Goal: Complete application form

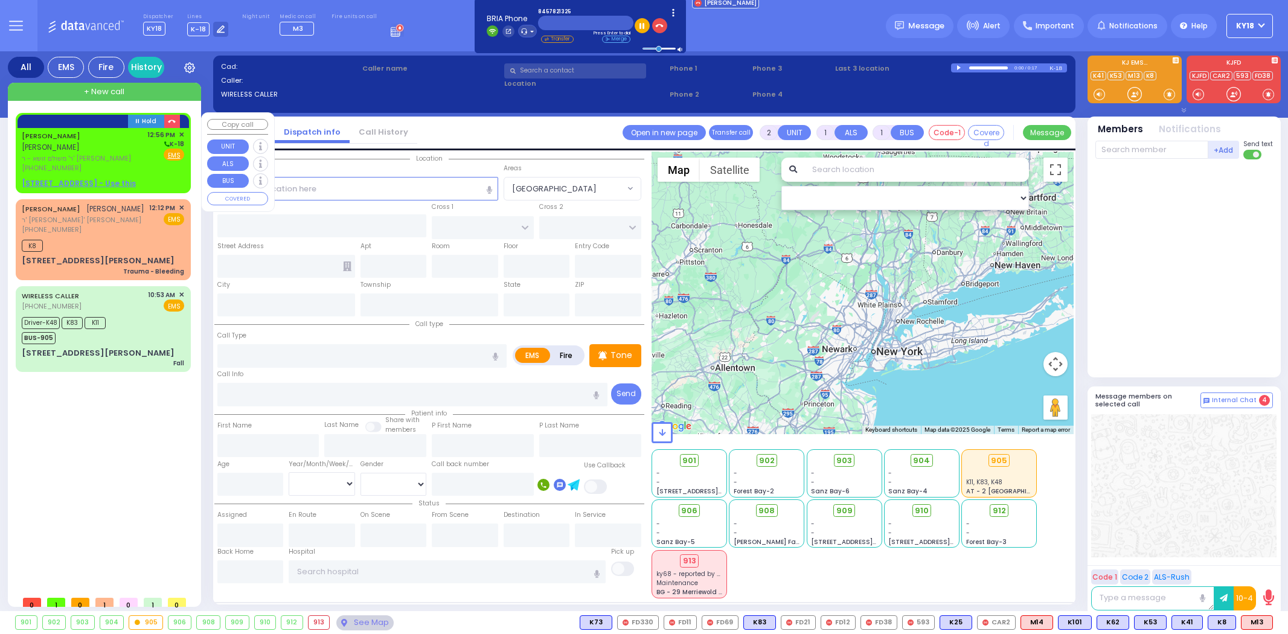
select select
click at [91, 153] on span "ר' משולם זושא - ר' [PERSON_NAME]" at bounding box center [82, 158] width 121 height 10
select select
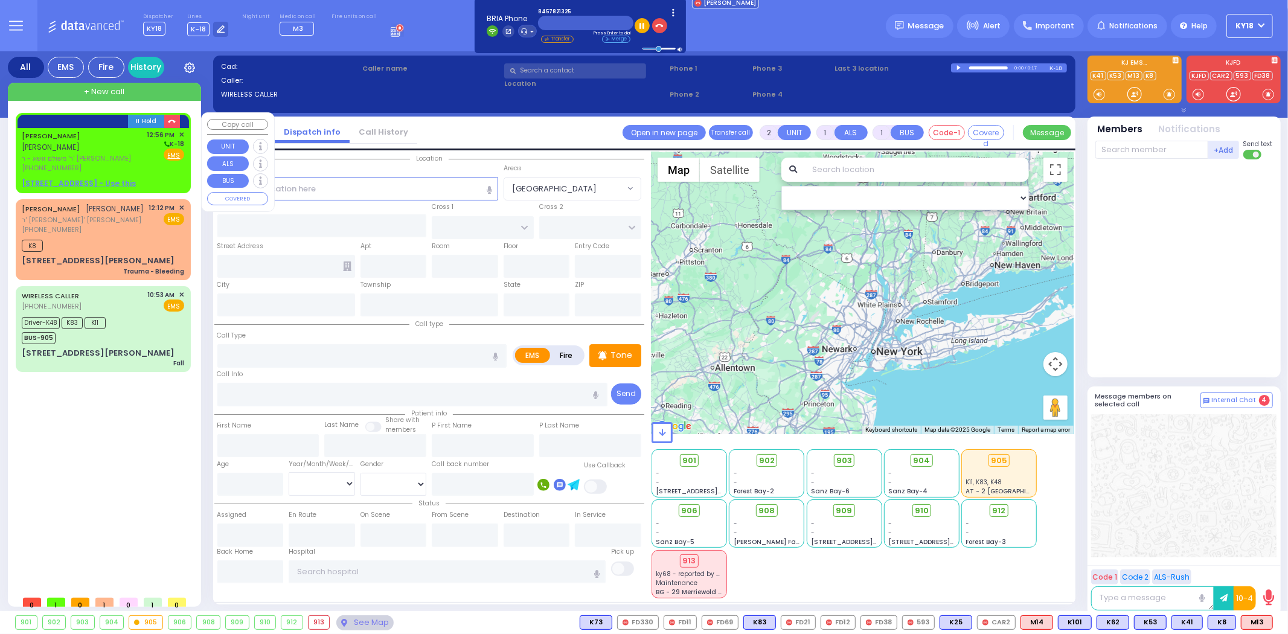
radio input "true"
type input "ELUZER"
type input "LOWY"
select select
type input "12:56"
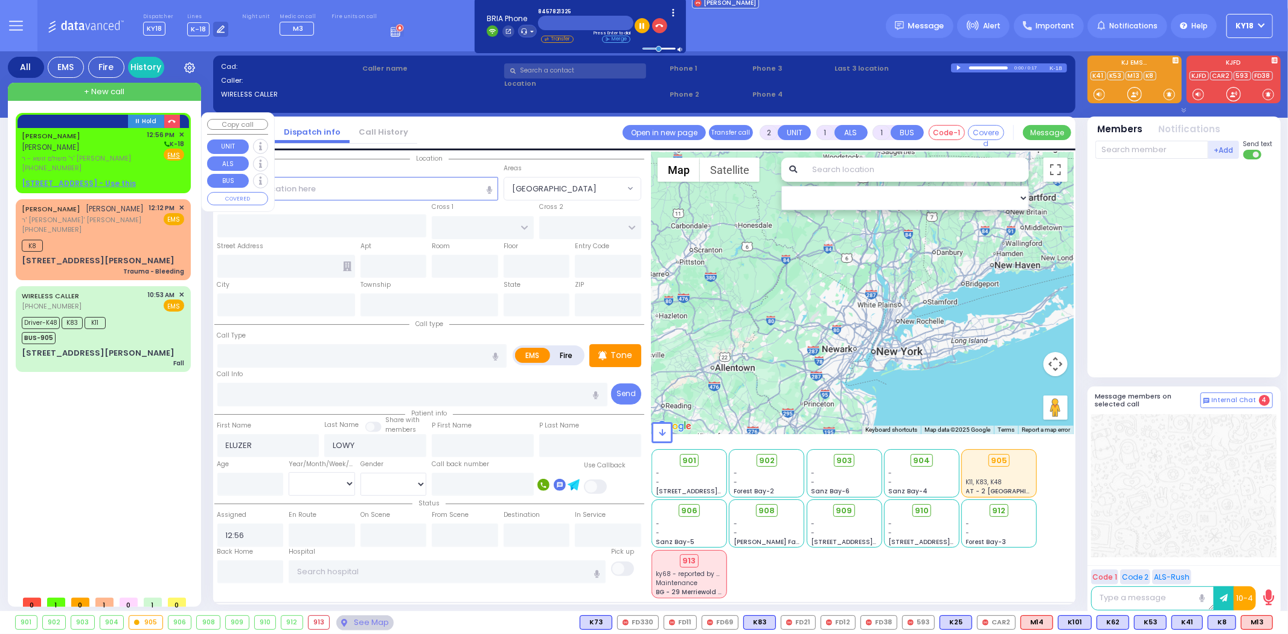
select select "Hatzalah Garages"
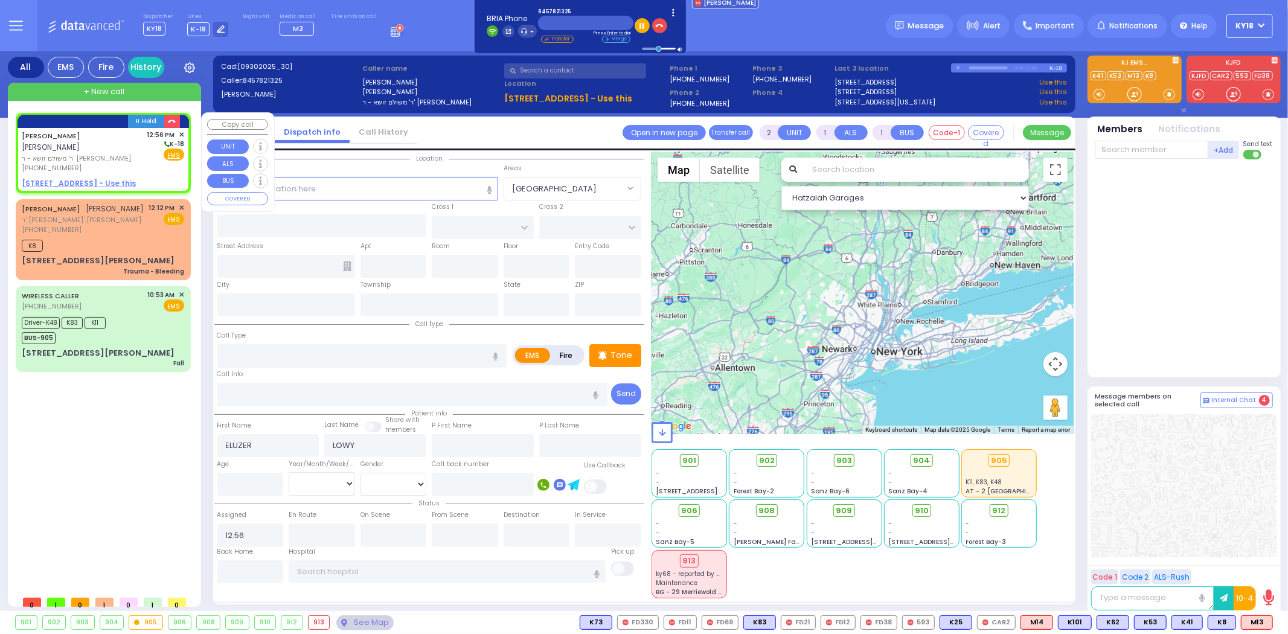
click at [109, 178] on u "[STREET_ADDRESS] - Use this" at bounding box center [79, 183] width 114 height 10
select select
radio input "true"
select select
select select "Hatzalah Garages"
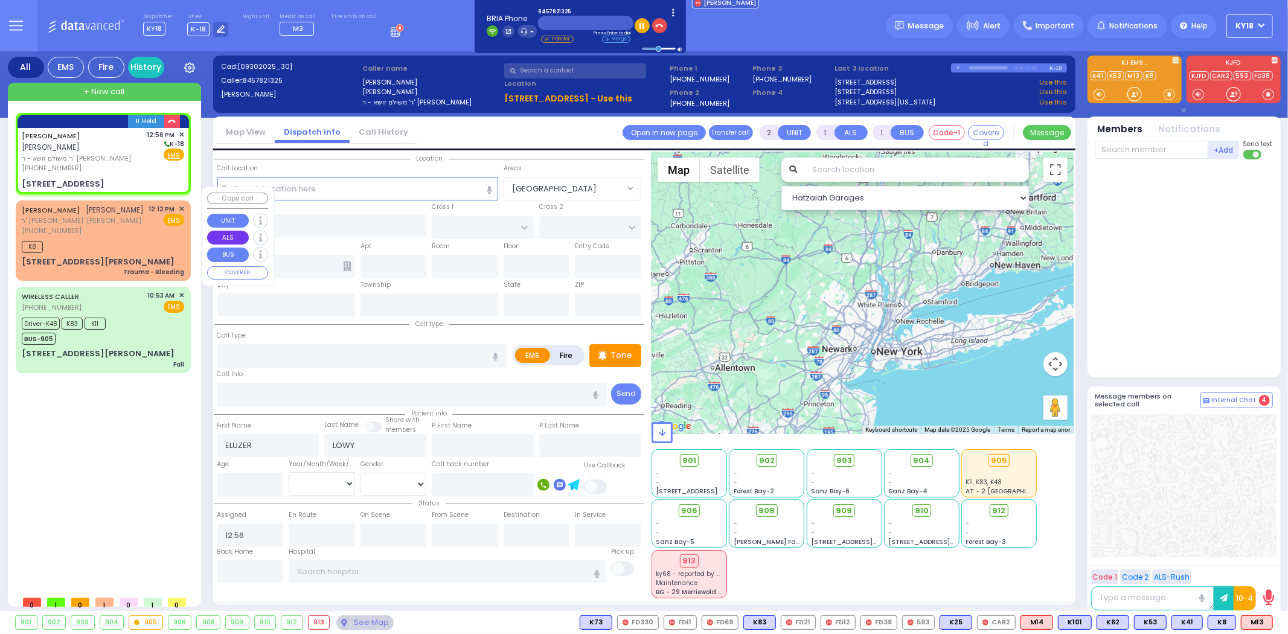
select select
radio input "true"
select select
type input "DINEV RD"
type input "HAMASPIK WAY"
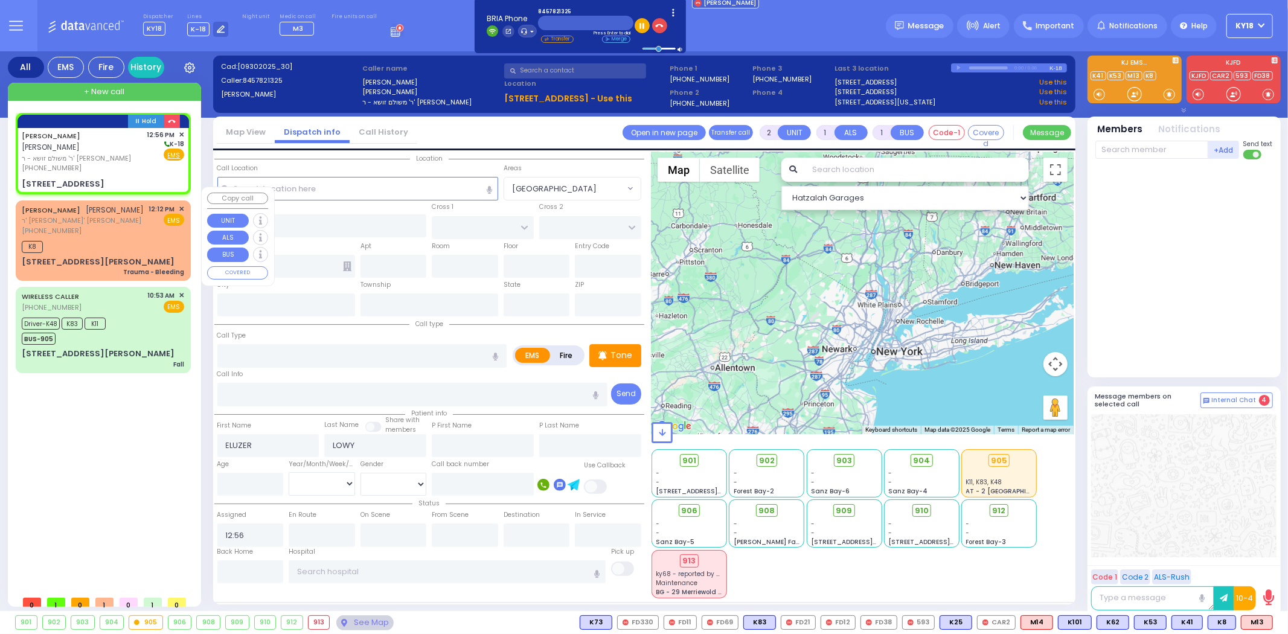
type input "[STREET_ADDRESS]"
type input "102"
type input "[PERSON_NAME]"
type input "[US_STATE]"
type input "10950"
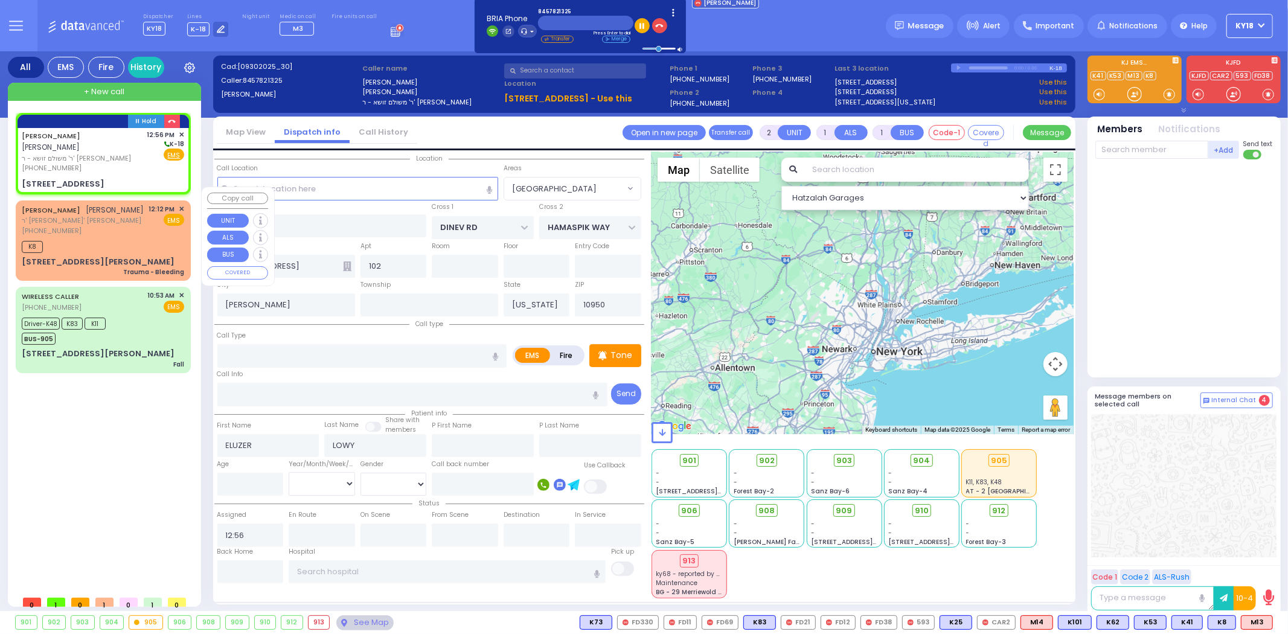
select select "Hatzalah Garages"
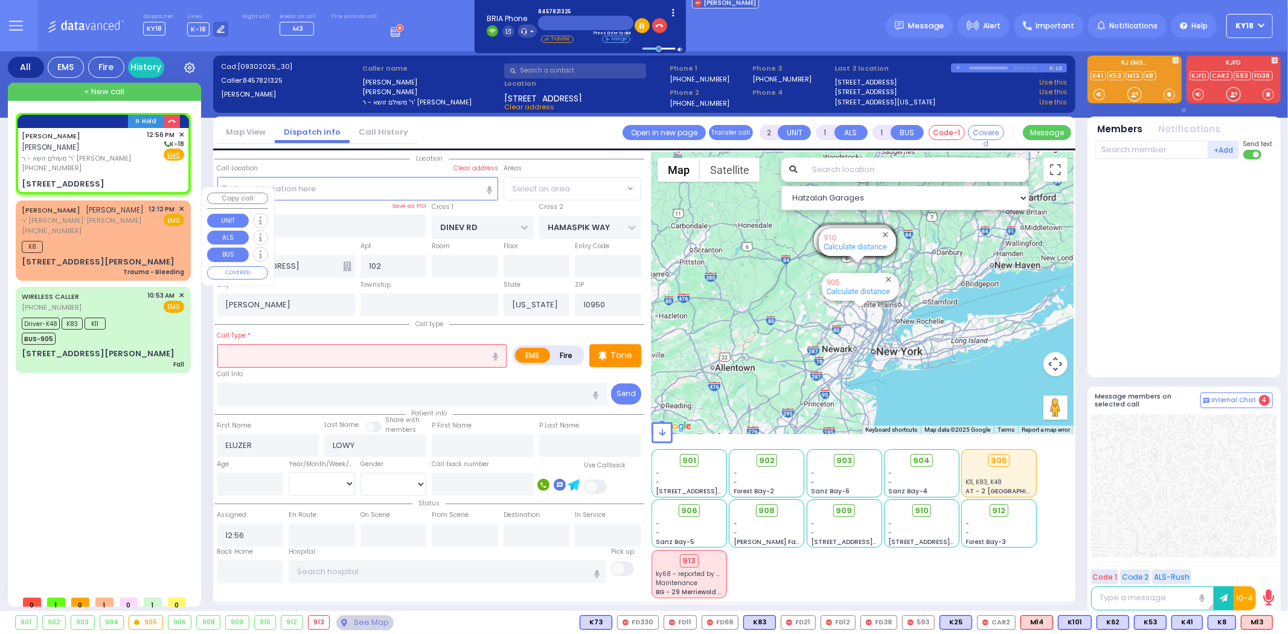
select select "BEIRECH [PERSON_NAME]"
click at [281, 351] on input "text" at bounding box center [362, 355] width 290 height 23
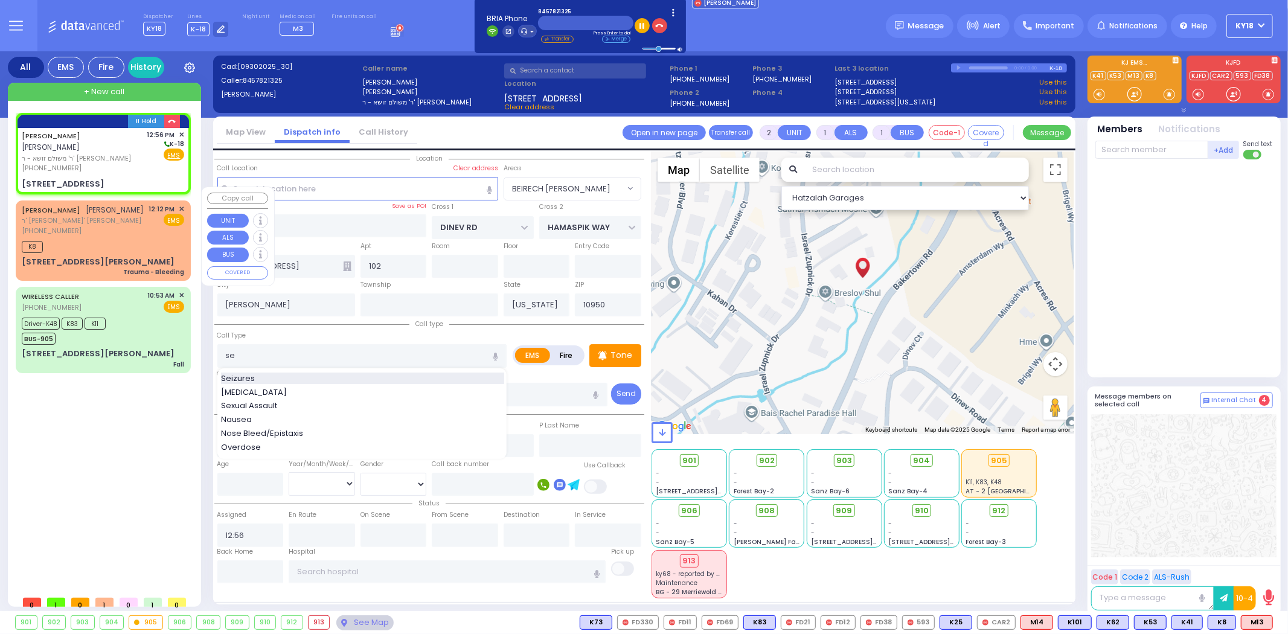
click at [279, 373] on div "Seizures" at bounding box center [362, 379] width 283 height 12
type input "Seizures"
type input "3"
type input "2"
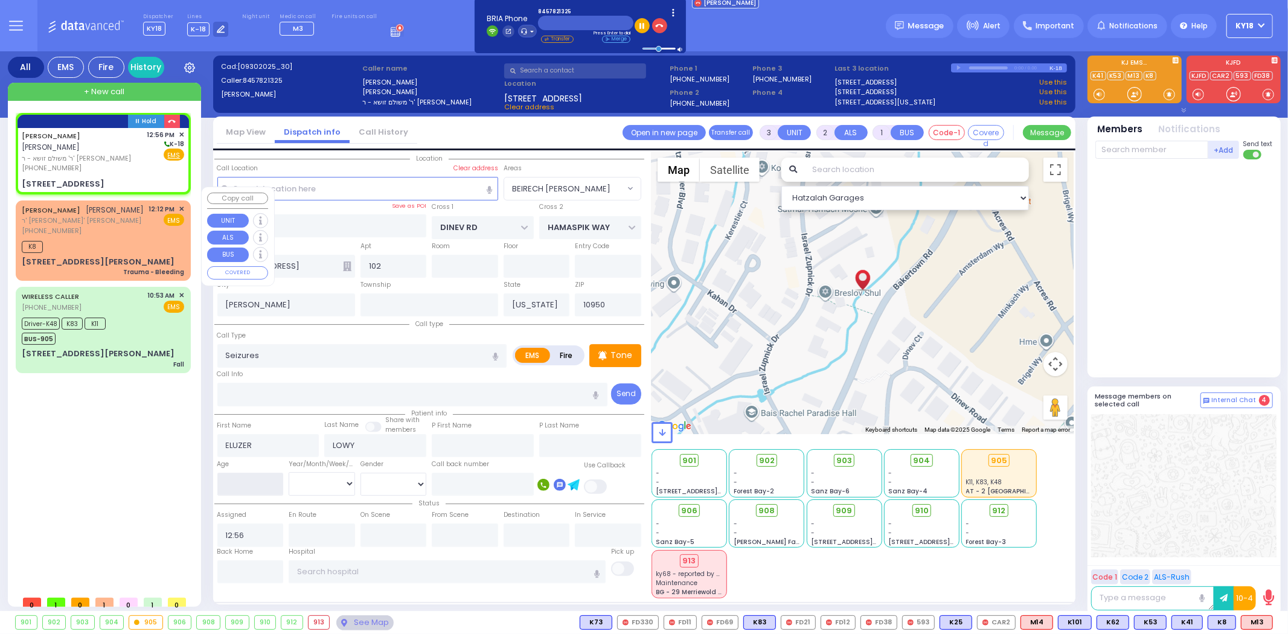
click at [246, 475] on input "number" at bounding box center [250, 484] width 66 height 23
select select
radio input "true"
select select
select select "BEIRECH [PERSON_NAME]"
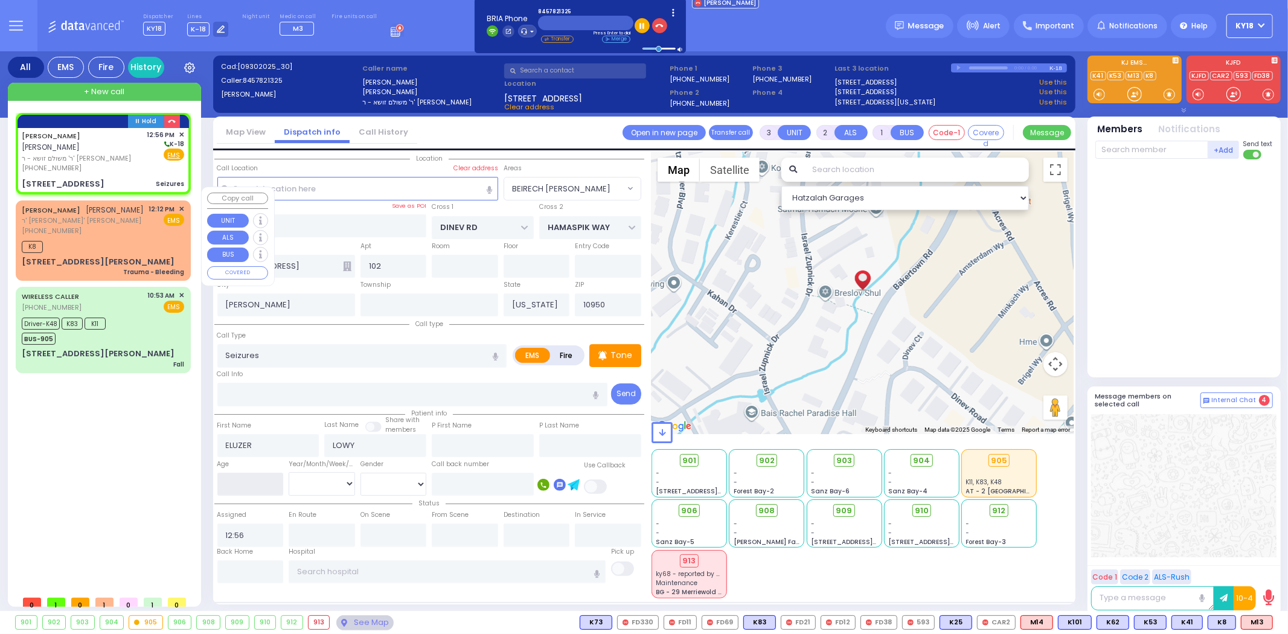
select select "Hatzalah Garages"
type input "21"
select select
radio input "true"
select select
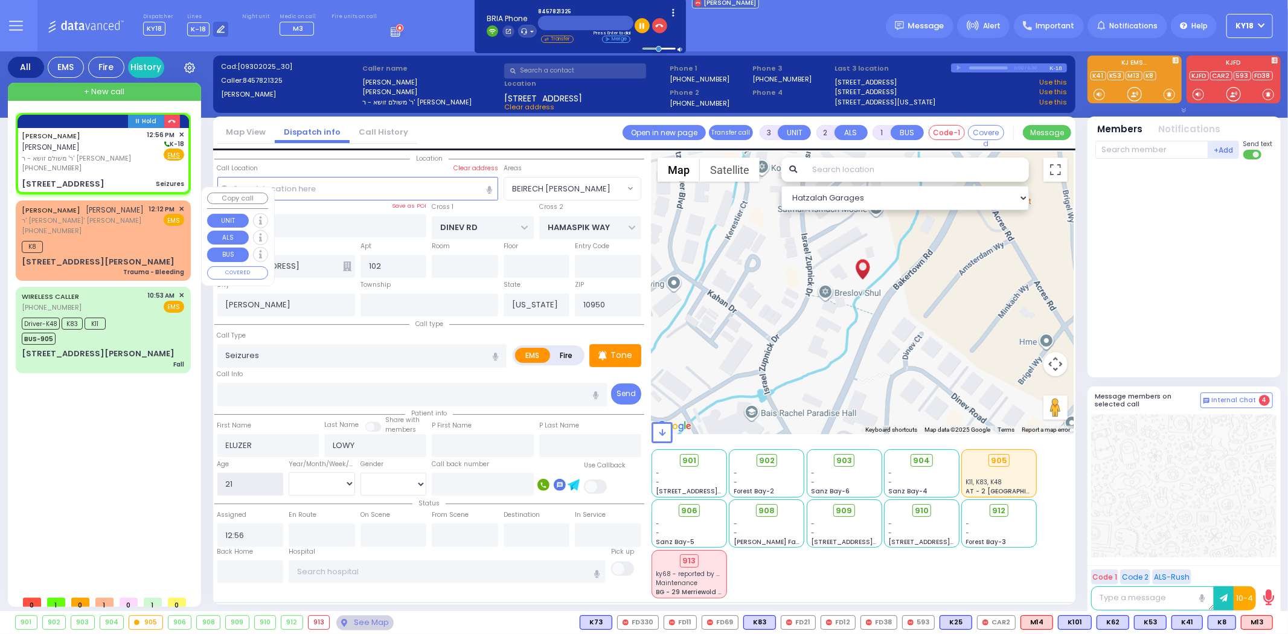
select select "Hatzalah Garages"
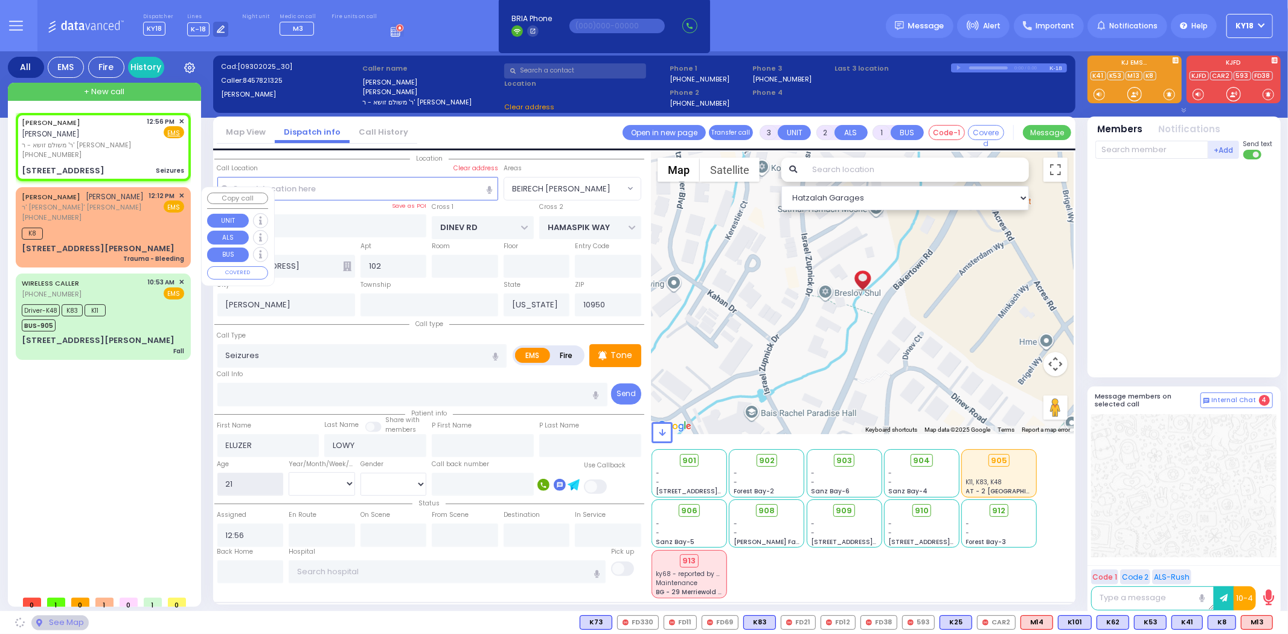
select select "BEIRECH [PERSON_NAME]"
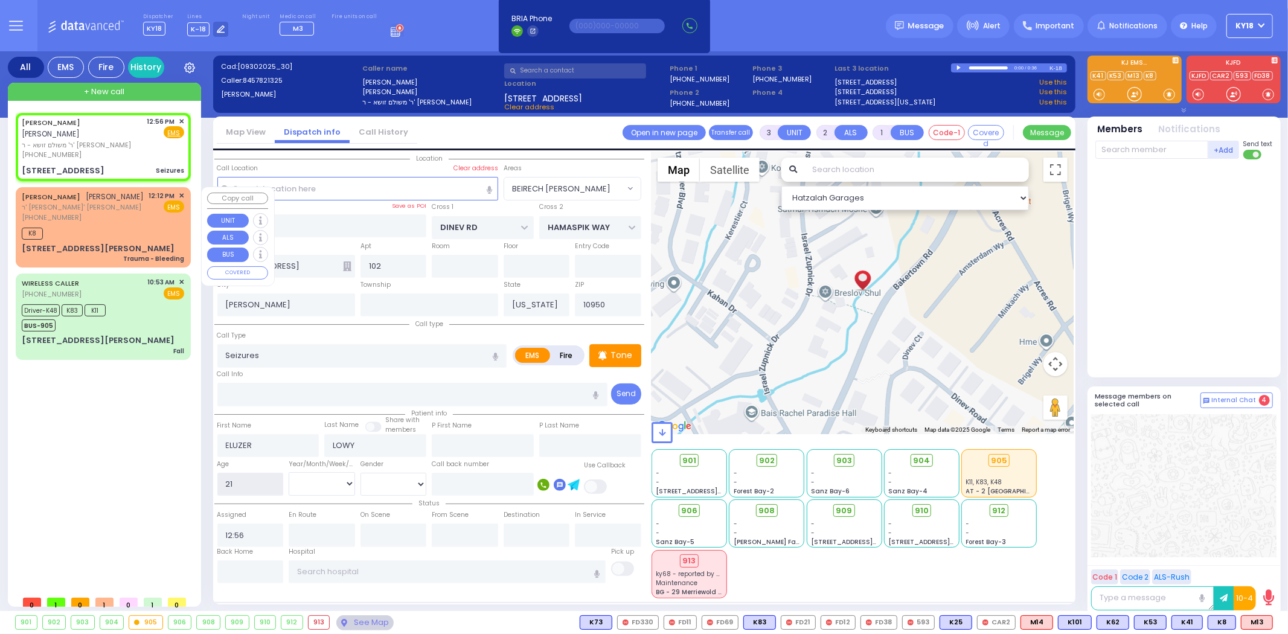
type input "21"
click at [317, 479] on select "Year Month Week Day" at bounding box center [322, 483] width 66 height 23
select select
radio input "true"
select select
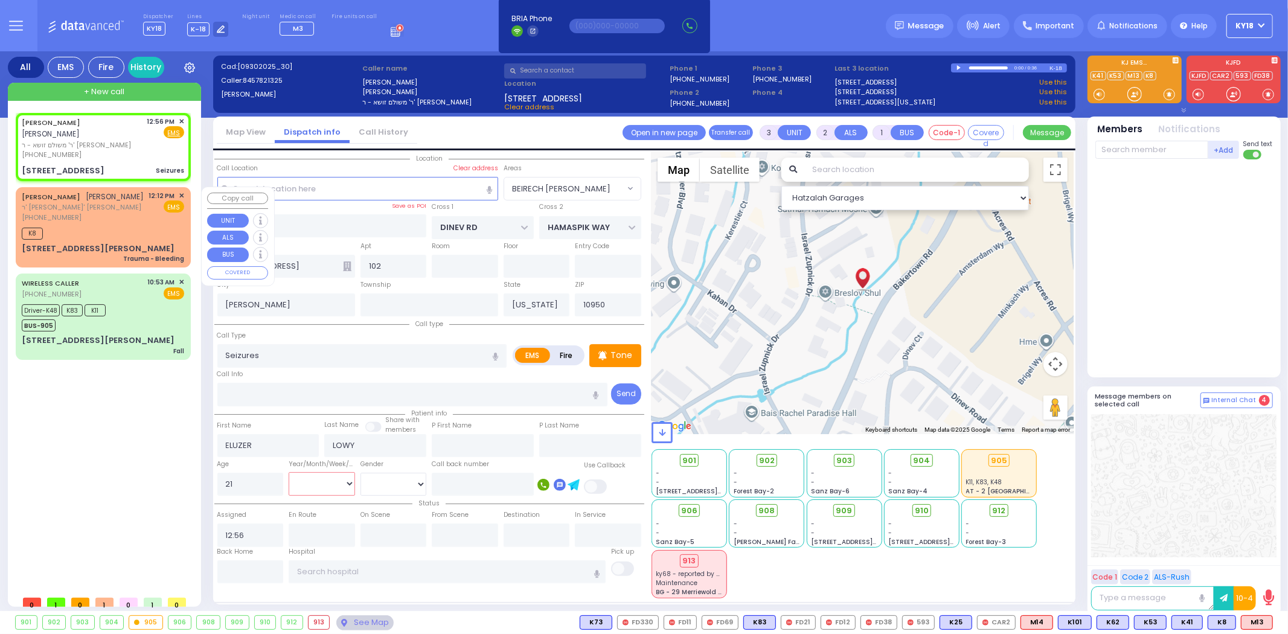
select select "Hatzalah Garages"
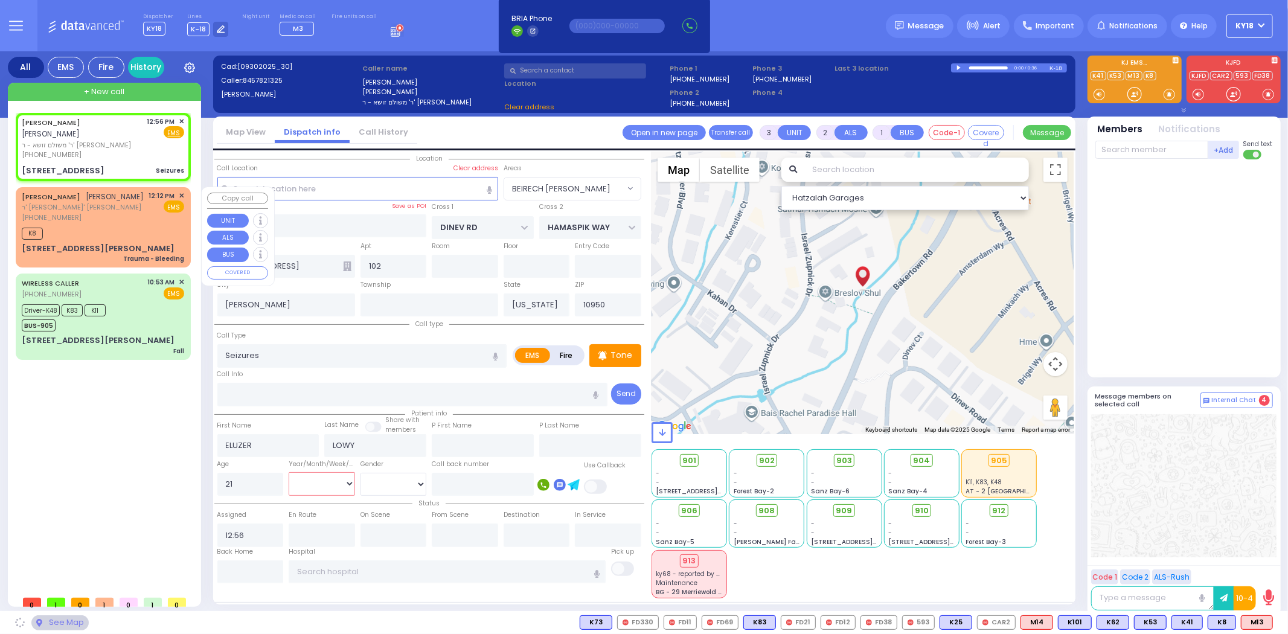
select select "BEIRECH [PERSON_NAME]"
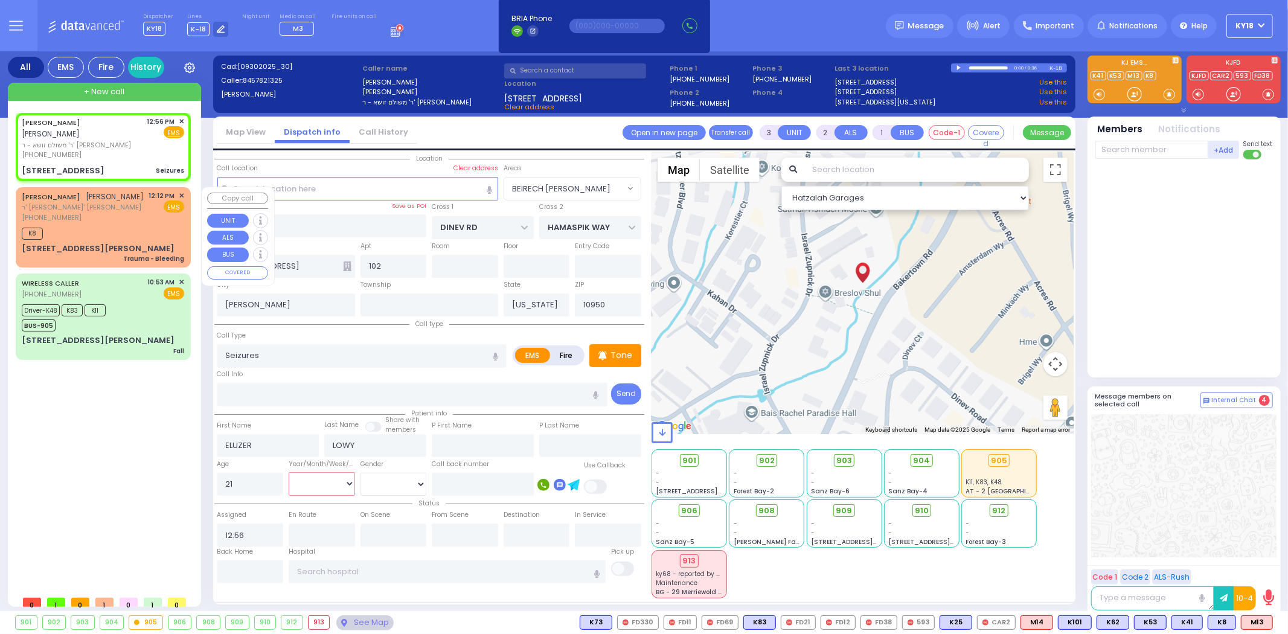
select select "Month"
click at [289, 472] on select "Year Month Week Day" at bounding box center [322, 483] width 66 height 23
select select
radio input "true"
select select "Month"
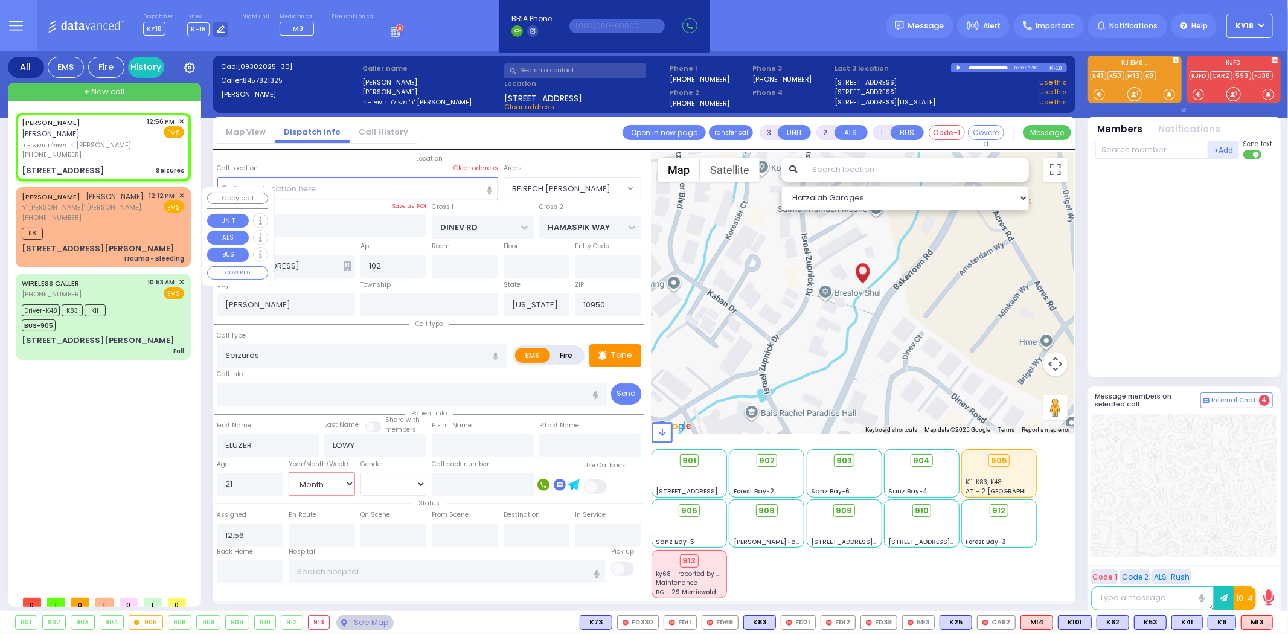
select select "Hatzalah Garages"
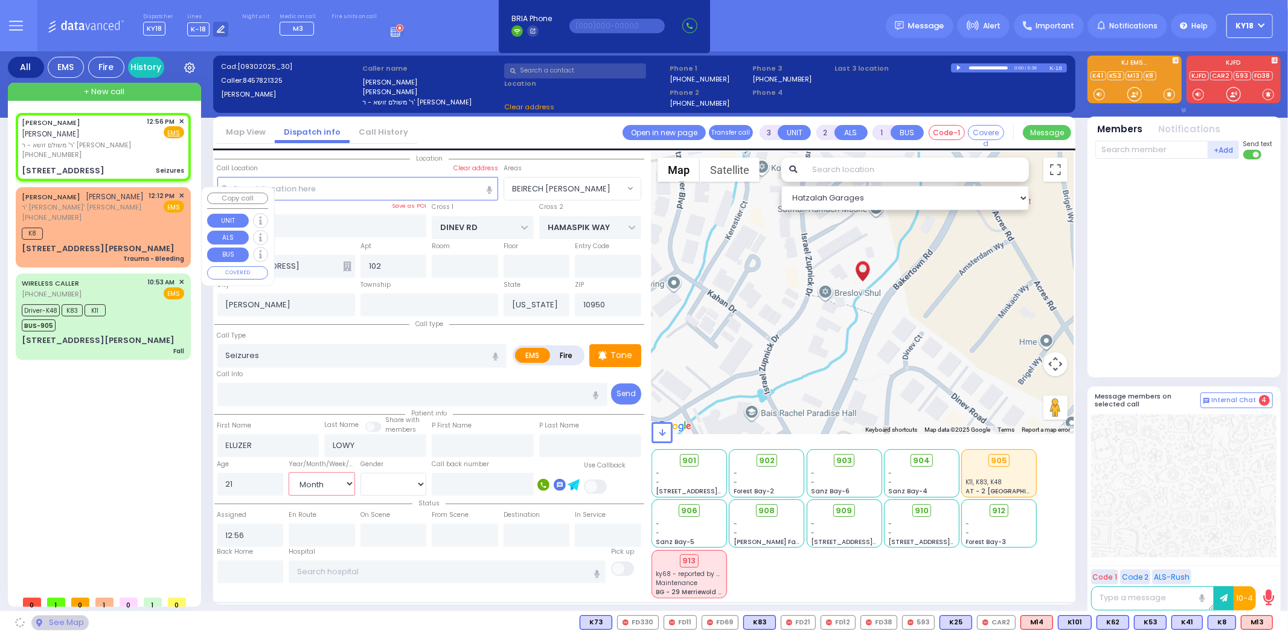
select select "BEIRECH [PERSON_NAME]"
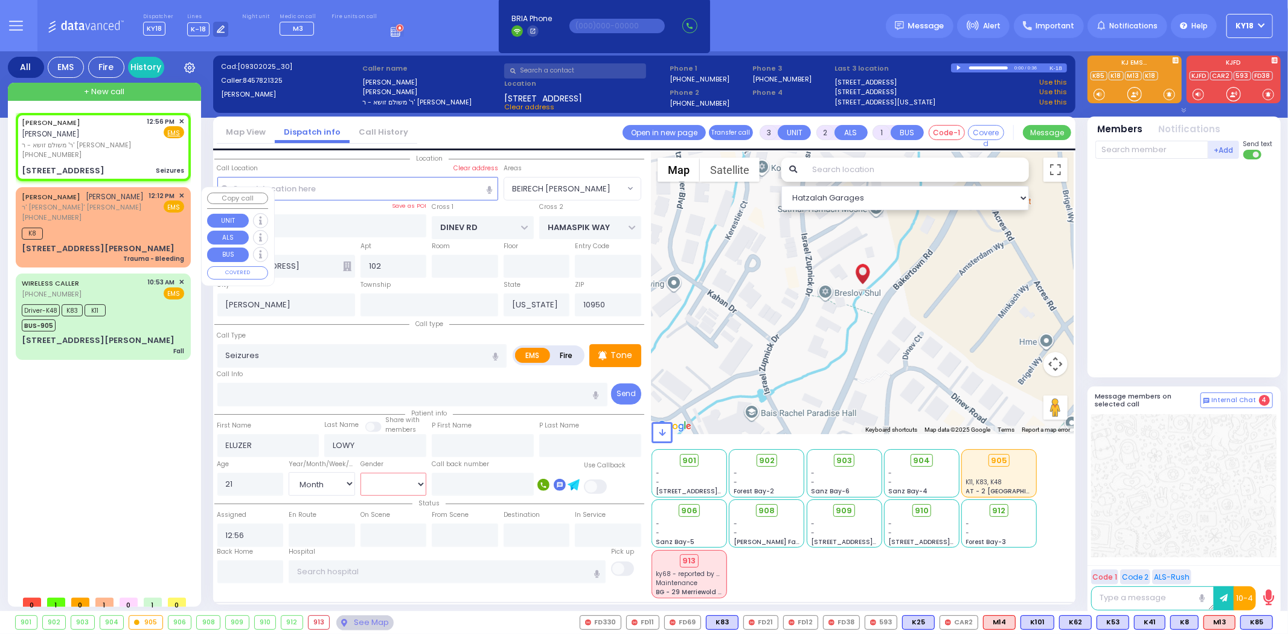
drag, startPoint x: 377, startPoint y: 478, endPoint x: 382, endPoint y: 486, distance: 9.5
click at [377, 478] on select "[DEMOGRAPHIC_DATA] [DEMOGRAPHIC_DATA]" at bounding box center [394, 484] width 66 height 23
select select "[DEMOGRAPHIC_DATA]"
click at [361, 473] on select "[DEMOGRAPHIC_DATA] [DEMOGRAPHIC_DATA]" at bounding box center [394, 484] width 66 height 23
select select
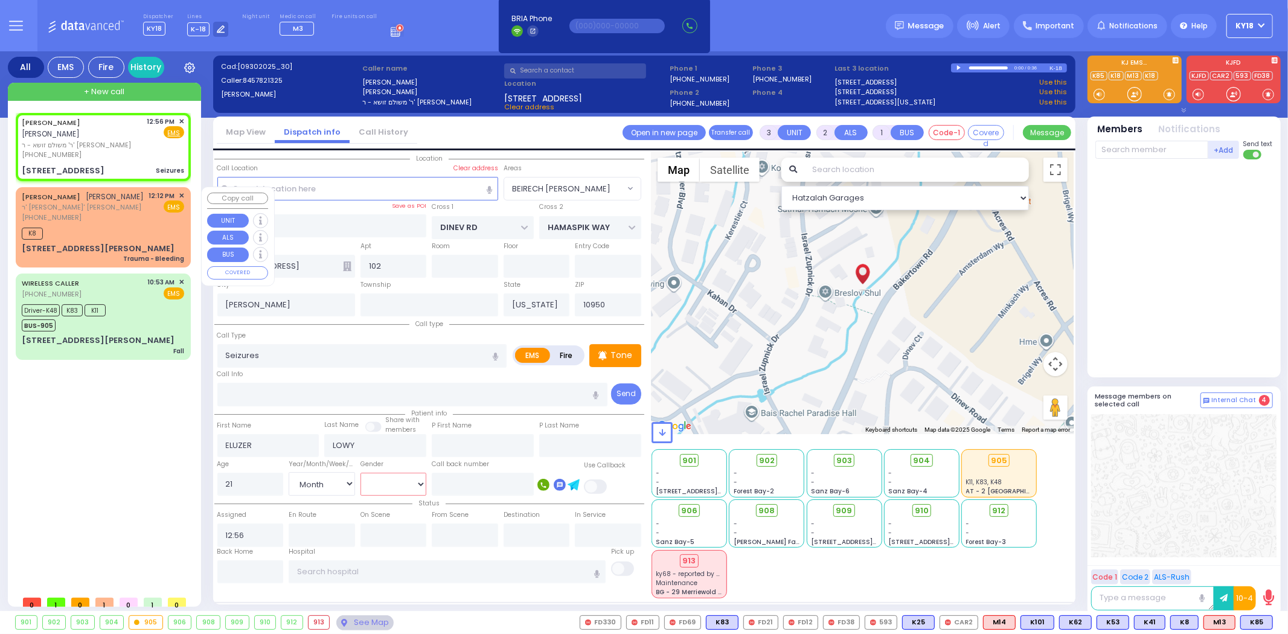
radio input "true"
select select "Month"
select select "[DEMOGRAPHIC_DATA]"
select select "Hatzalah Garages"
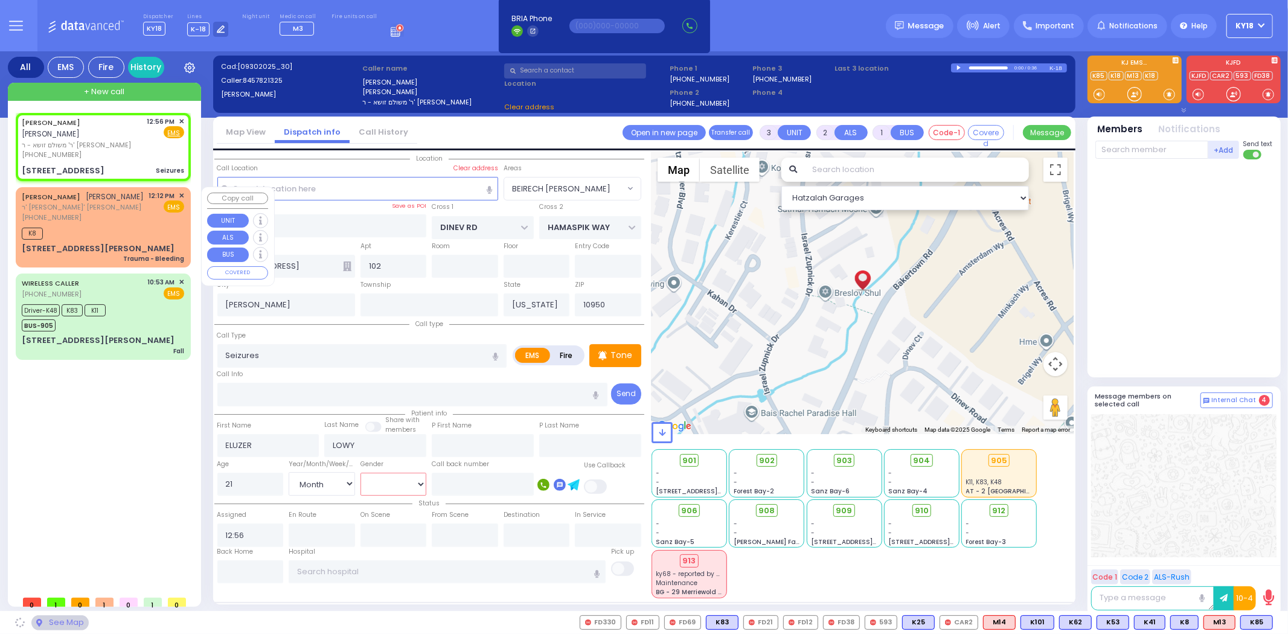
select select "BEIRECH [PERSON_NAME]"
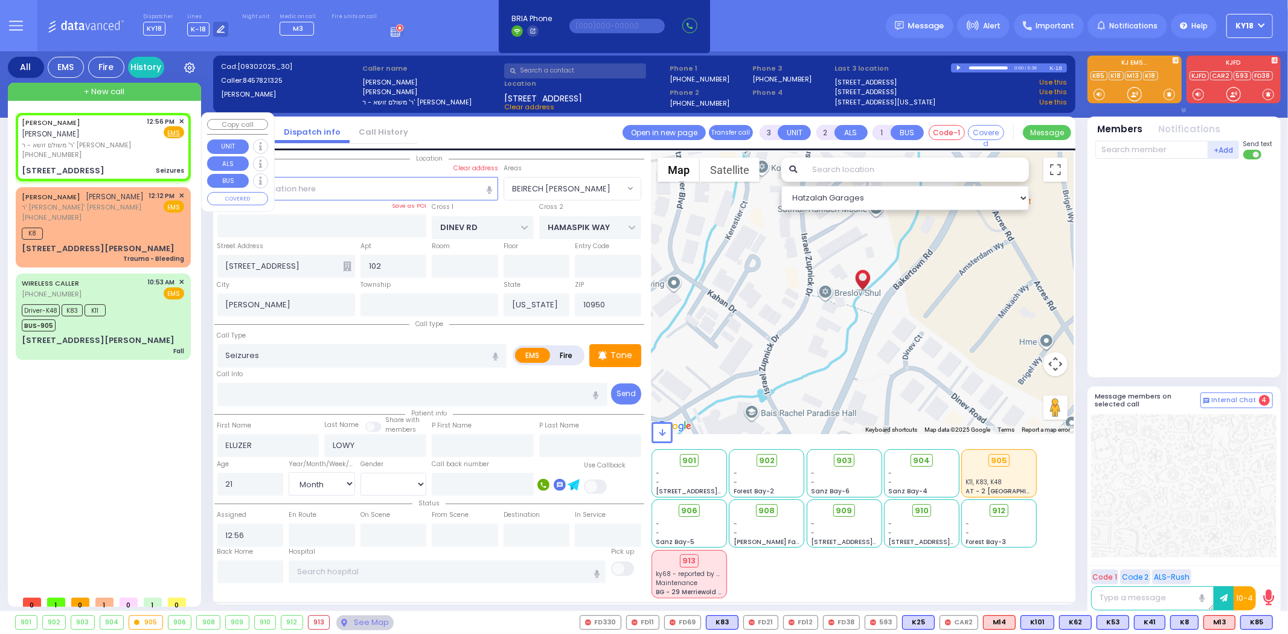
click at [126, 150] on div "[PHONE_NUMBER]" at bounding box center [82, 155] width 121 height 10
select select
radio input "true"
select select "Month"
select select "[DEMOGRAPHIC_DATA]"
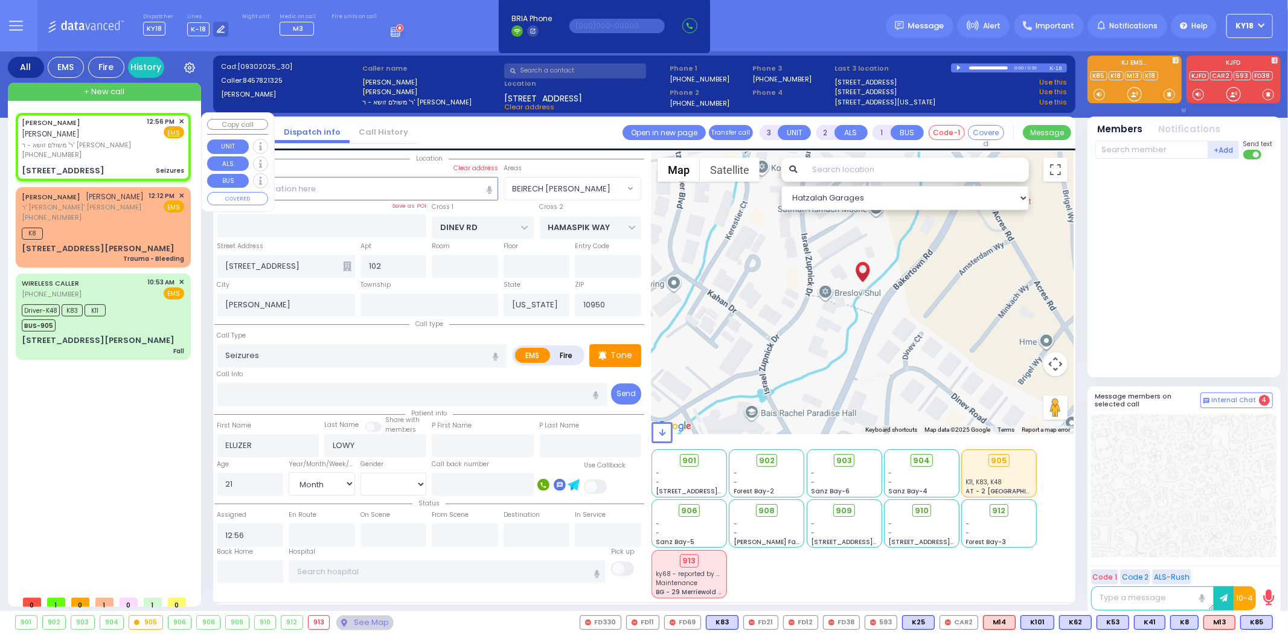
select select "BEIRECH [PERSON_NAME]"
select select "Hatzalah Garages"
click at [1251, 624] on span "K85" at bounding box center [1256, 622] width 31 height 13
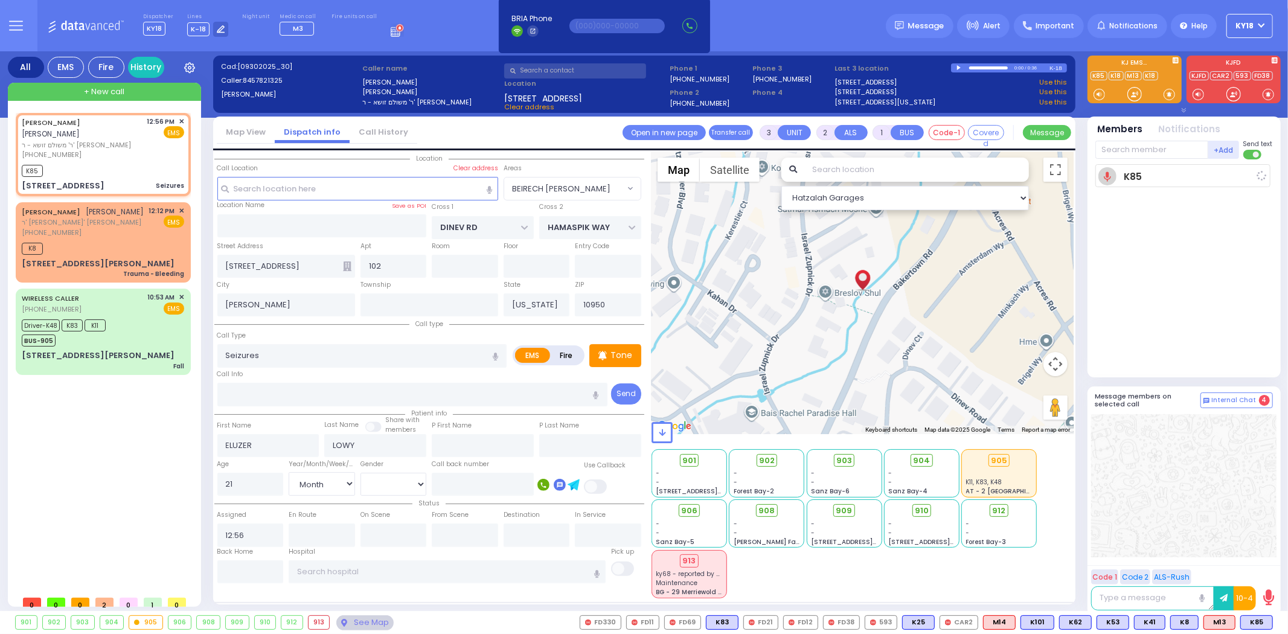
select select
radio input "true"
select select "Month"
select select "[DEMOGRAPHIC_DATA]"
type input "12:57"
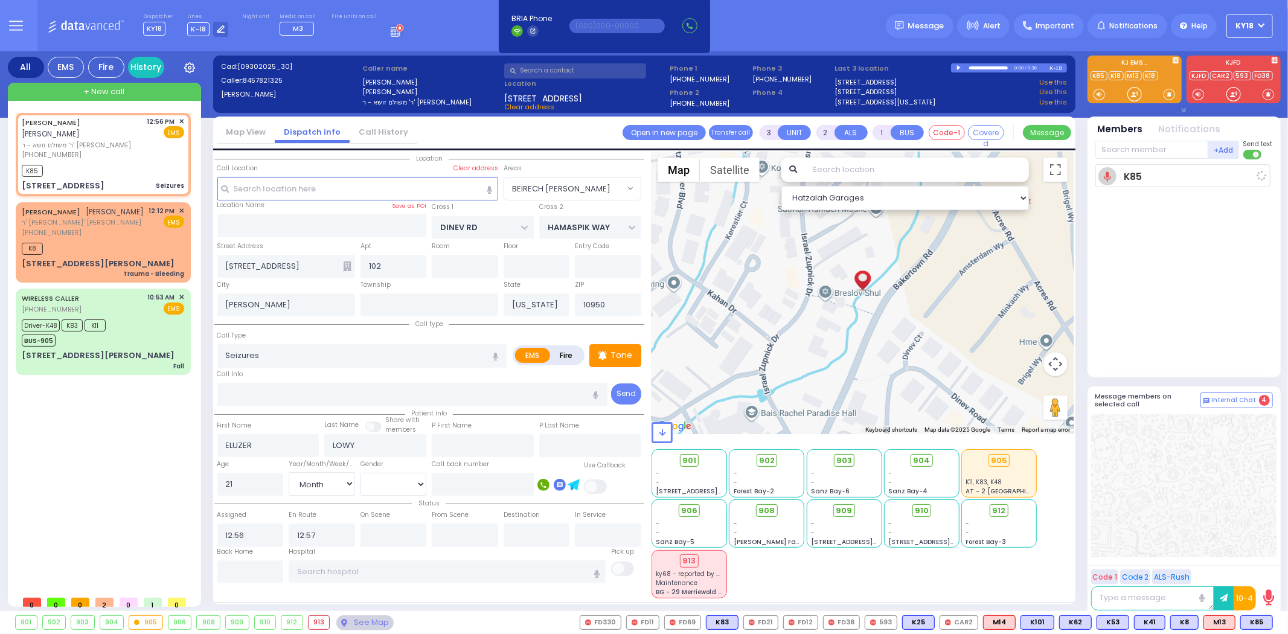
select select "Hatzalah Garages"
select select "BEIRECH [PERSON_NAME]"
click at [179, 206] on span "✕" at bounding box center [181, 211] width 5 height 10
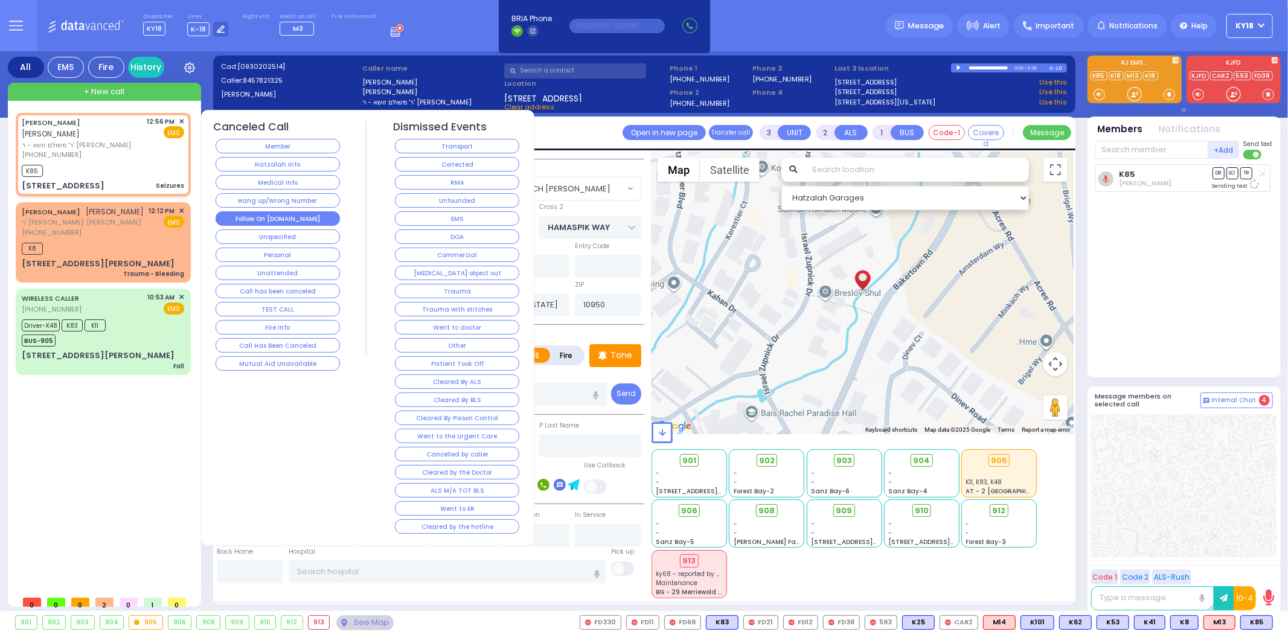
click at [327, 215] on button "Follow On [DOMAIN_NAME]" at bounding box center [278, 218] width 124 height 14
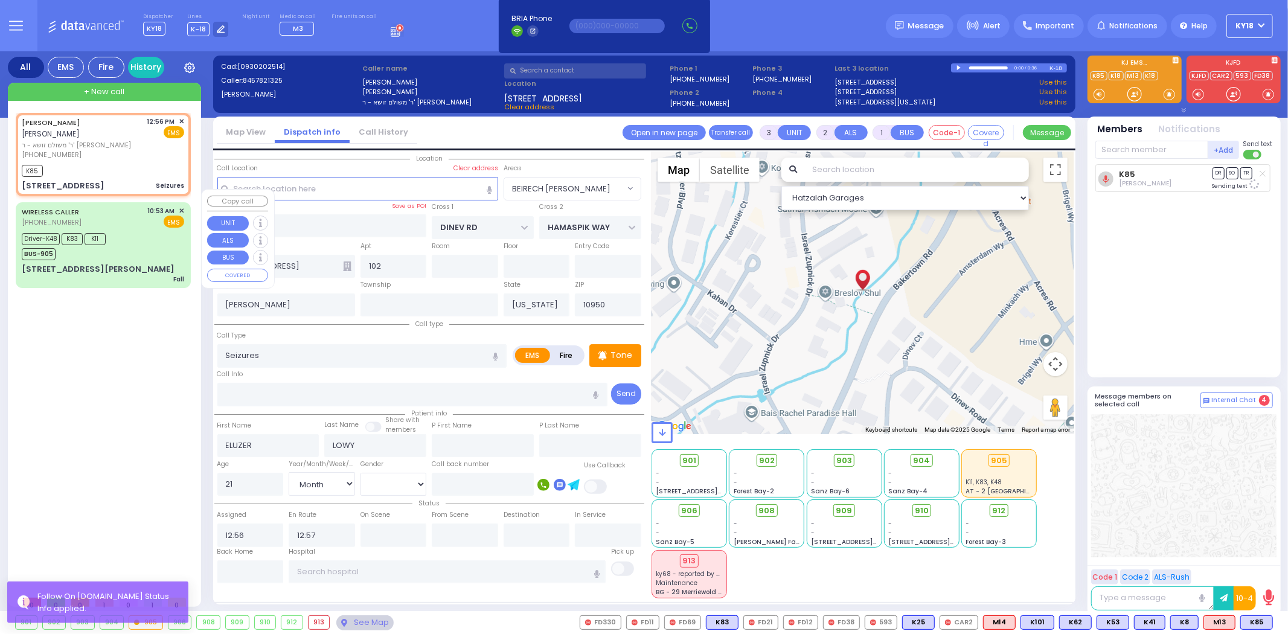
click at [146, 213] on div "WIRELESS CALLER [PHONE_NUMBER] 10:53 AM ✕ EMS" at bounding box center [103, 217] width 162 height 22
type input "6"
select select
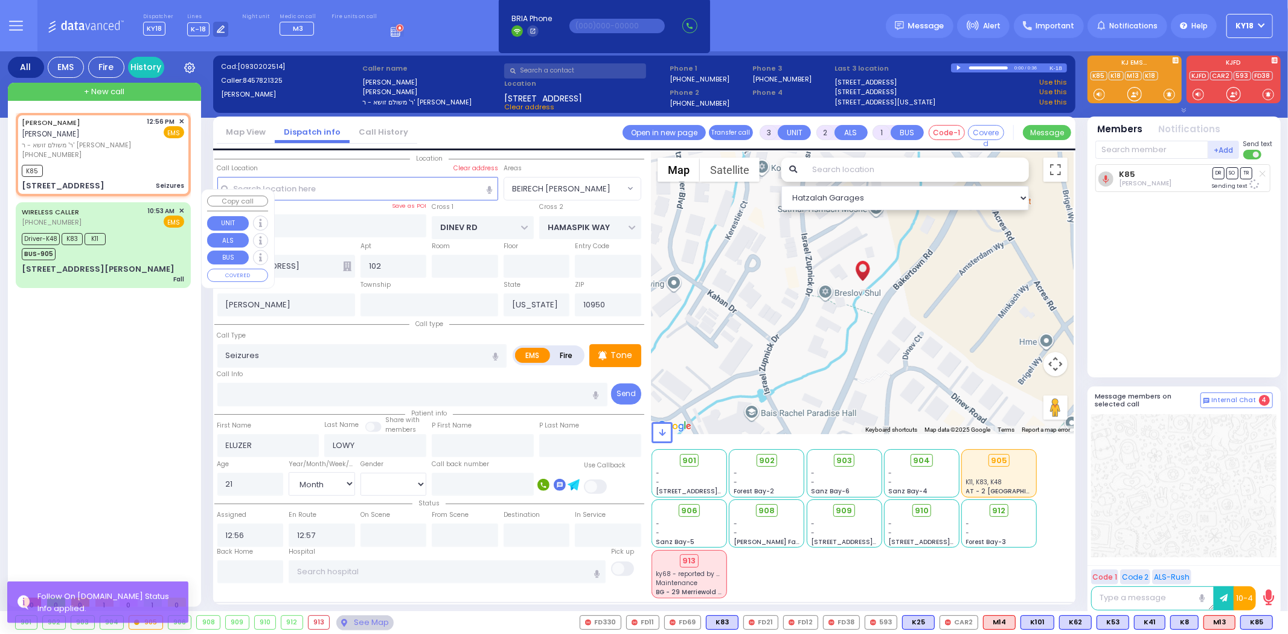
type input "Fall"
radio input "true"
type input "[PERSON_NAME]"
type input "2"
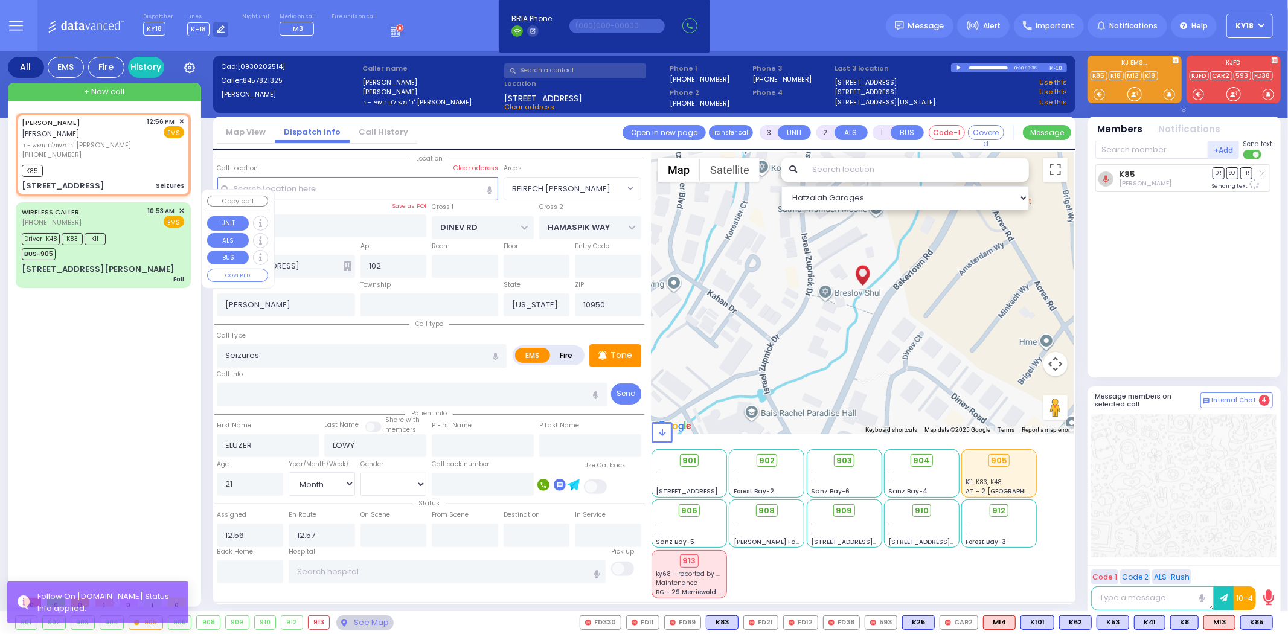
select select "Month"
select select "[DEMOGRAPHIC_DATA]"
type input "10:53"
type input "10:55"
type input "10:57"
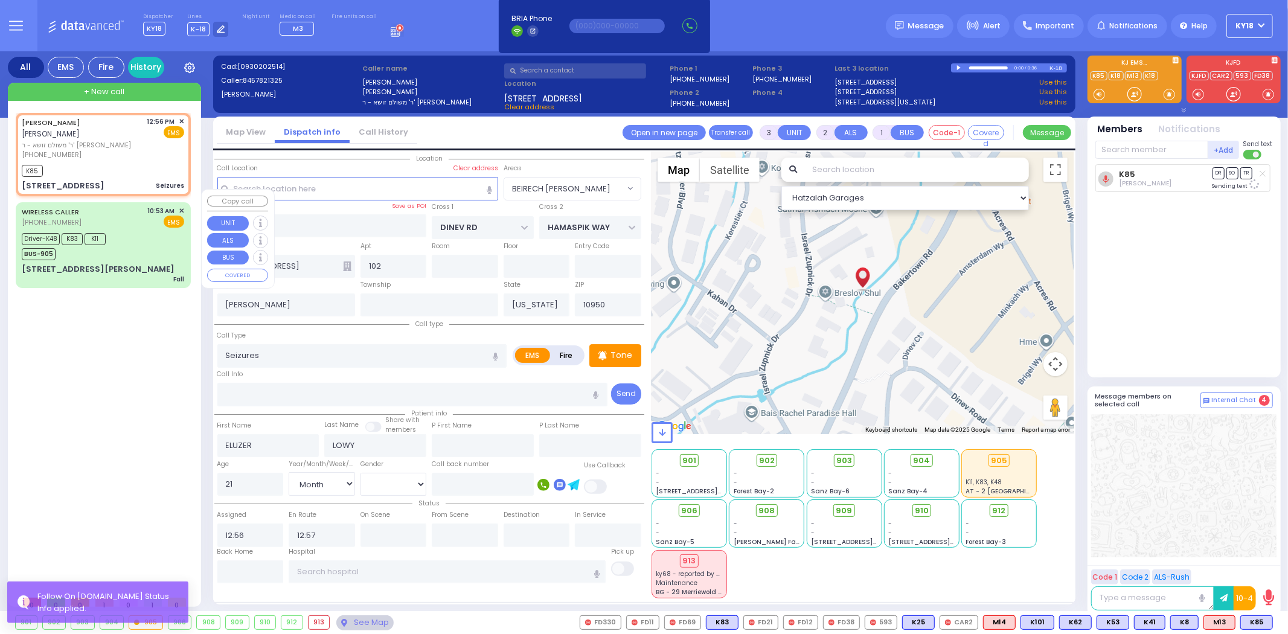
type input "11:25"
type input "12:00"
type input "12:20"
type input "[GEOGRAPHIC_DATA] [STREET_ADDRESS]"
select select "Hatzalah Garages"
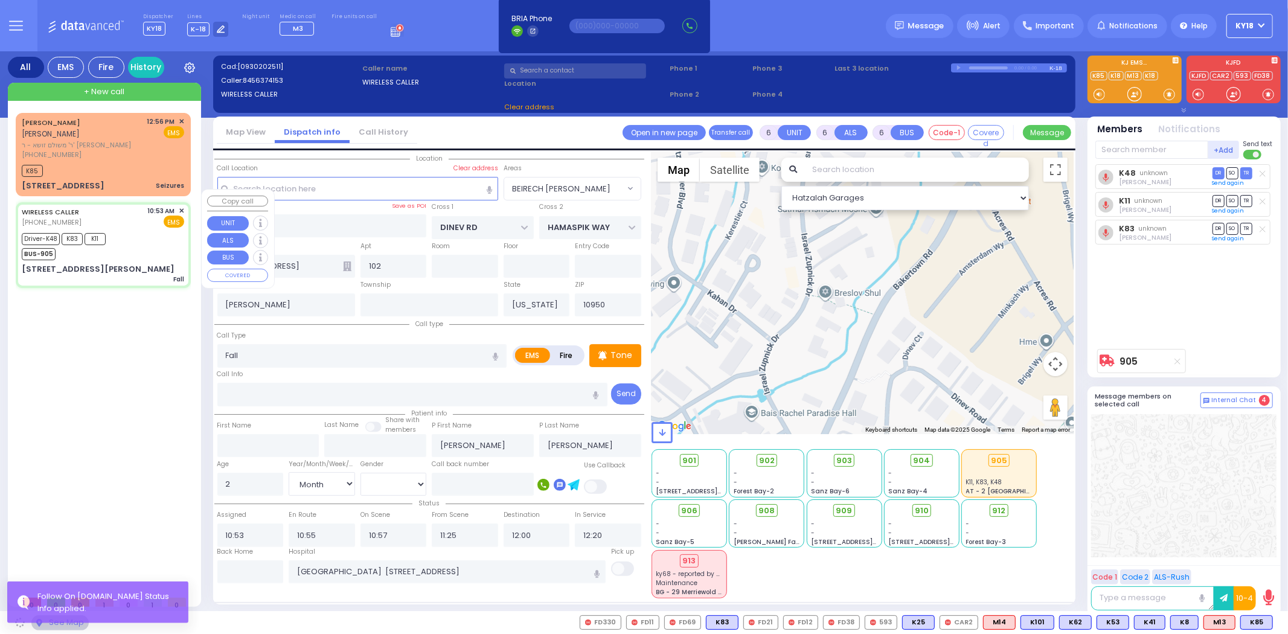
type input "VANDERBILT DR"
type input "[STREET_ADDRESS][PERSON_NAME]"
type input "Woodbury"
type input "10930"
select select "[GEOGRAPHIC_DATA]"
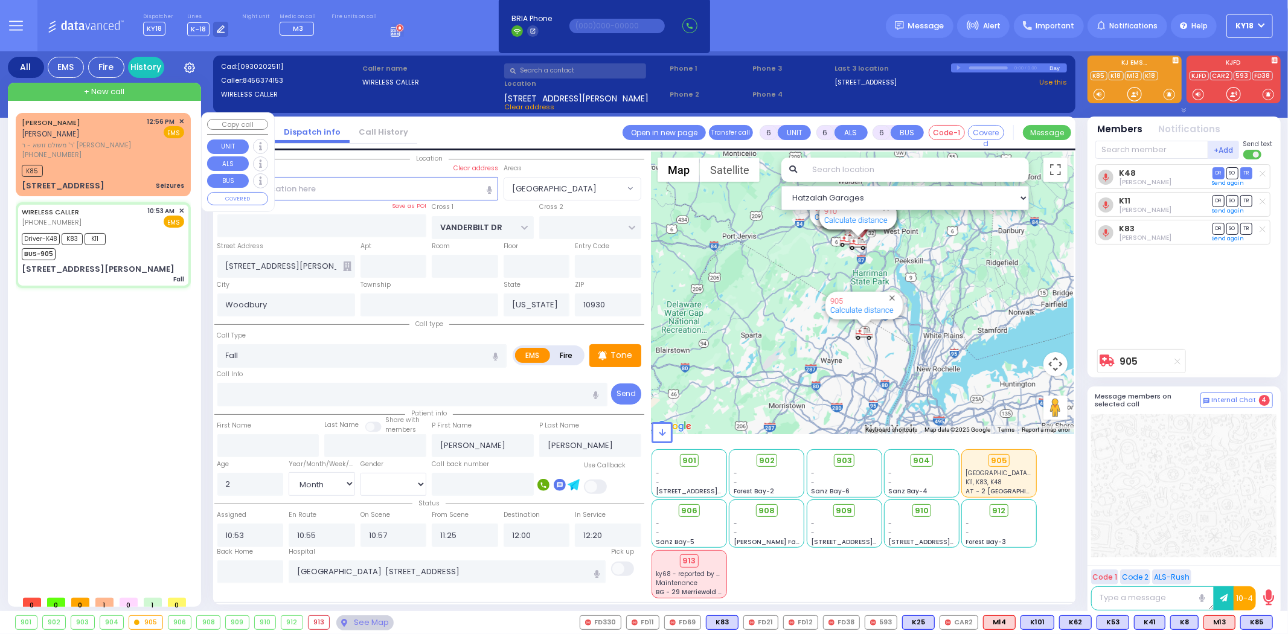
click at [141, 180] on div "[STREET_ADDRESS] Seizures" at bounding box center [103, 186] width 162 height 12
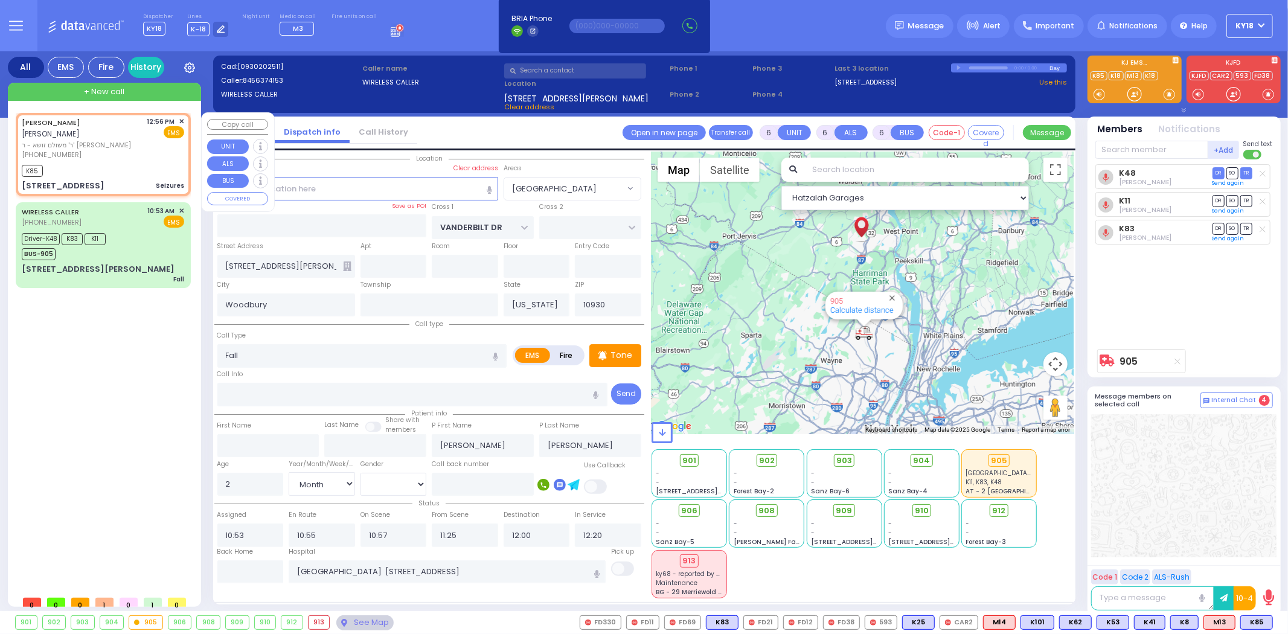
type input "3"
type input "2"
type input "1"
select select
type input "Seizures"
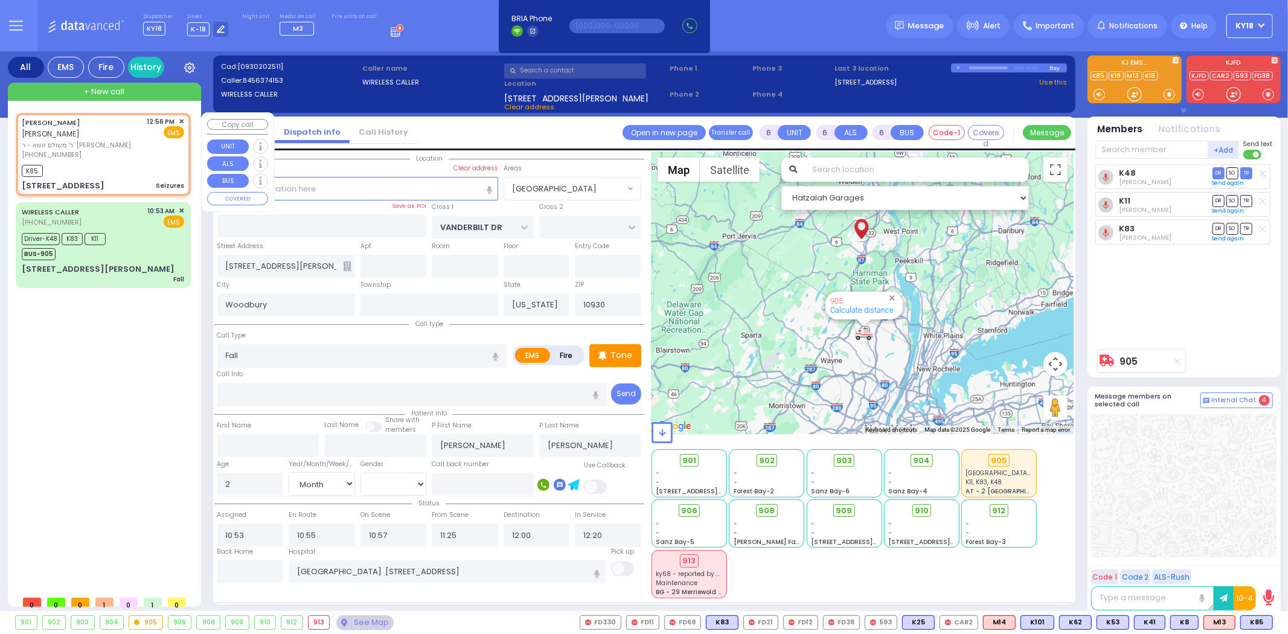
radio input "true"
type input "ELUZER"
type input "LOWY"
type input "21"
select select "Month"
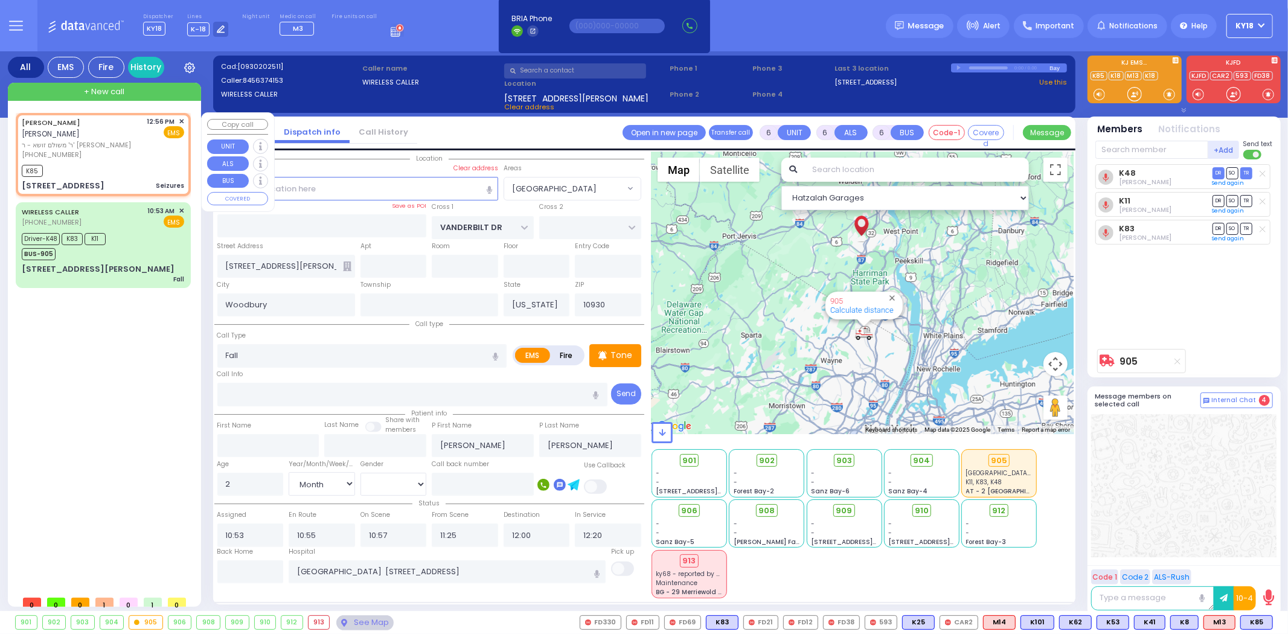
select select "[DEMOGRAPHIC_DATA]"
type input "12:56"
type input "12:57"
type input "DINEV RD"
type input "HAMASPIK WAY"
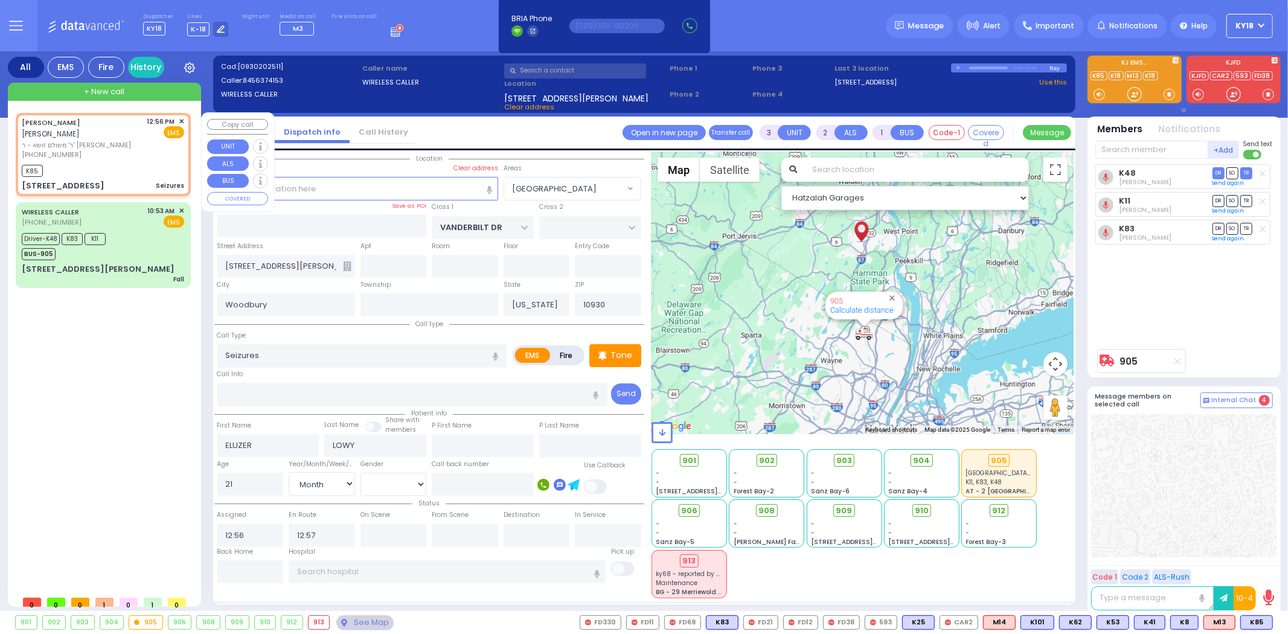
type input "[STREET_ADDRESS]"
type input "102"
type input "[PERSON_NAME]"
type input "10950"
select select "BEIRECH [PERSON_NAME]"
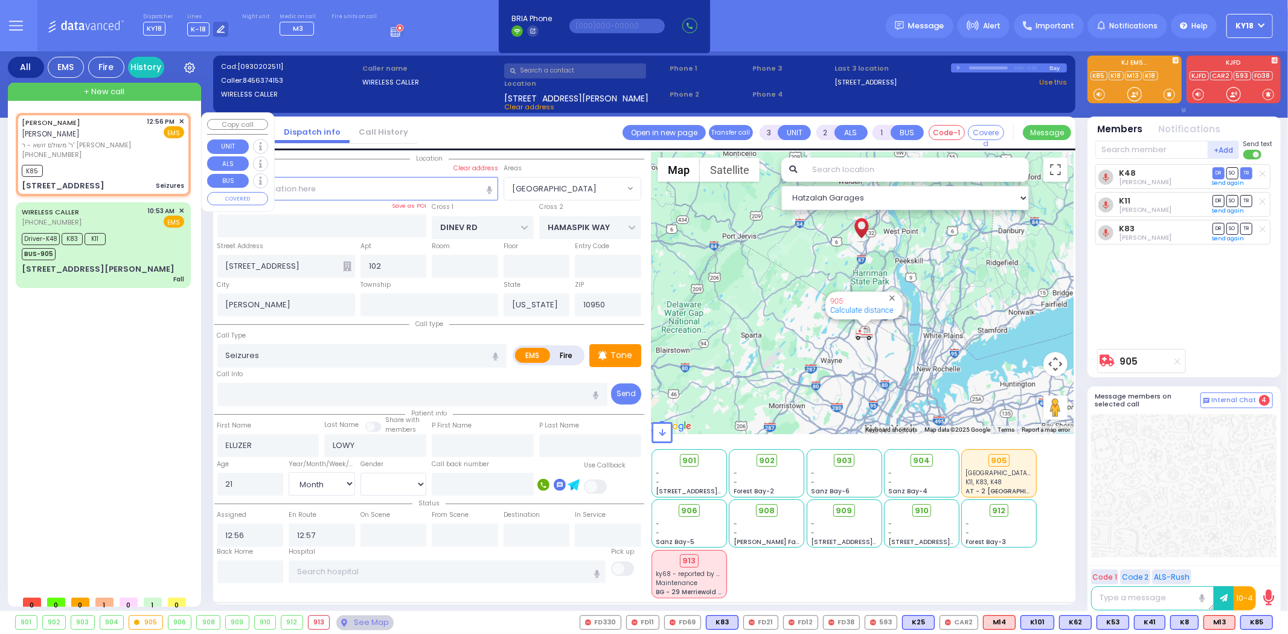
select select "Hatzalah Garages"
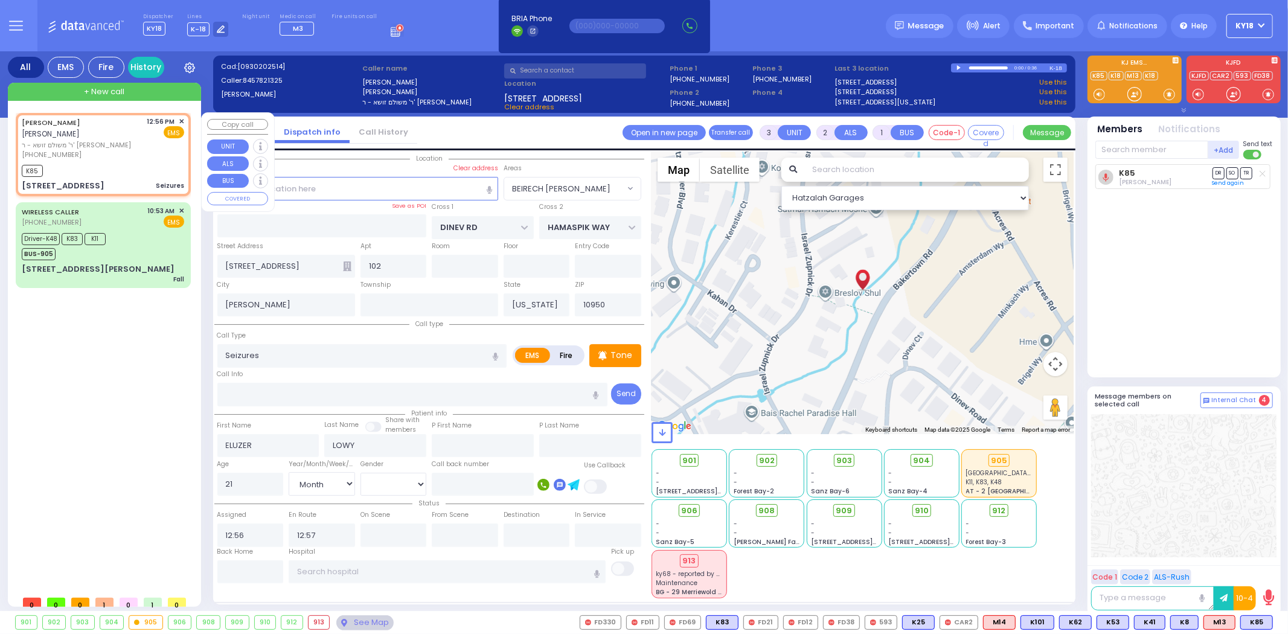
click at [112, 162] on div "K85" at bounding box center [103, 169] width 162 height 15
select select
radio input "true"
select select "Month"
select select "[DEMOGRAPHIC_DATA]"
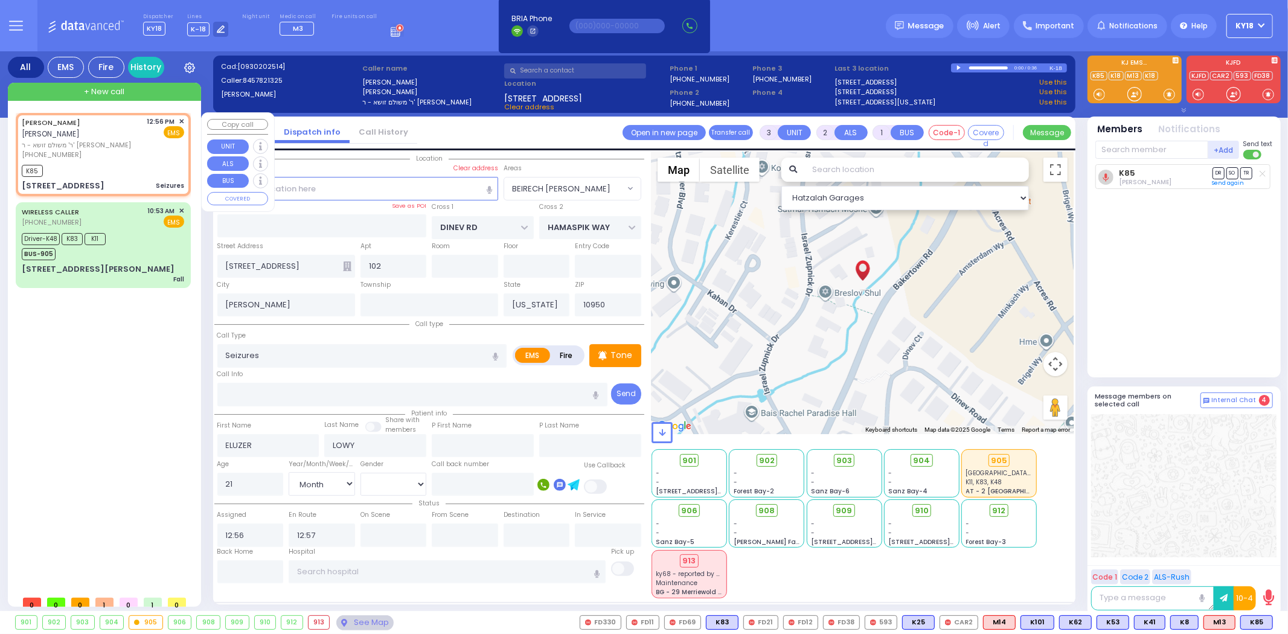
select select "BEIRECH [PERSON_NAME]"
select select "Hatzalah Garages"
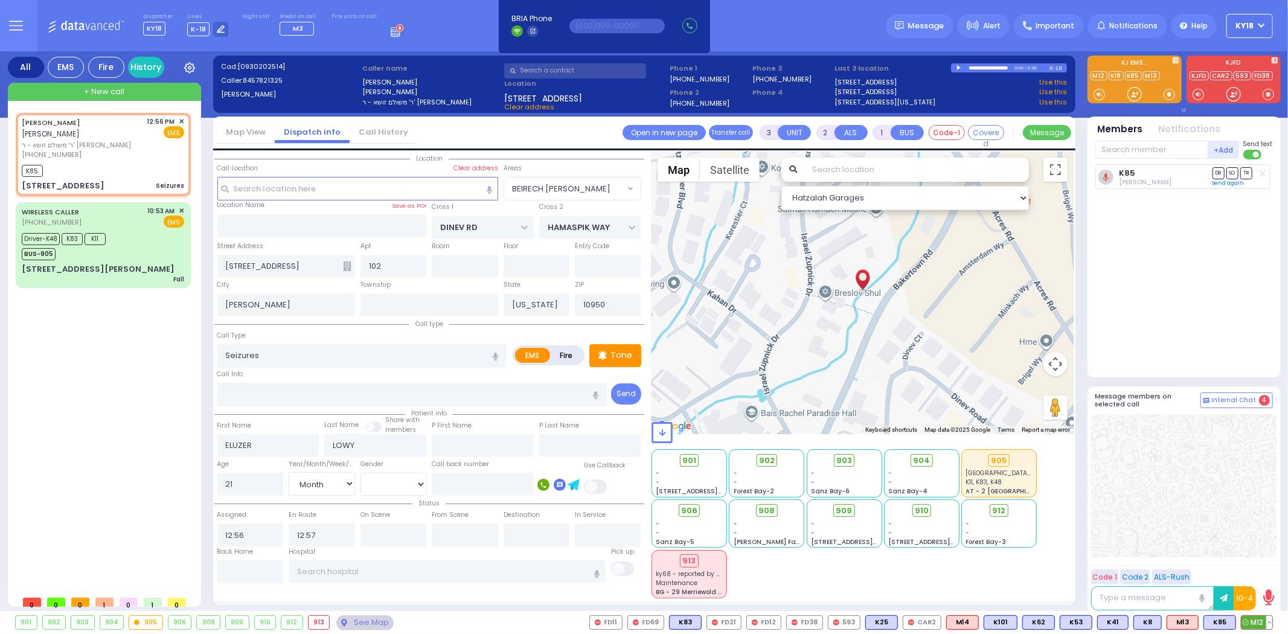
drag, startPoint x: 1255, startPoint y: 623, endPoint x: 1246, endPoint y: 616, distance: 11.2
click at [1254, 623] on span "M12" at bounding box center [1257, 622] width 31 height 13
select select
radio input "true"
select select "Month"
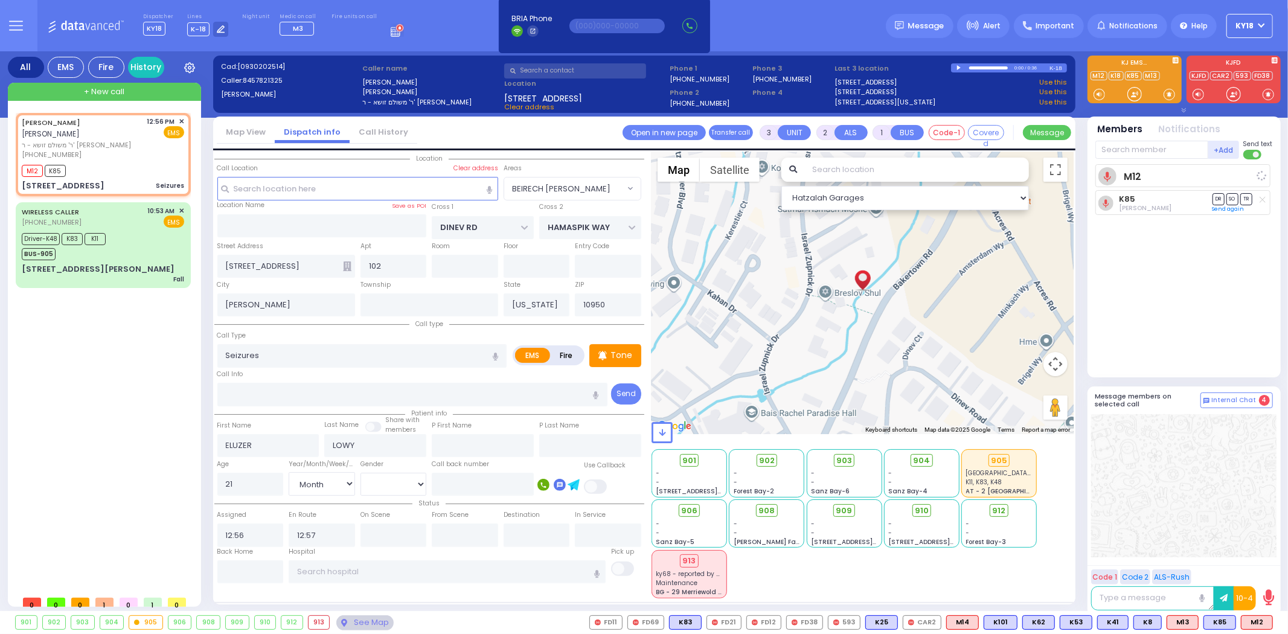
select select "[DEMOGRAPHIC_DATA]"
select select "Hatzalah Garages"
select select "BEIRECH [PERSON_NAME]"
click at [1128, 154] on input "text" at bounding box center [1152, 150] width 113 height 18
click at [623, 361] on div "Tone" at bounding box center [615, 355] width 52 height 23
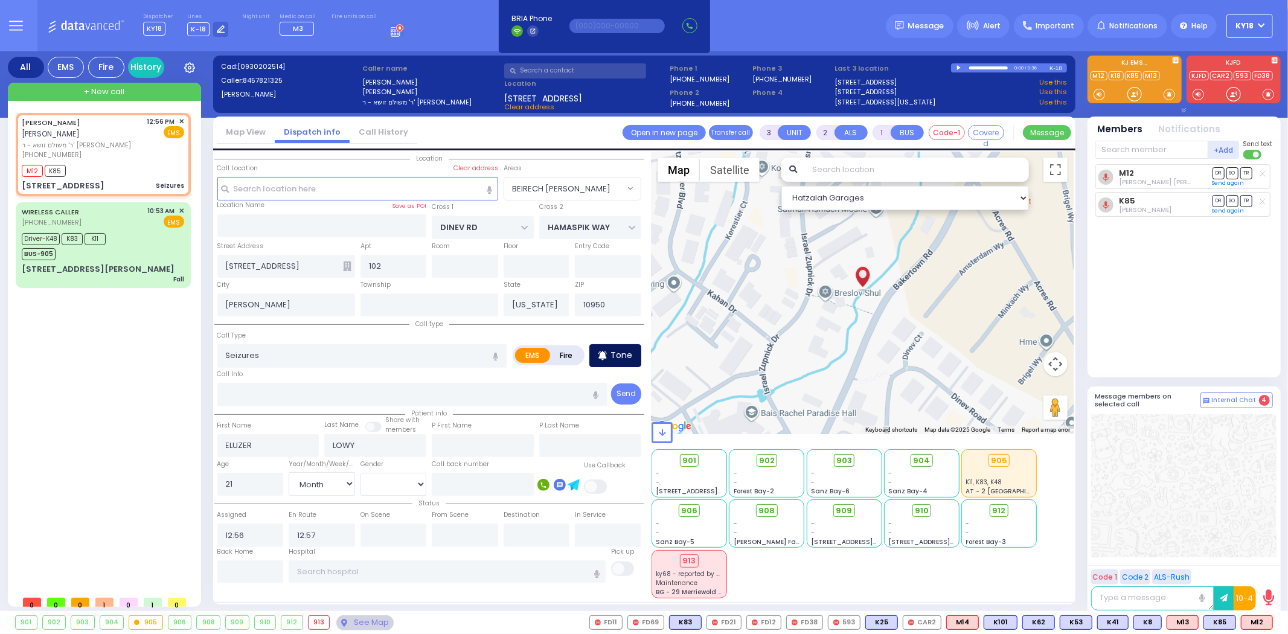
click at [620, 354] on p "Tone" at bounding box center [622, 355] width 22 height 13
click at [623, 350] on p "Tone" at bounding box center [622, 355] width 22 height 13
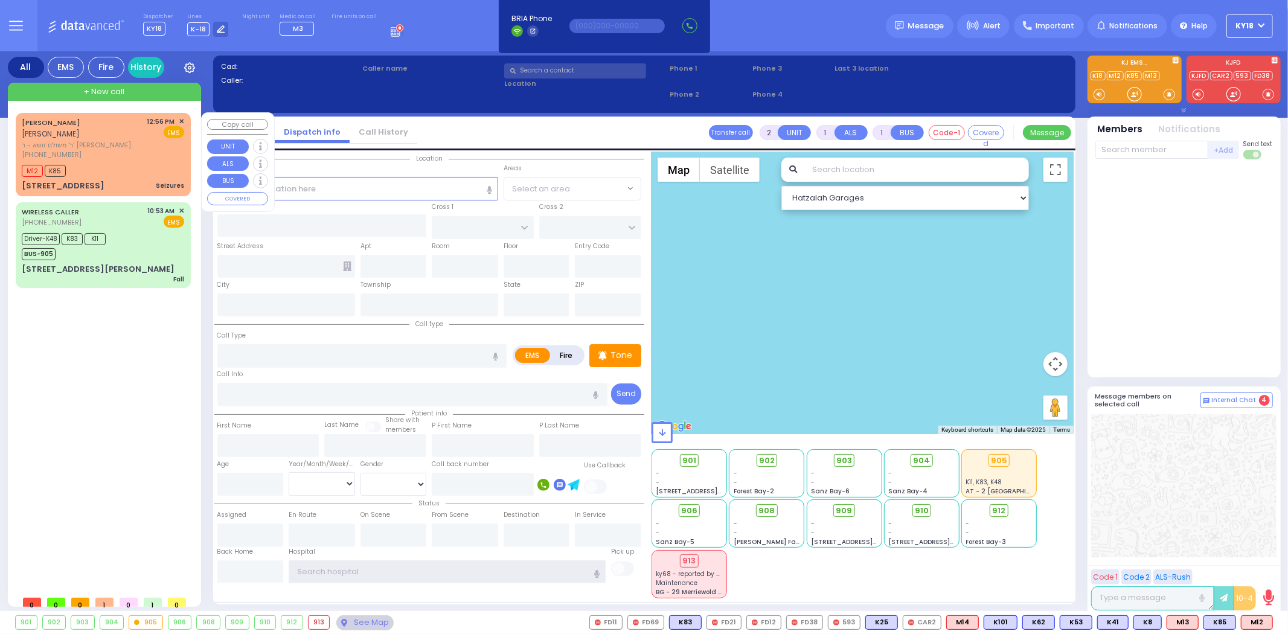
type input "ky18"
click at [142, 180] on div "[STREET_ADDRESS] Seizures" at bounding box center [103, 186] width 162 height 12
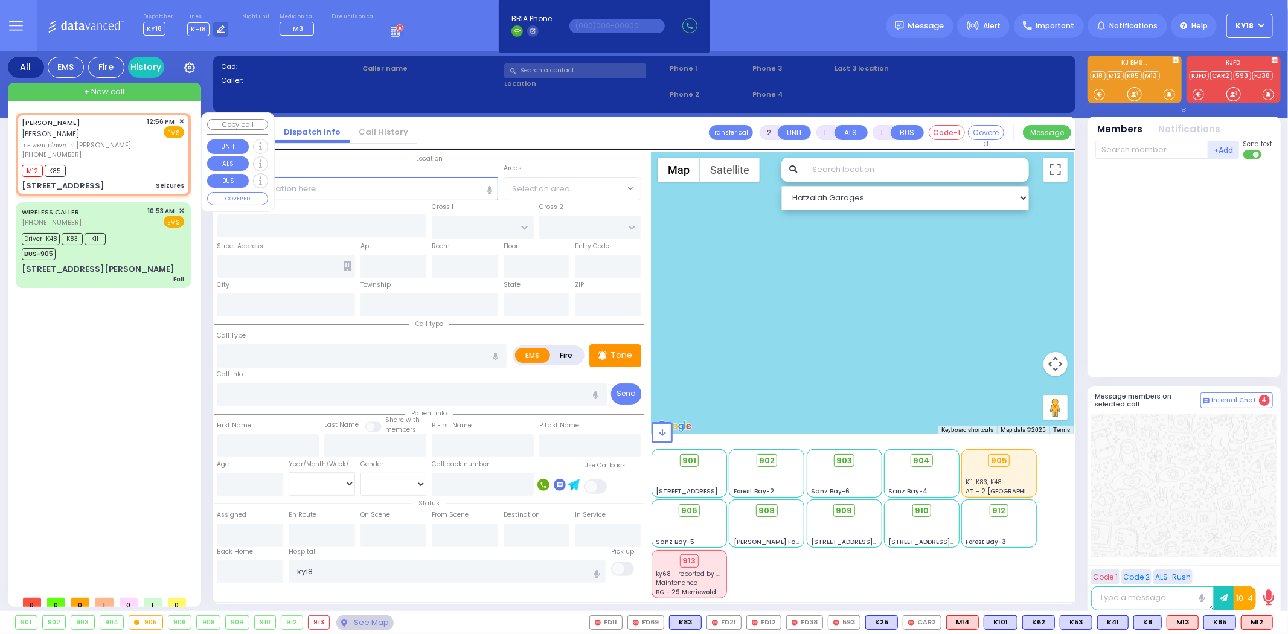
type input "3"
type input "2"
select select
type input "Seizures"
radio input "true"
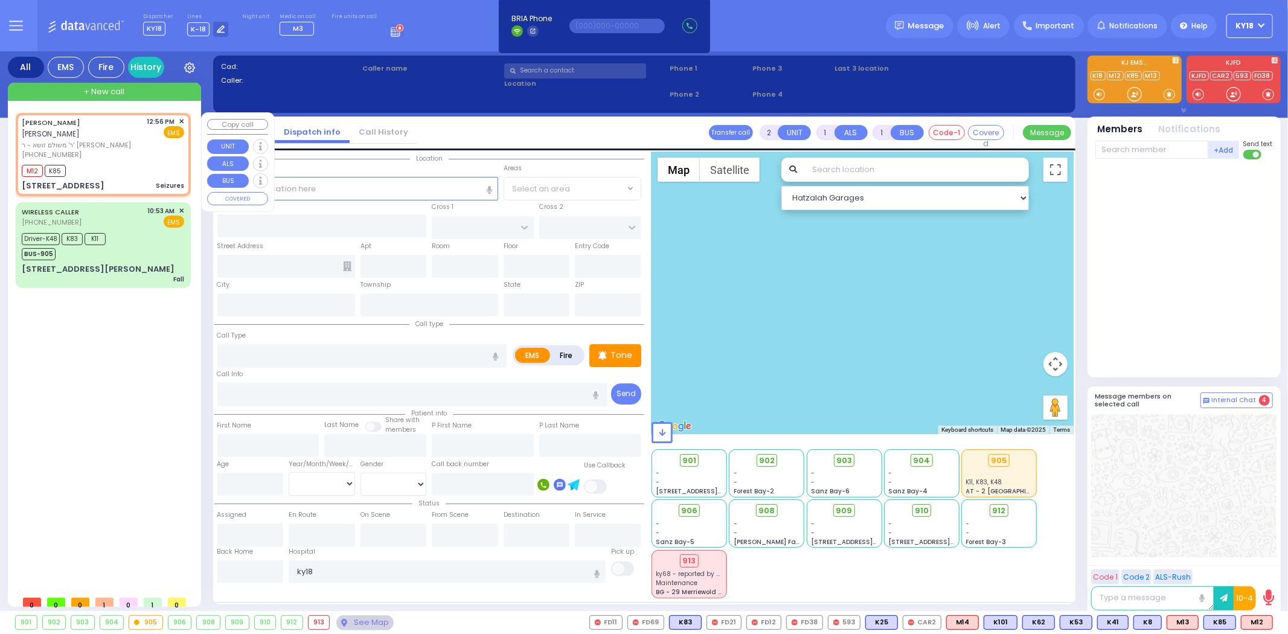
type input "ELUZER"
type input "LOWY"
type input "21"
select select "Month"
select select "[DEMOGRAPHIC_DATA]"
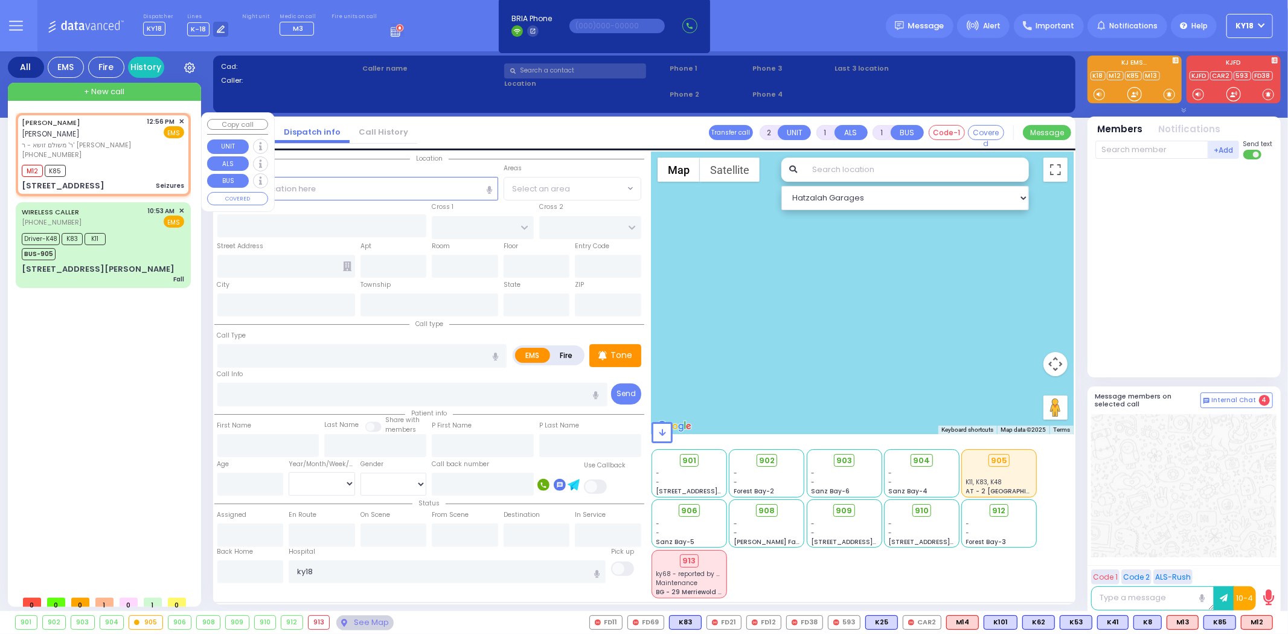
type input "12:56"
type input "12:57"
type input "DINEV RD"
type input "HAMASPIK WAY"
type input "[STREET_ADDRESS]"
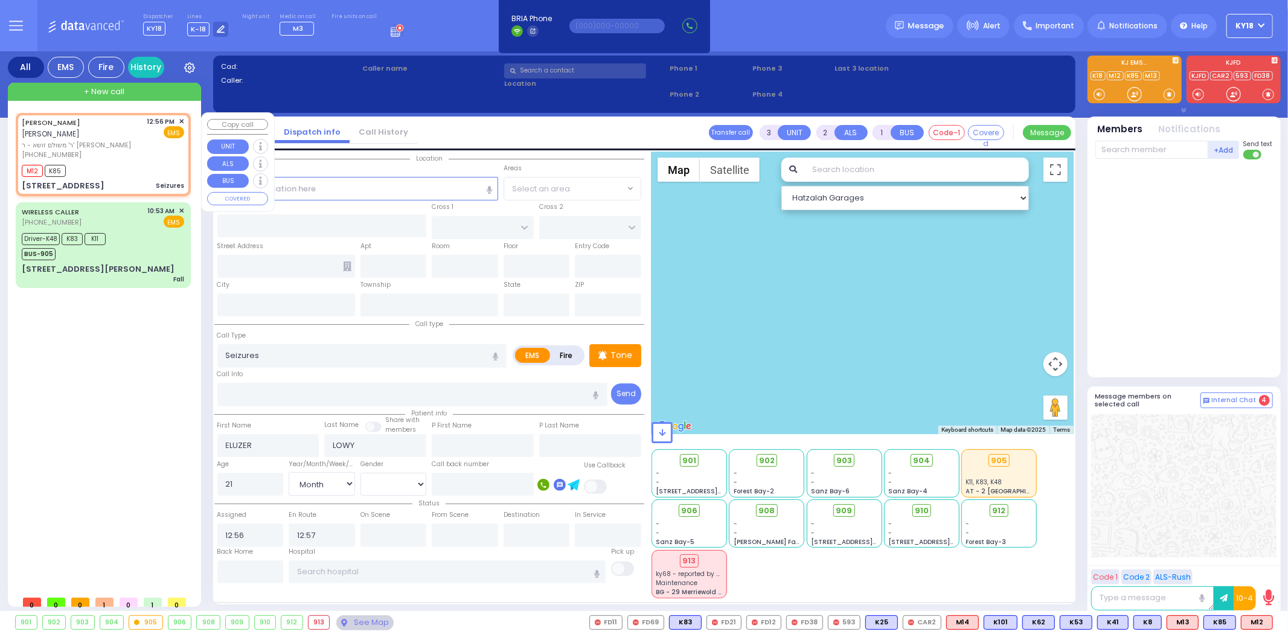
type input "102"
type input "[PERSON_NAME]"
type input "[US_STATE]"
type input "10950"
select select "Hatzalah Garages"
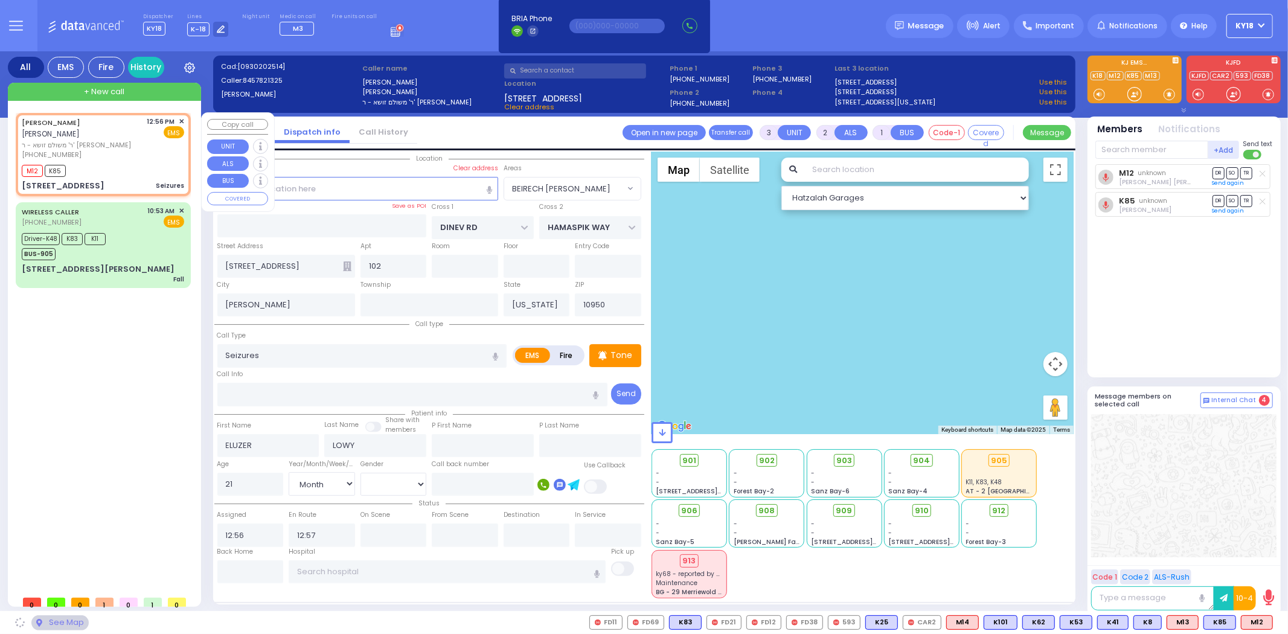
select select "BEIRECH [PERSON_NAME]"
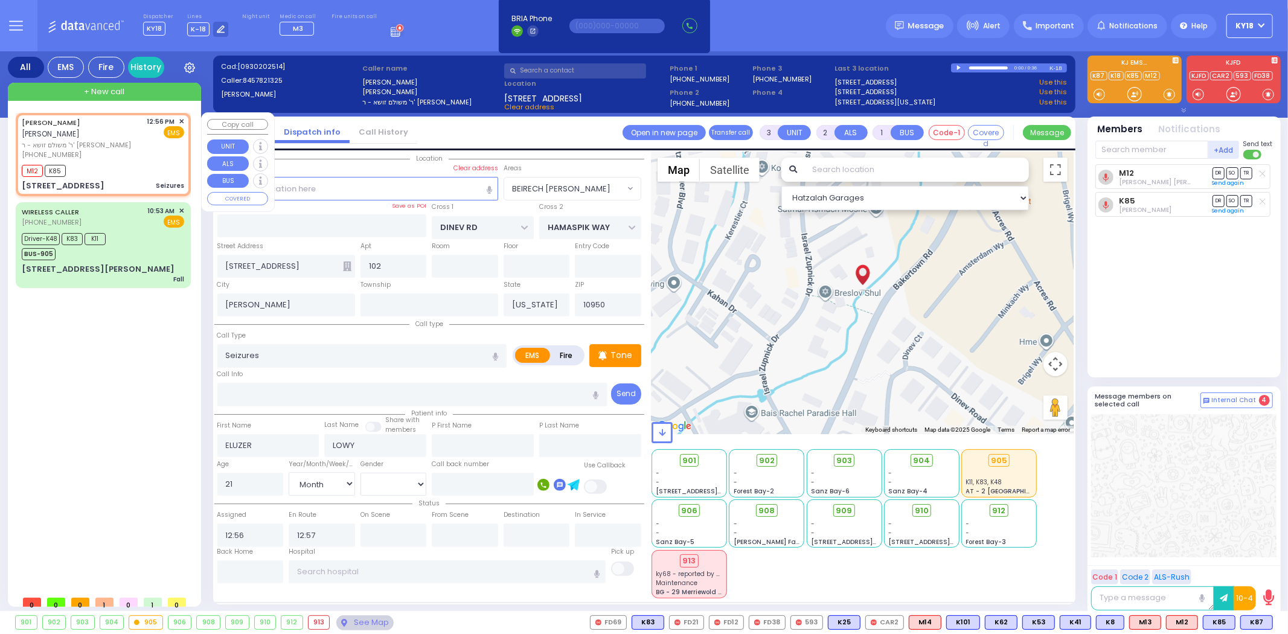
click at [116, 162] on div "M12 K85" at bounding box center [103, 169] width 162 height 15
select select
radio input "true"
select select "Month"
select select "[DEMOGRAPHIC_DATA]"
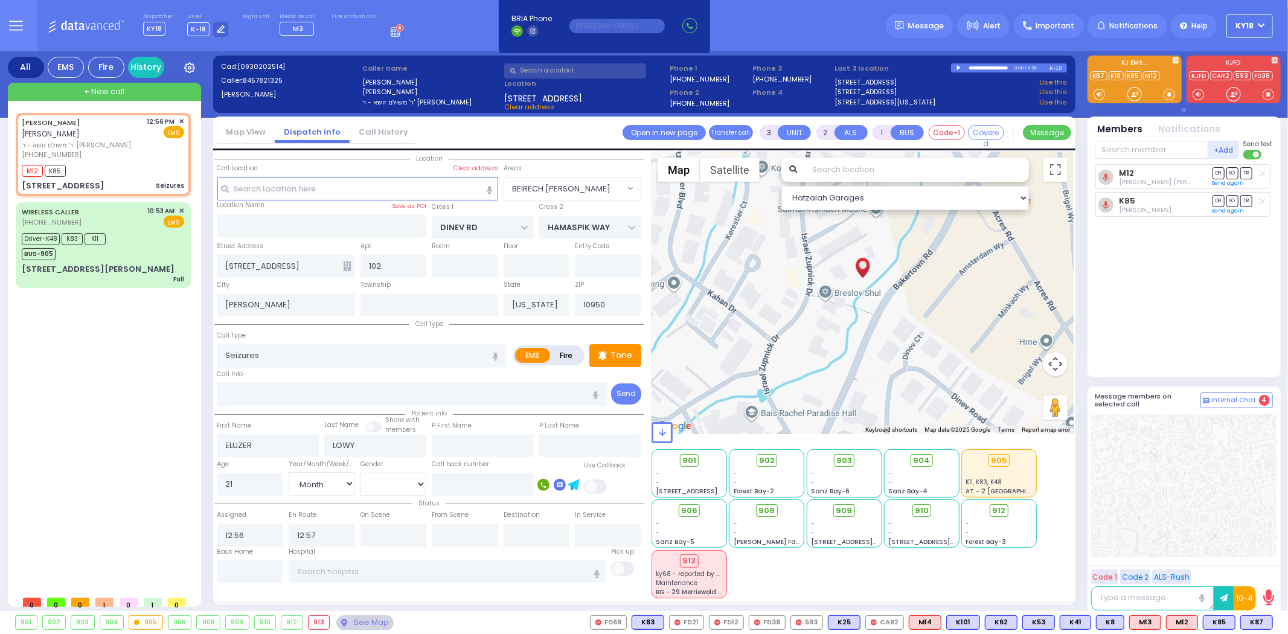
select select "Hatzalah Garages"
select select "BEIRECH [PERSON_NAME]"
click at [1251, 623] on span "K87" at bounding box center [1256, 622] width 31 height 13
select select
radio input "true"
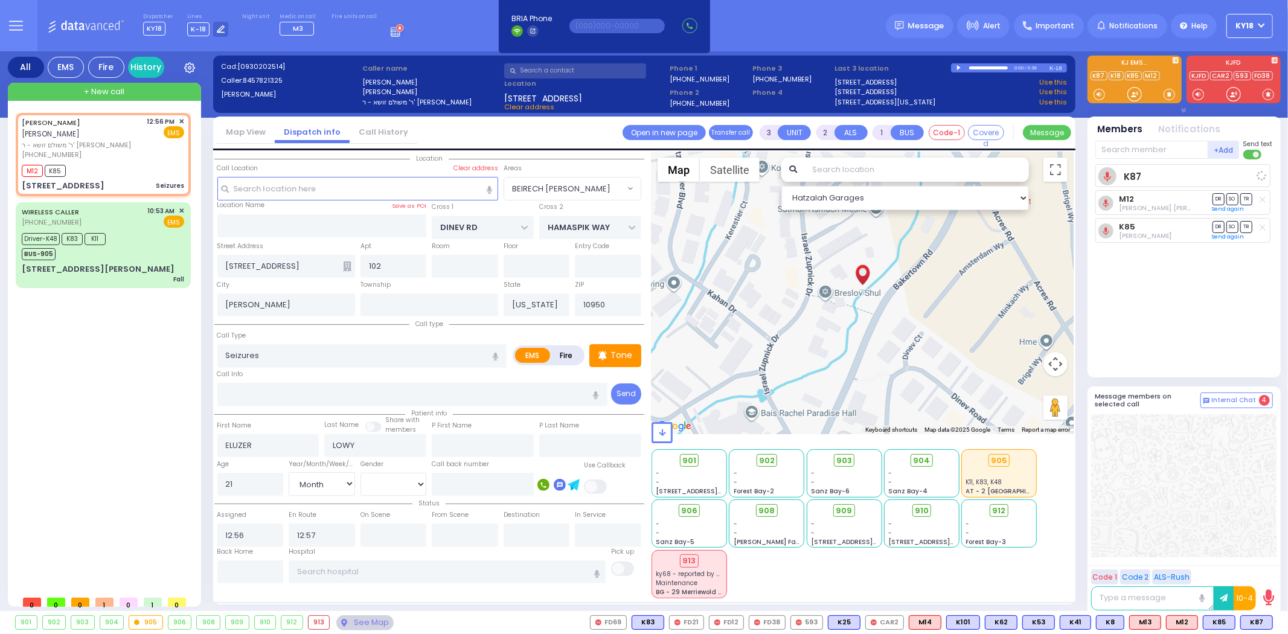
select select "Month"
select select "[DEMOGRAPHIC_DATA]"
select select "Hatzalah Garages"
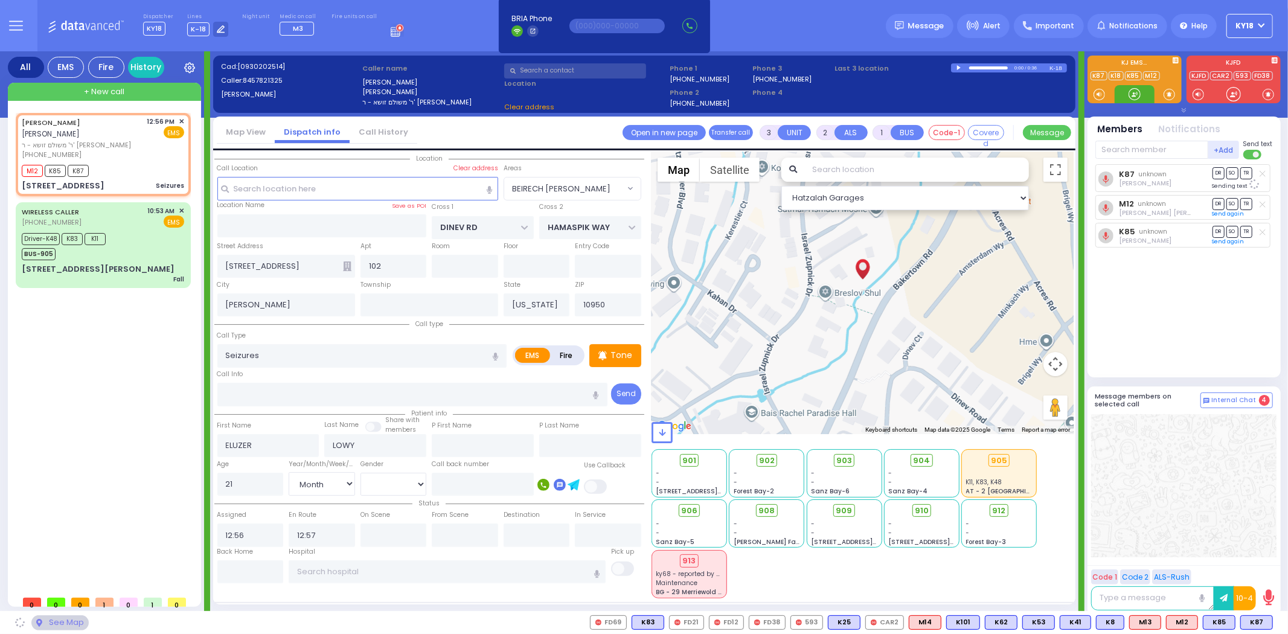
select select "BEIRECH [PERSON_NAME]"
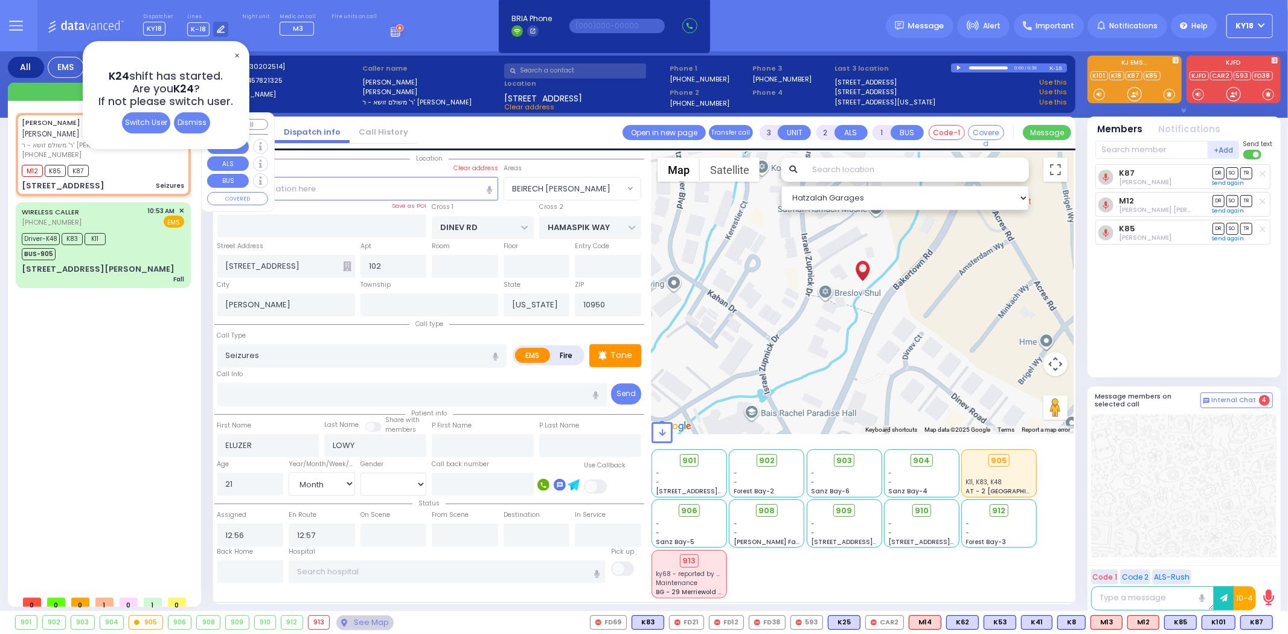
click at [145, 162] on div "M12 K85 K87" at bounding box center [103, 169] width 162 height 15
select select
radio input "true"
select select "Month"
select select "[DEMOGRAPHIC_DATA]"
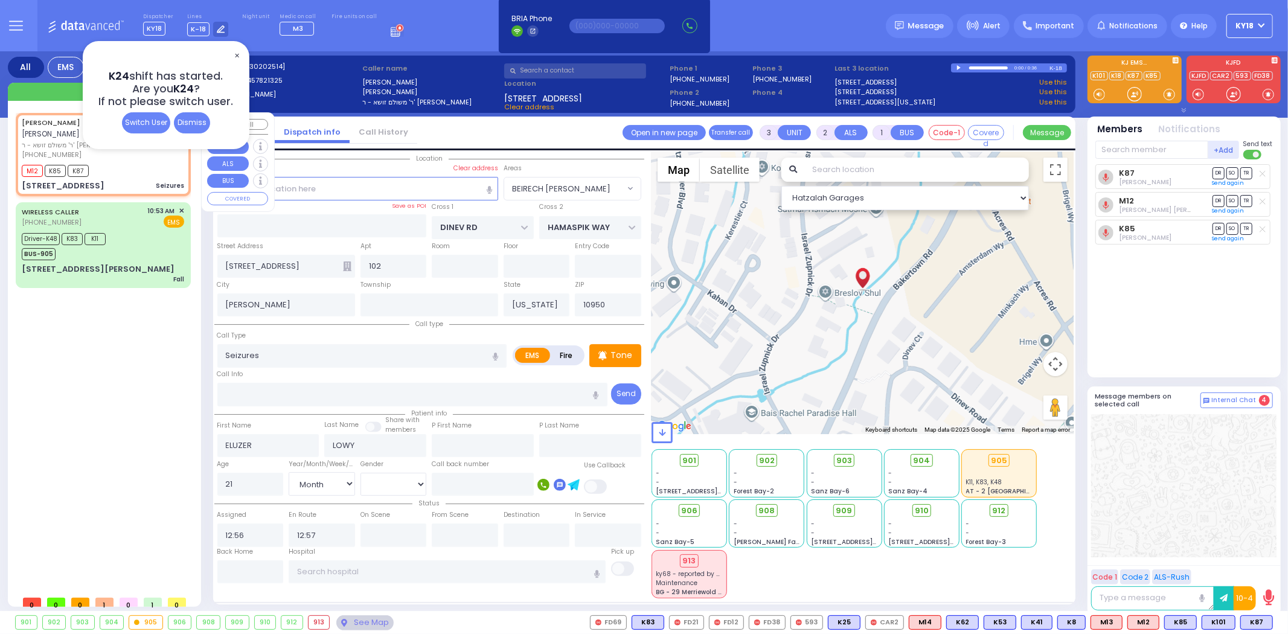
select select "BEIRECH [PERSON_NAME]"
select select "Hatzalah Garages"
click at [990, 511] on icon at bounding box center [991, 510] width 7 height 7
select select
radio input "true"
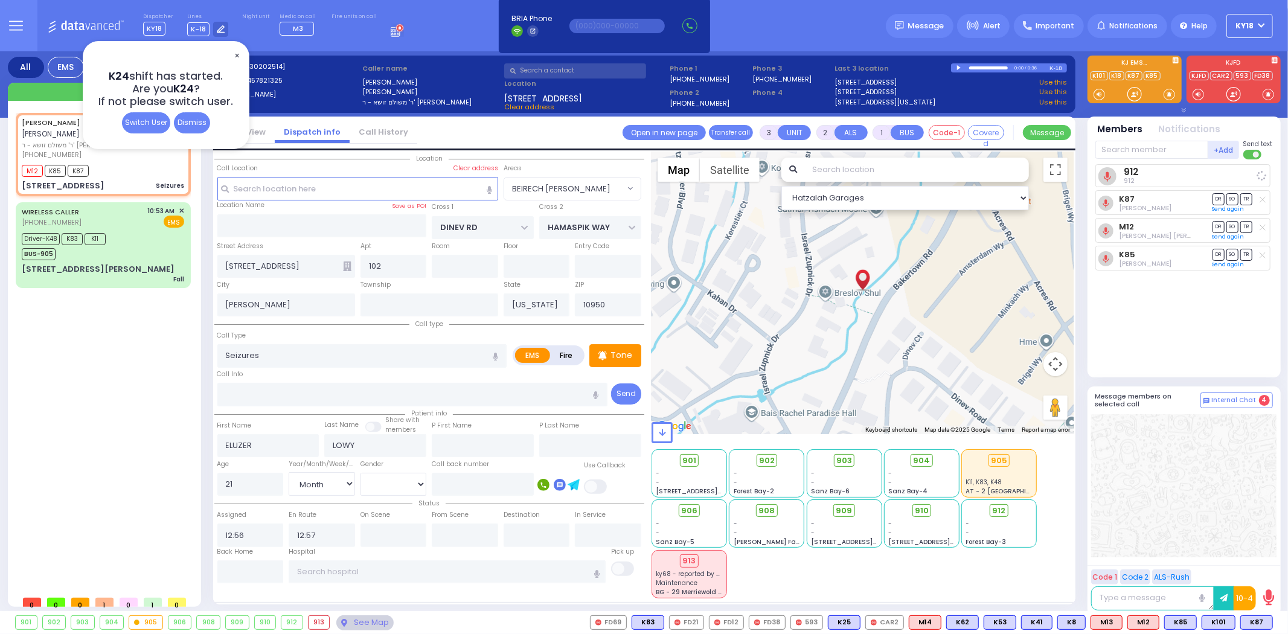
select select "Month"
select select "[DEMOGRAPHIC_DATA]"
select select "Hatzalah Garages"
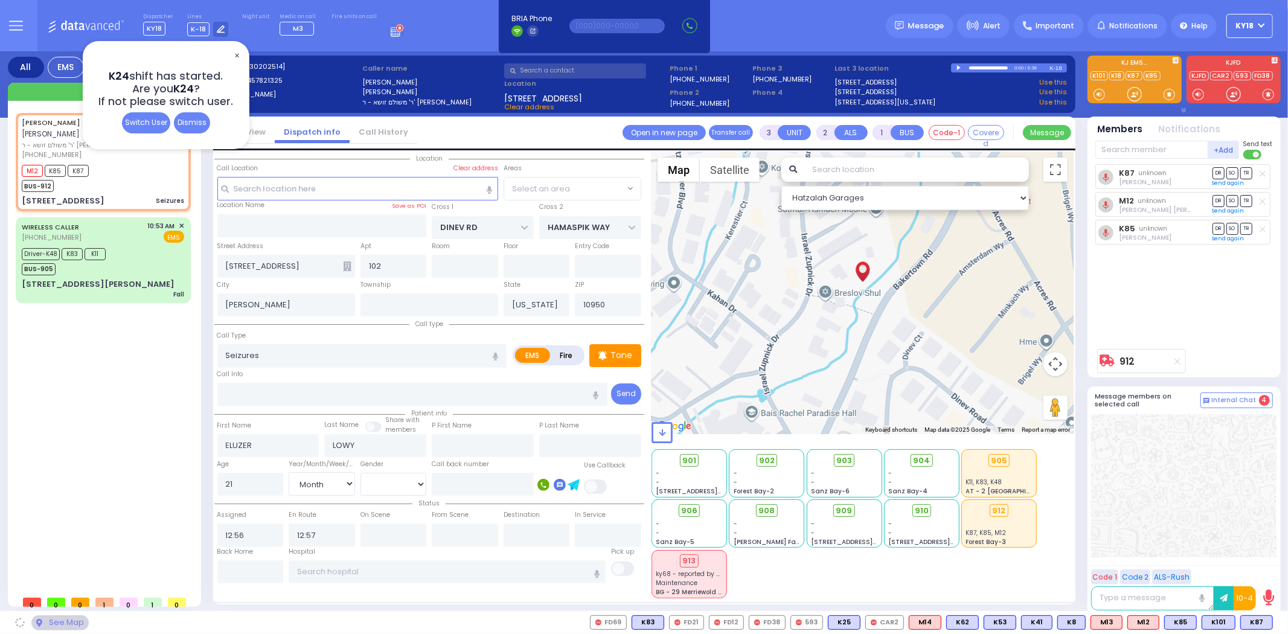
select select "BEIRECH [PERSON_NAME]"
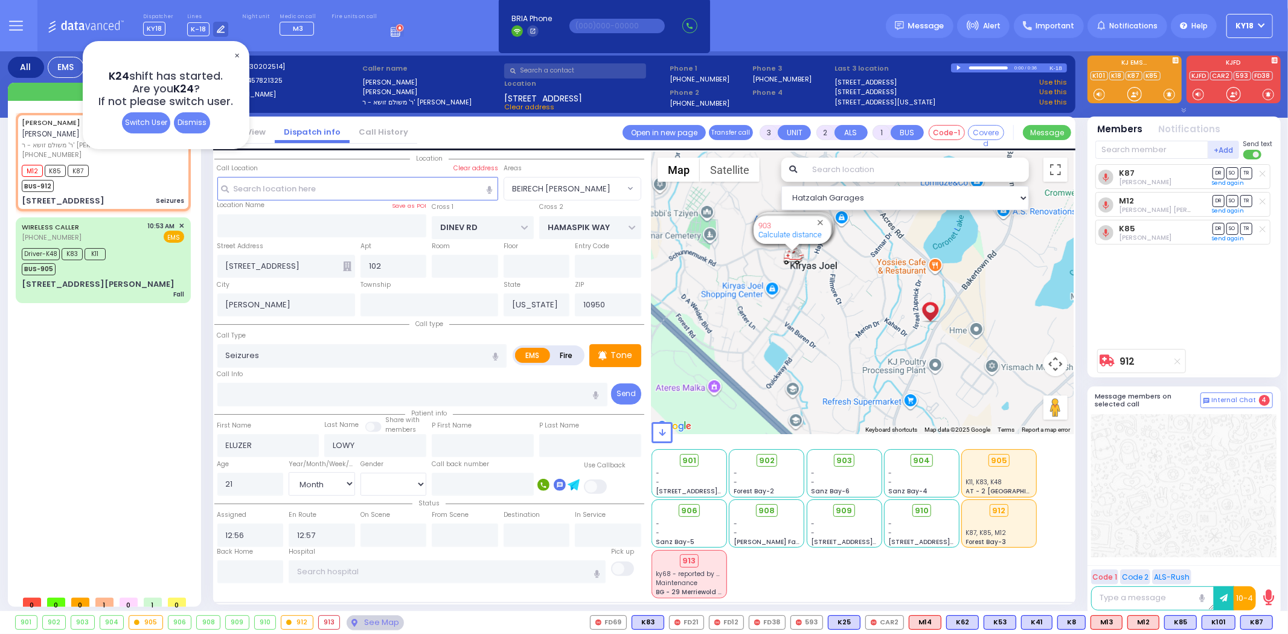
click at [237, 53] on span "✕" at bounding box center [237, 56] width 10 height 14
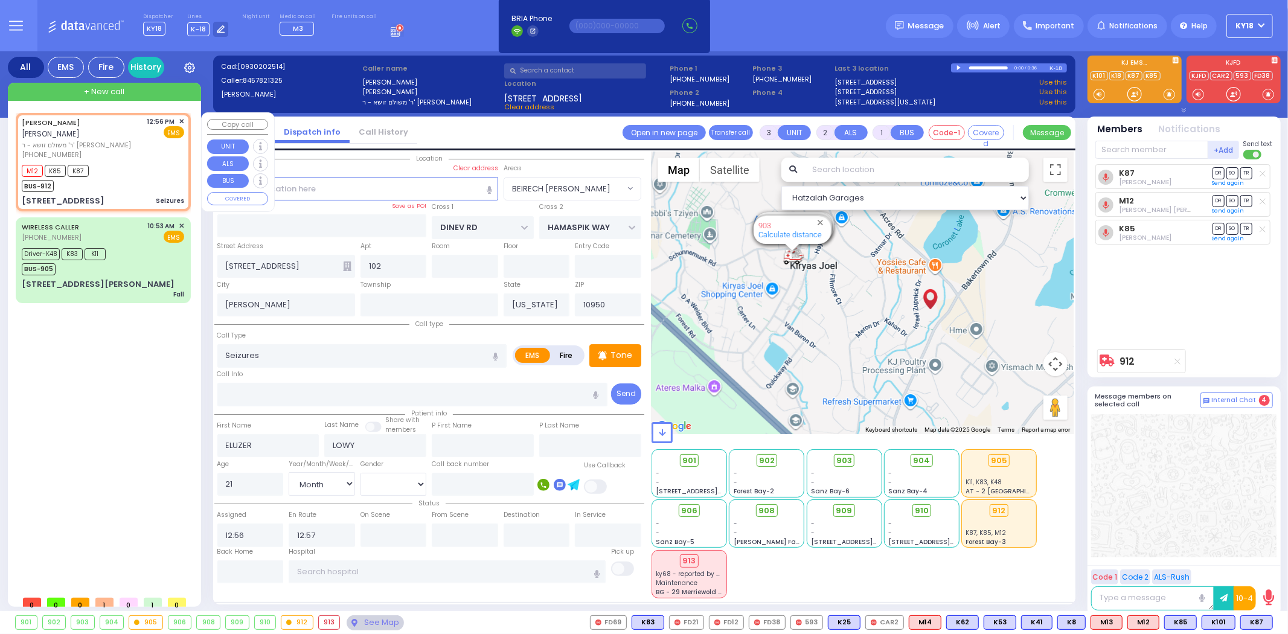
click at [128, 162] on div "M12 K85 K87 BUS-912" at bounding box center [103, 177] width 162 height 30
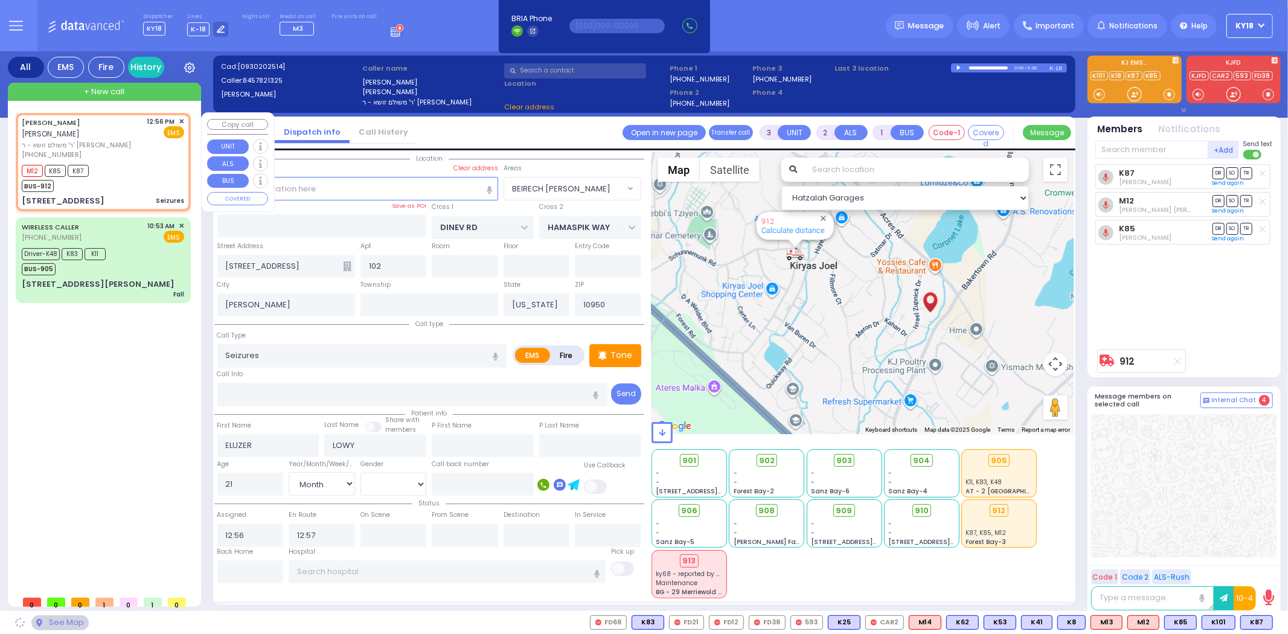
select select
radio input "true"
select select "Month"
select select "[DEMOGRAPHIC_DATA]"
select select "Hatzalah Garages"
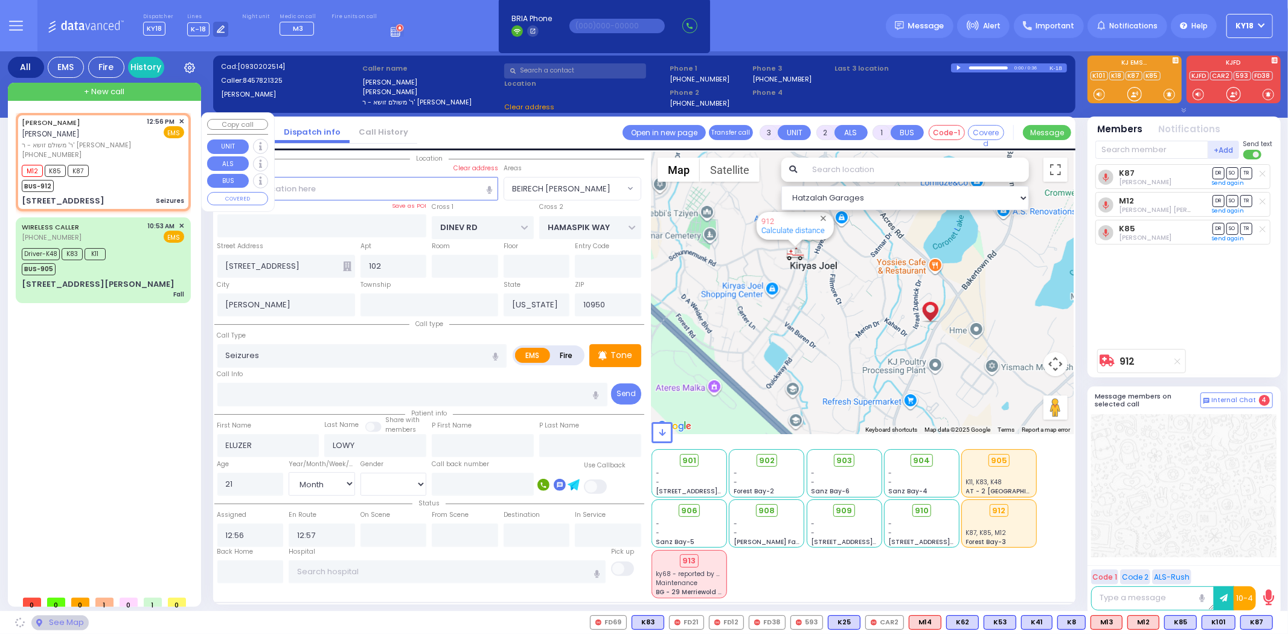
select select "BEIRECH [PERSON_NAME]"
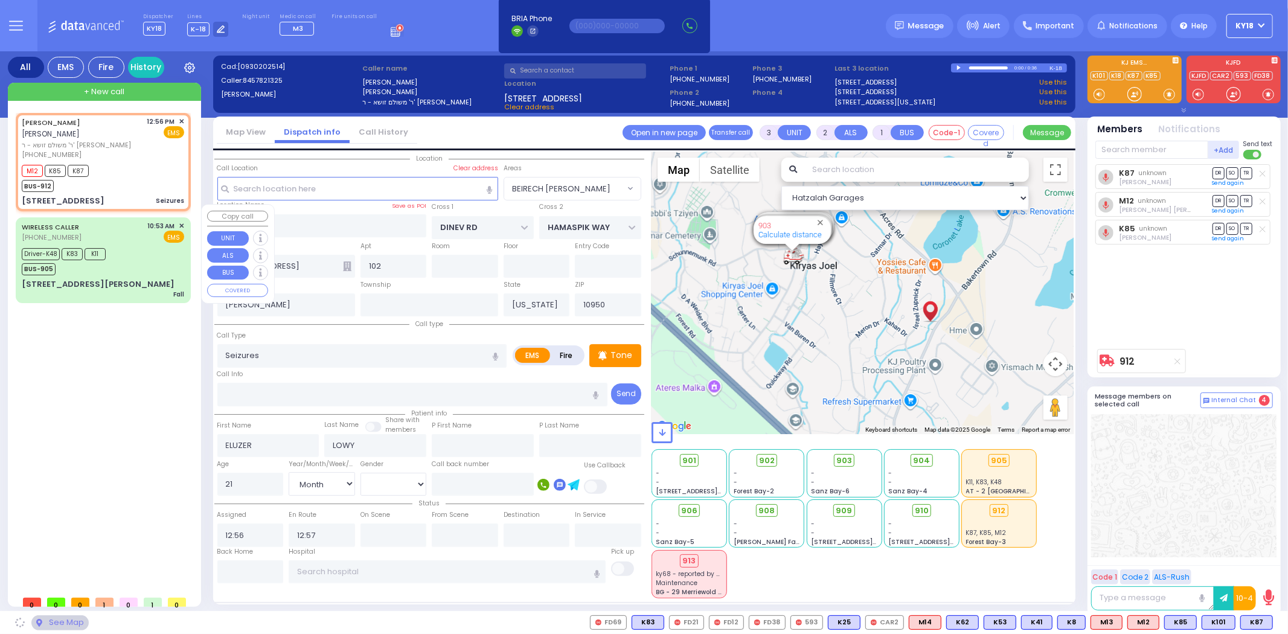
click at [138, 245] on div "Driver-K48 K83 K11 BUS-905" at bounding box center [103, 260] width 162 height 30
type input "6"
select select
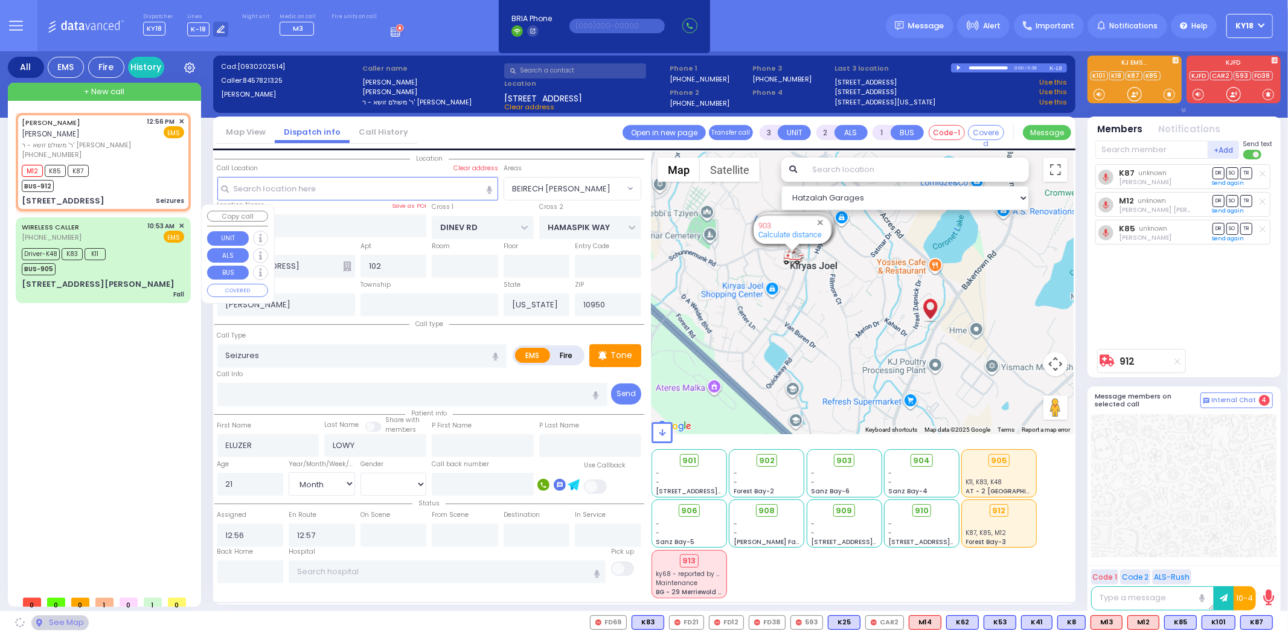
type input "Fall"
radio input "true"
type input "[PERSON_NAME]"
type input "2"
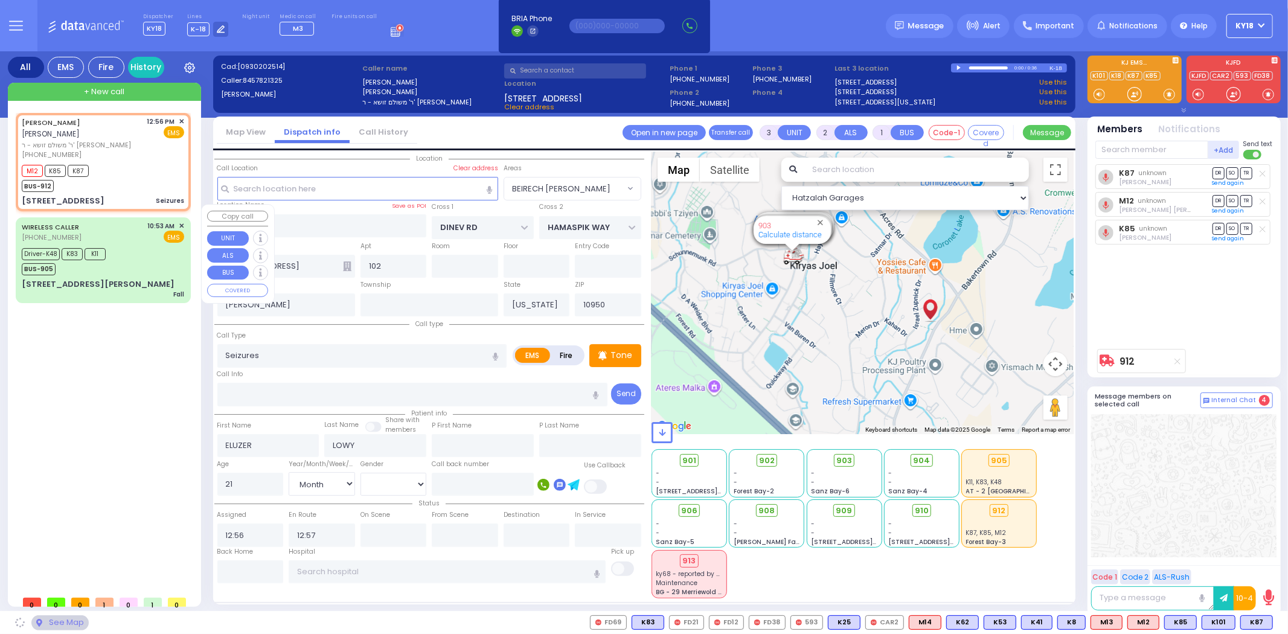
select select "Month"
select select "[DEMOGRAPHIC_DATA]"
type input "10:53"
type input "10:55"
type input "10:57"
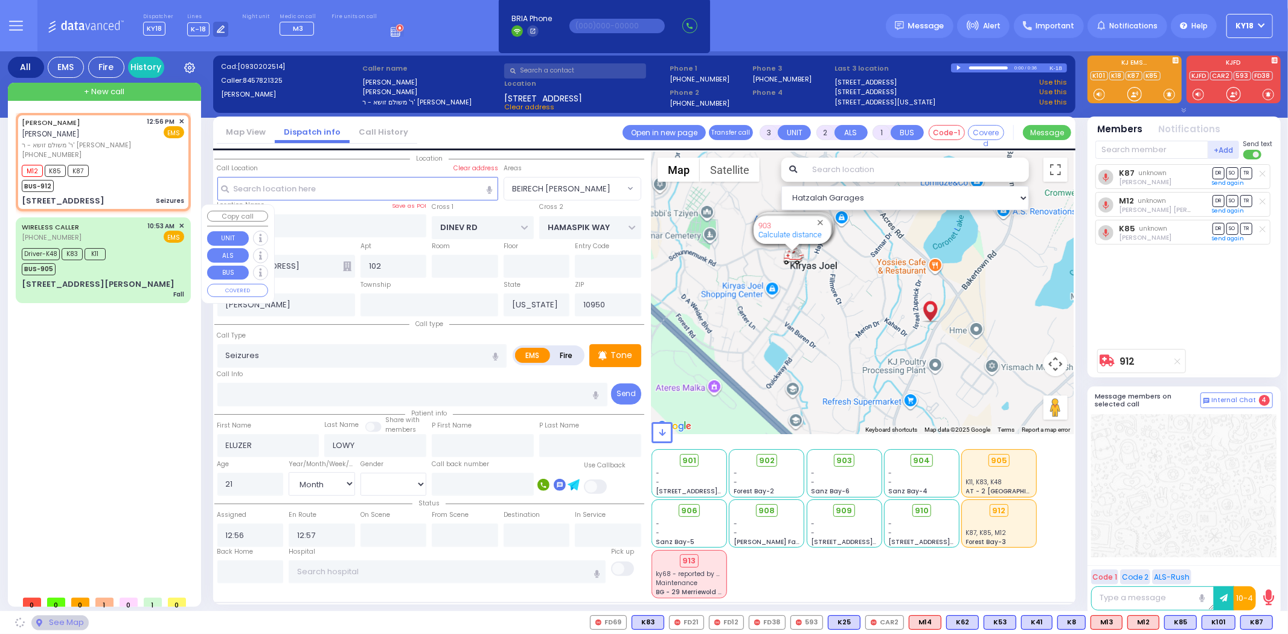
type input "11:25"
type input "12:00"
type input "12:20"
type input "[GEOGRAPHIC_DATA] [STREET_ADDRESS]"
select select "Hatzalah Garages"
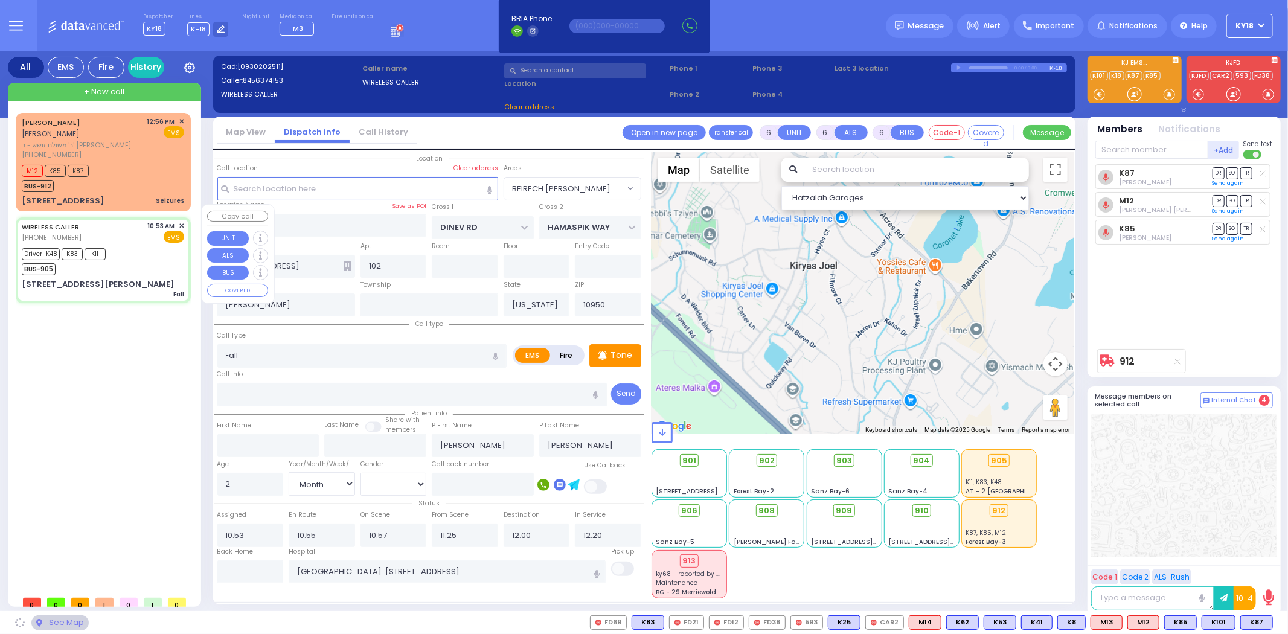
type input "VANDERBILT DR"
type input "[STREET_ADDRESS][PERSON_NAME]"
type input "Woodbury"
type input "10930"
select select "[GEOGRAPHIC_DATA]"
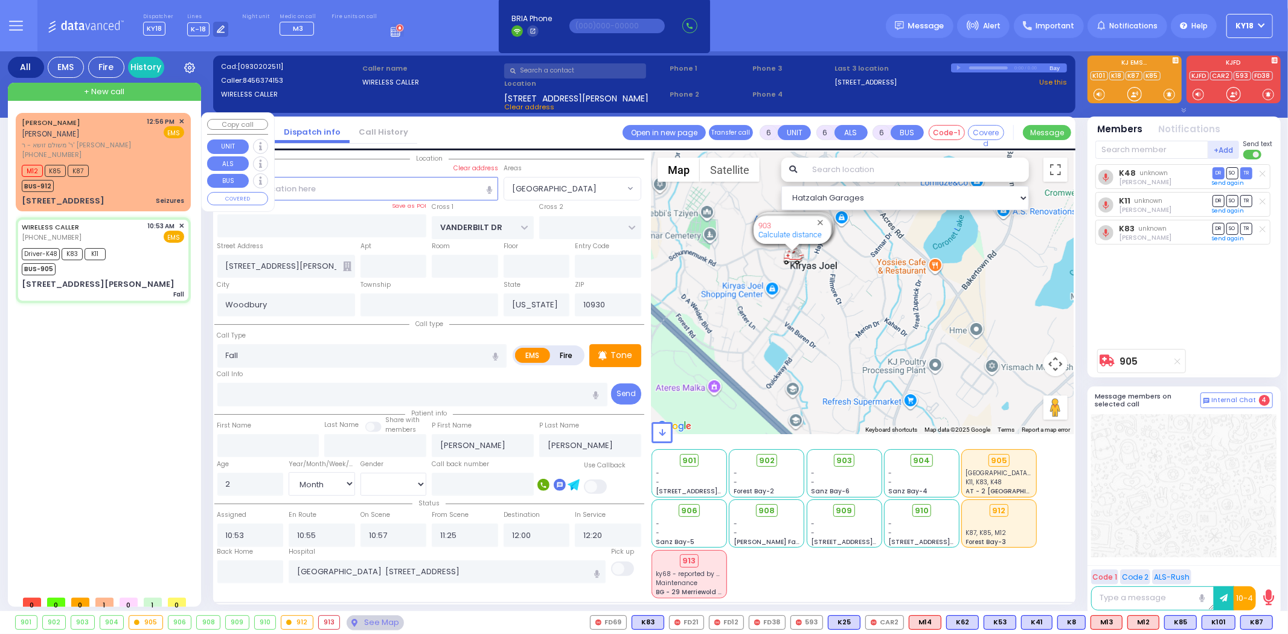
click at [135, 195] on div "[STREET_ADDRESS] Seizures" at bounding box center [103, 201] width 162 height 12
type input "3"
type input "2"
type input "1"
select select
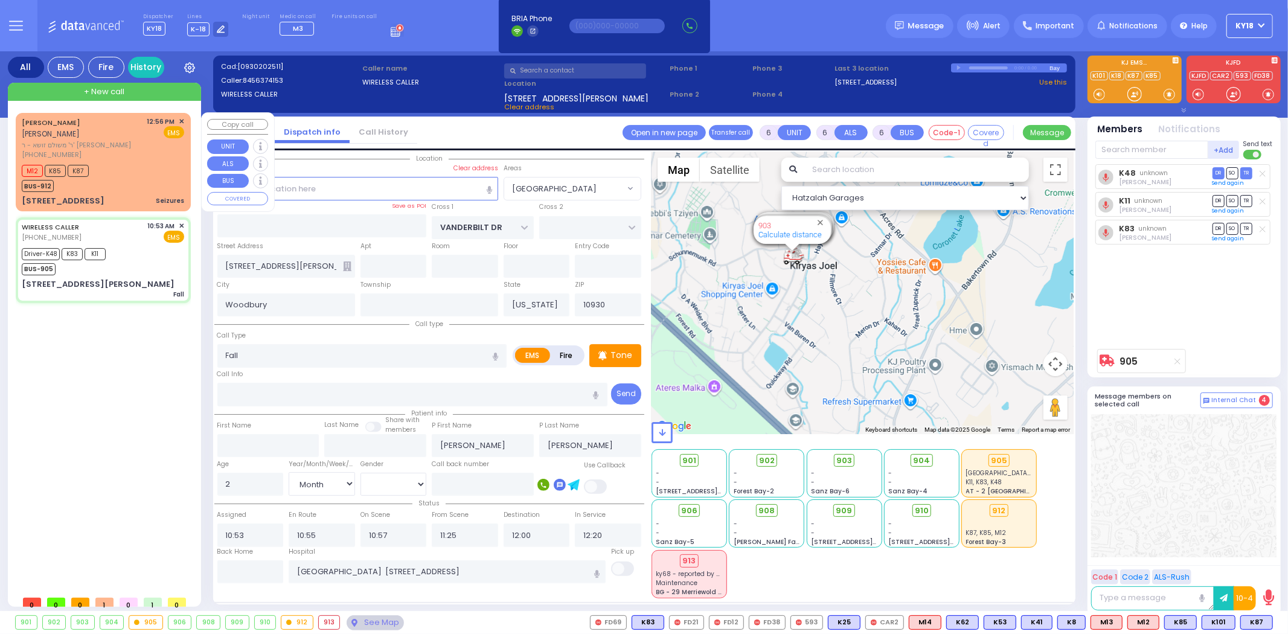
type input "Seizures"
radio input "true"
type input "ELUZER"
type input "LOWY"
type input "21"
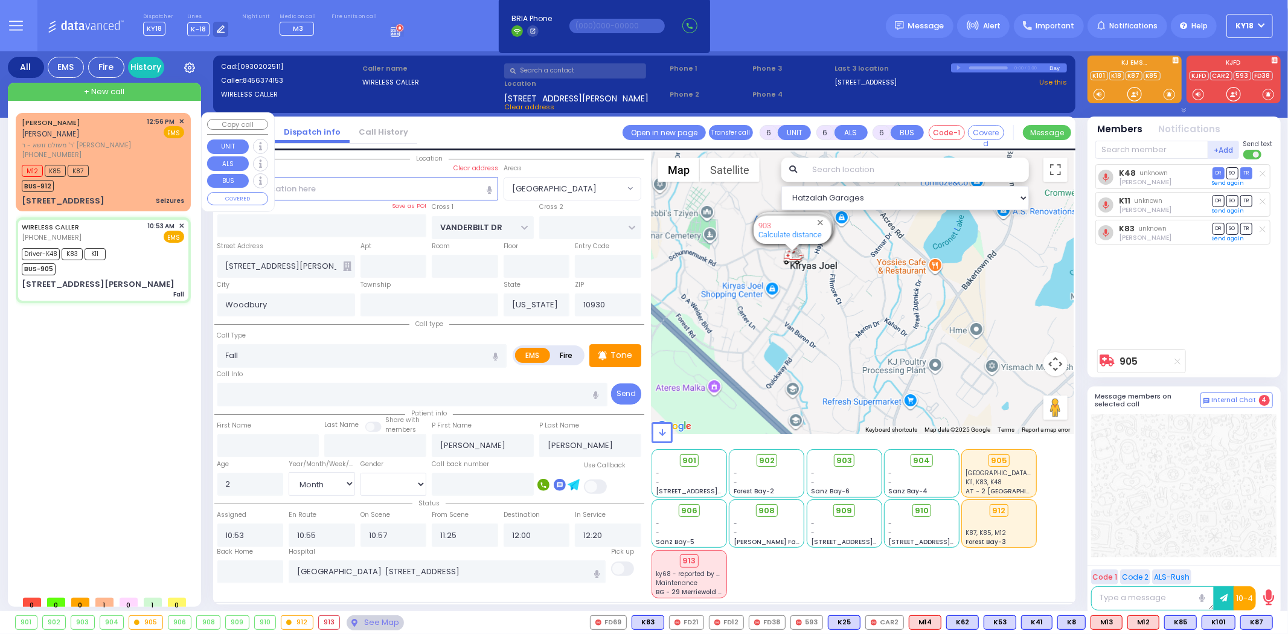
select select "Month"
select select "[DEMOGRAPHIC_DATA]"
type input "12:56"
type input "12:57"
type input "DINEV RD"
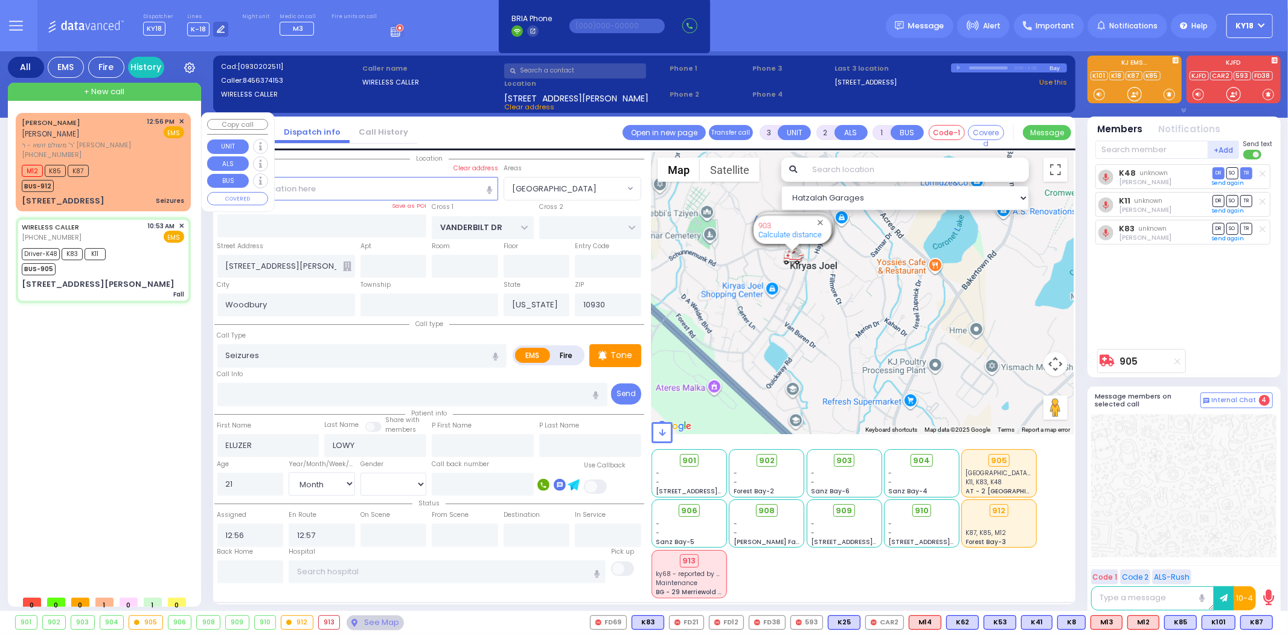
type input "HAMASPIK WAY"
type input "[STREET_ADDRESS]"
type input "102"
type input "[PERSON_NAME]"
type input "10950"
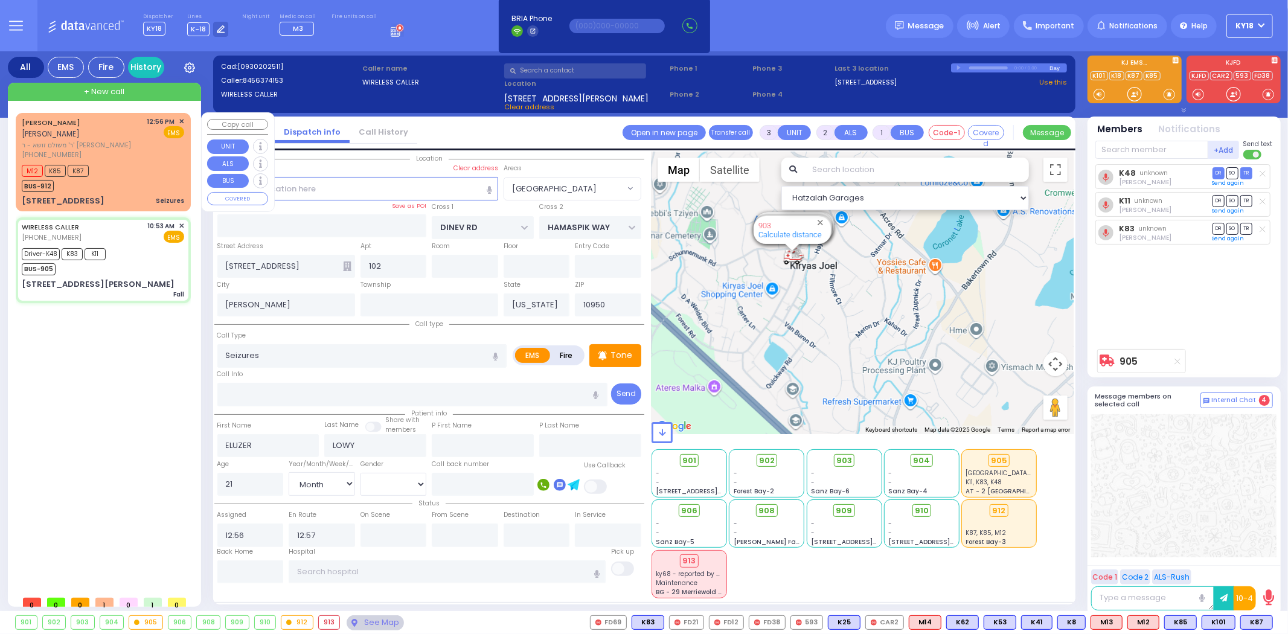
select select "Hatzalah Garages"
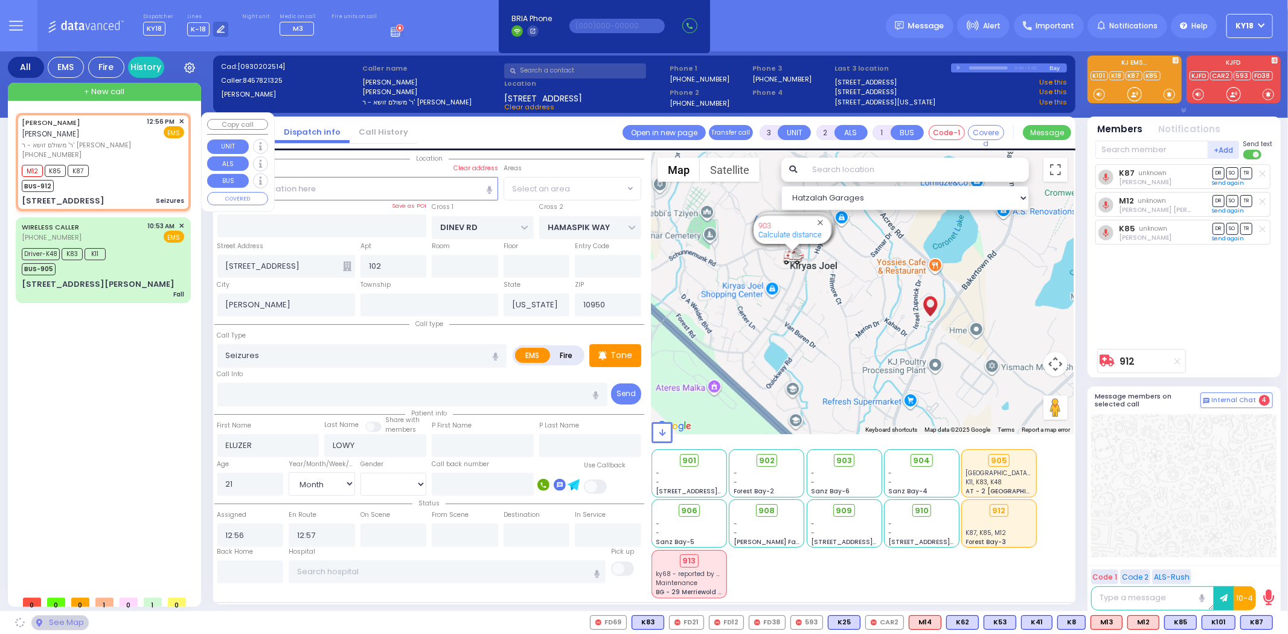
select select "BEIRECH [PERSON_NAME]"
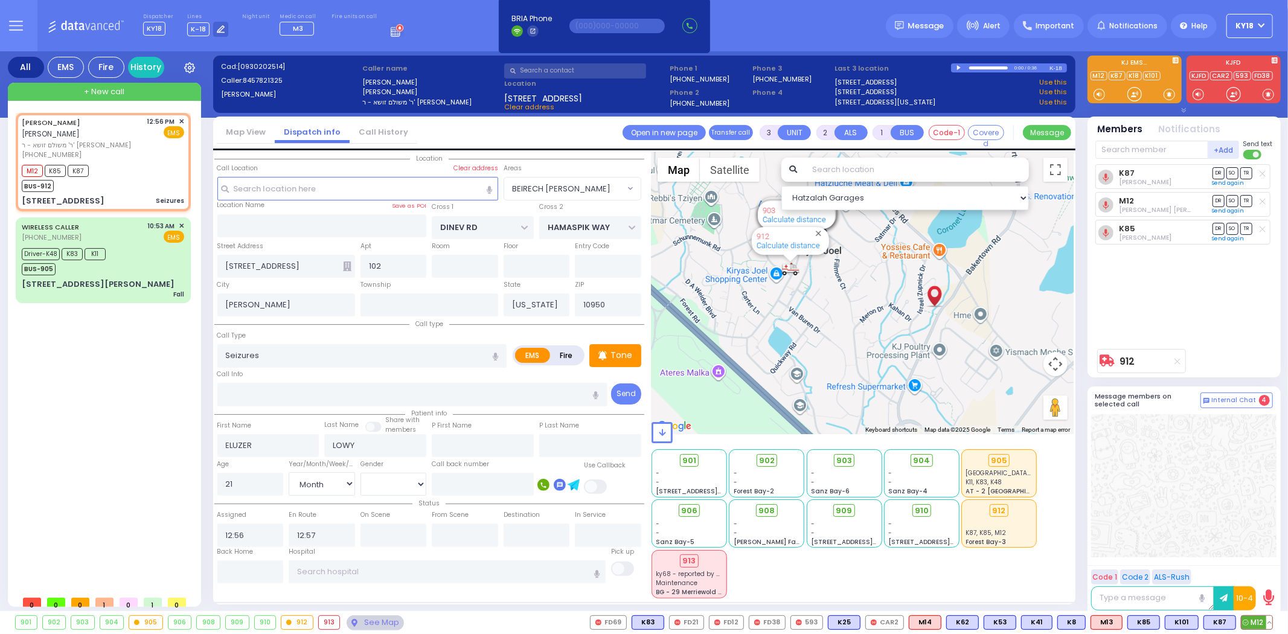
click at [1270, 624] on button at bounding box center [1269, 622] width 6 height 13
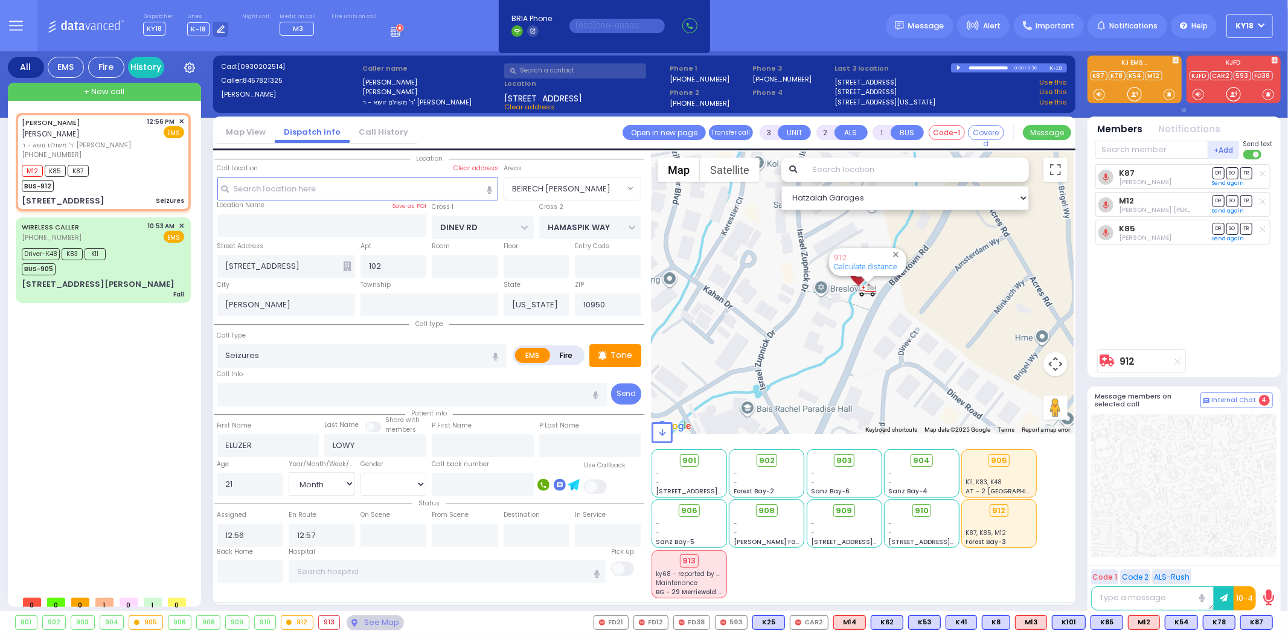
type input "6"
select select
radio input "true"
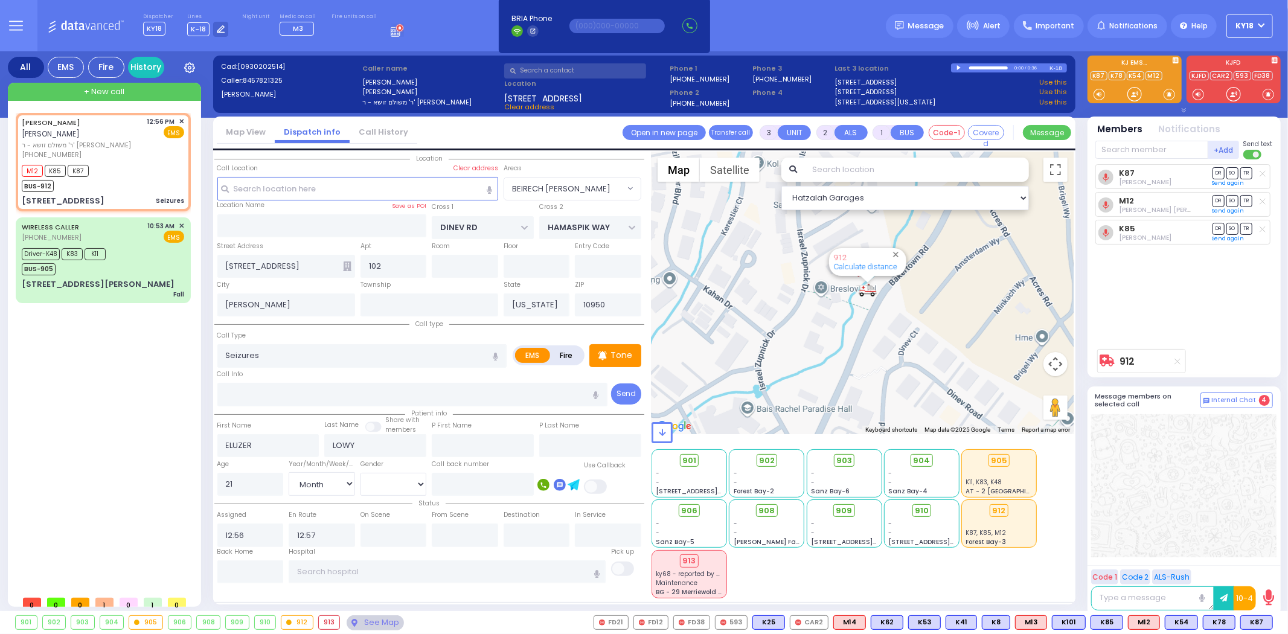
type input "Yitzchok"
type input "Lowy"
select select "Year"
select select "[DEMOGRAPHIC_DATA]"
select select "Hatzalah Garages"
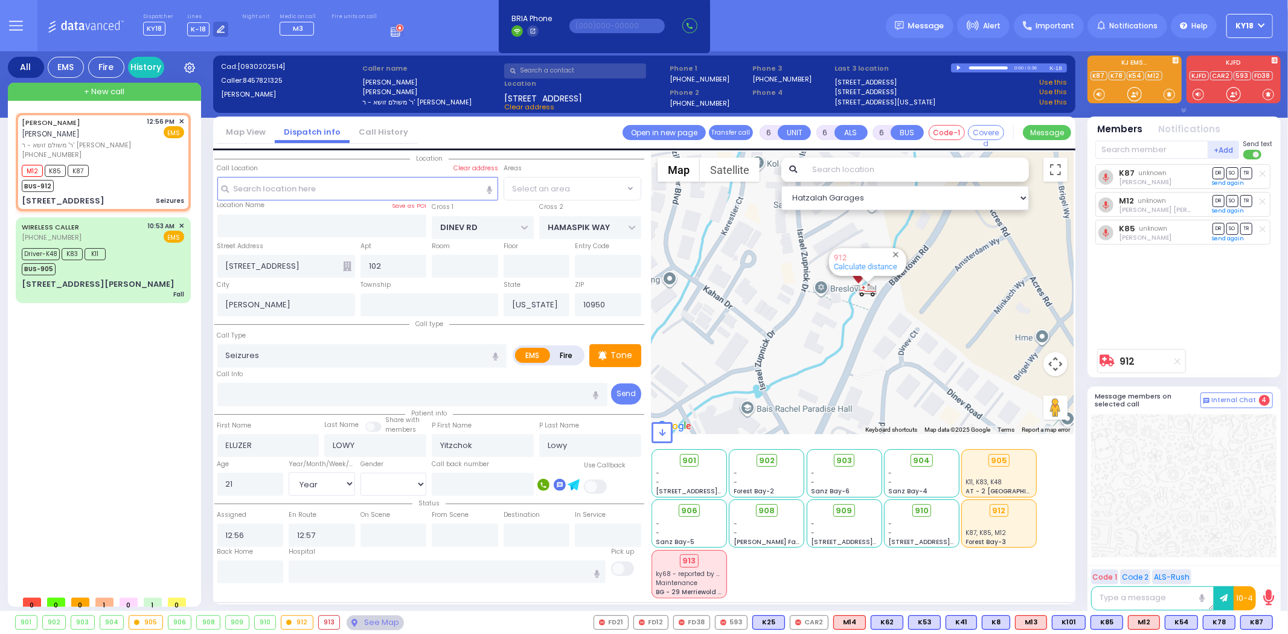
select select "BEIRECH [PERSON_NAME]"
select select
radio input "true"
type input "1"
select select "Year"
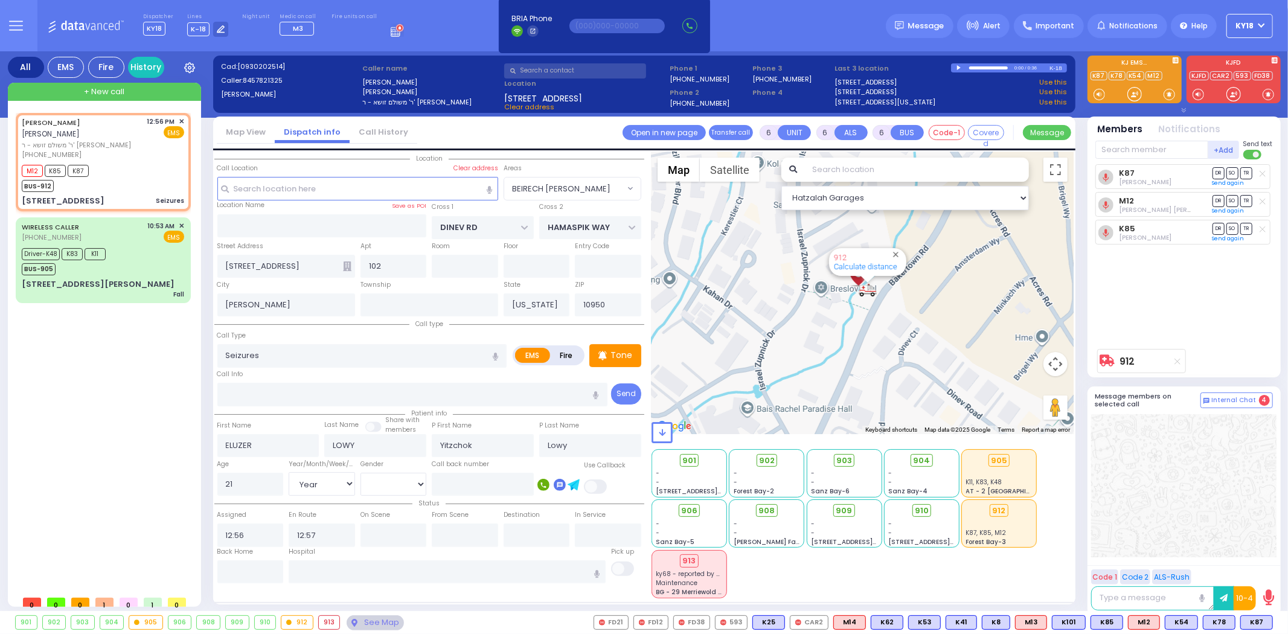
select select "[DEMOGRAPHIC_DATA]"
select select "Hatzalah Garages"
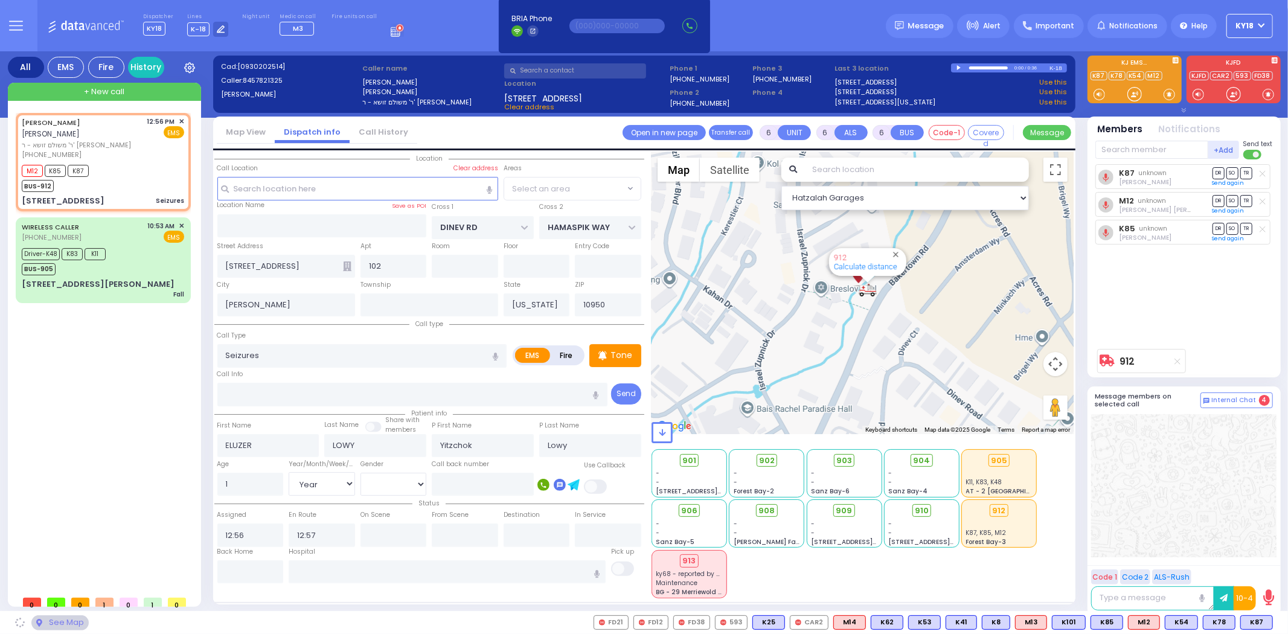
select select "BEIRECH [PERSON_NAME]"
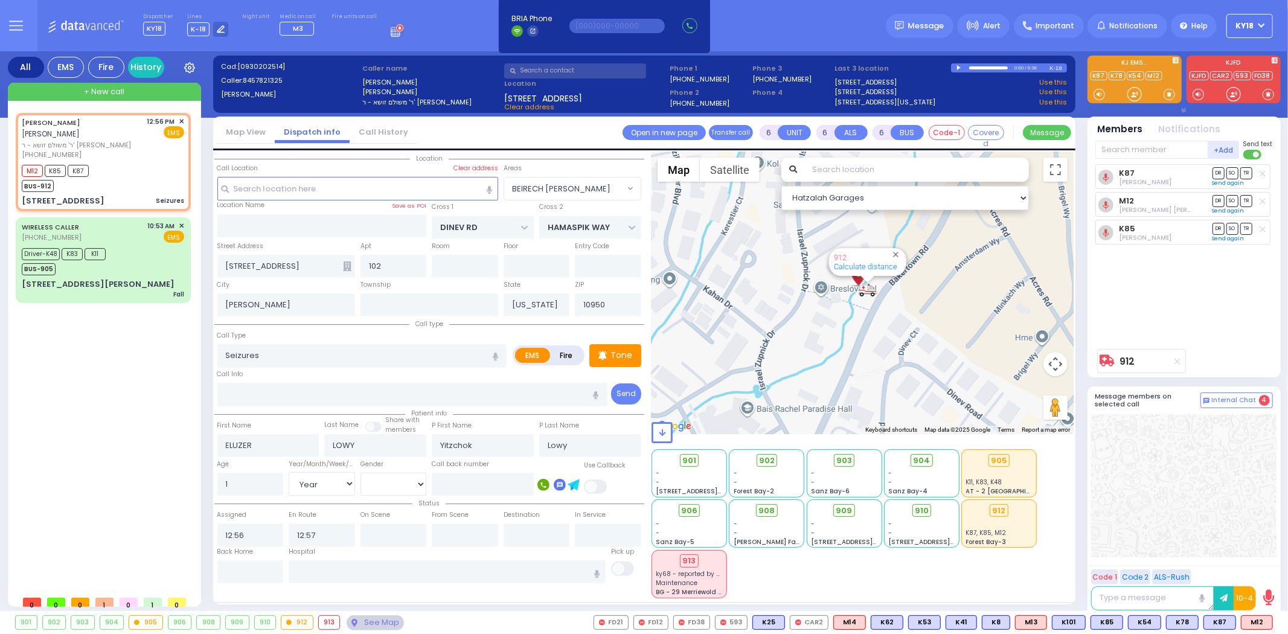
select select
radio input "true"
select select "Year"
select select "[DEMOGRAPHIC_DATA]"
select select "Hatzalah Garages"
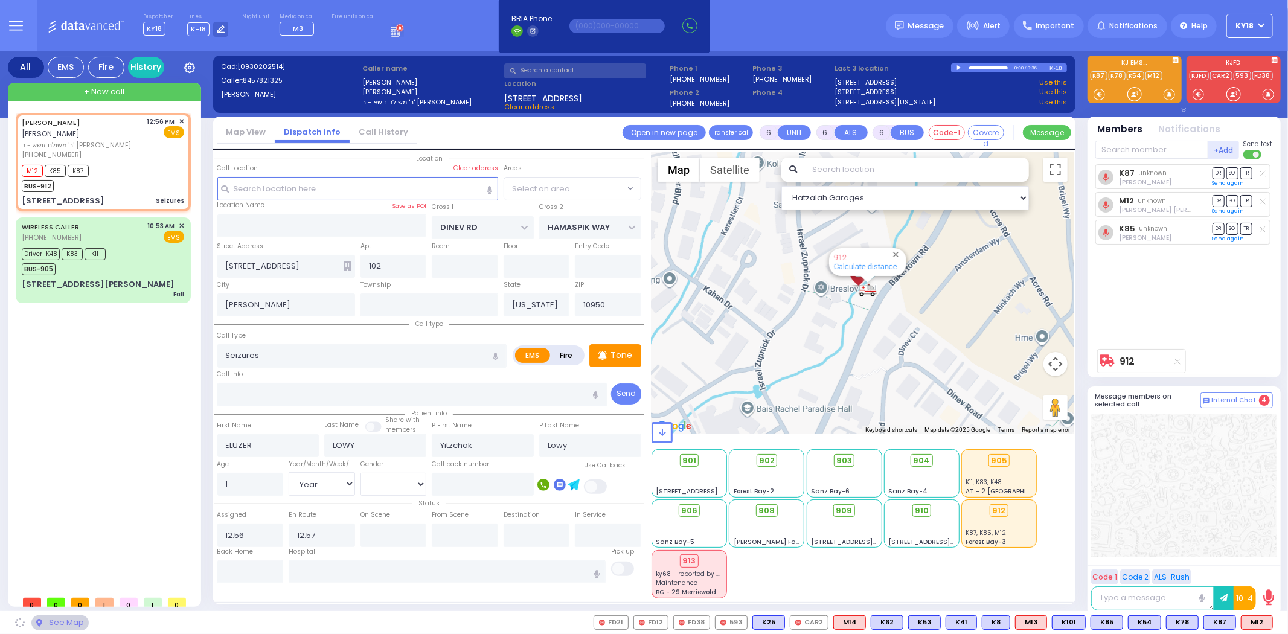
select select "BEIRECH [PERSON_NAME]"
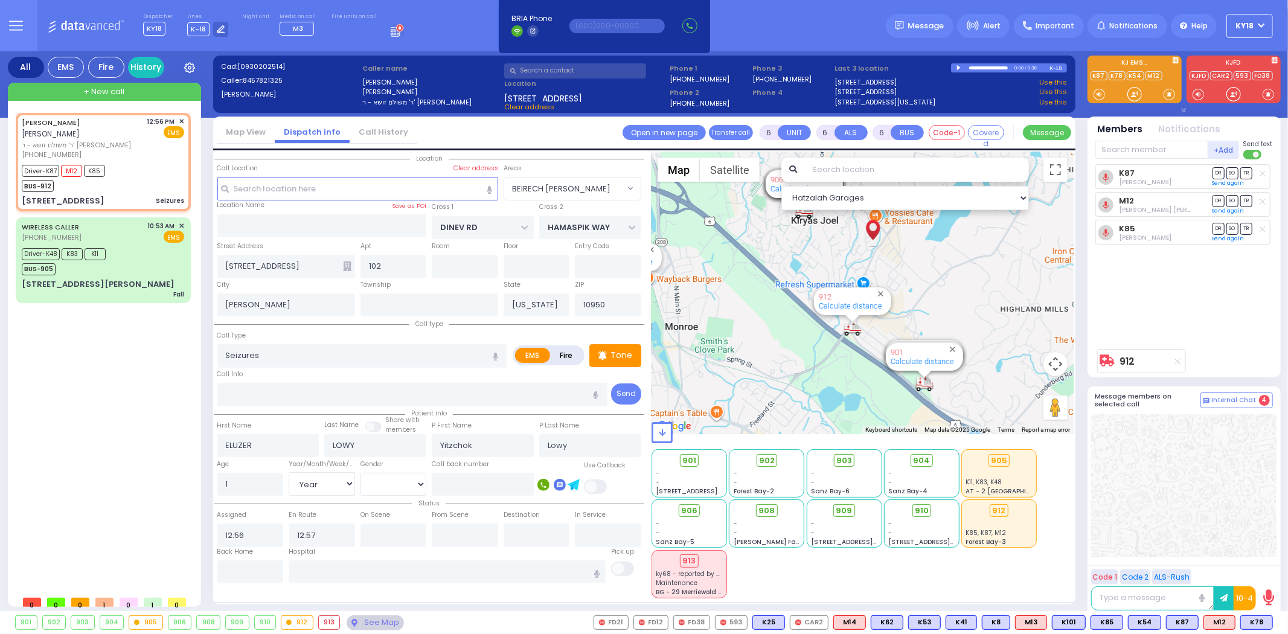
select select
radio input "true"
select select "Year"
select select "[DEMOGRAPHIC_DATA]"
type input "12:58"
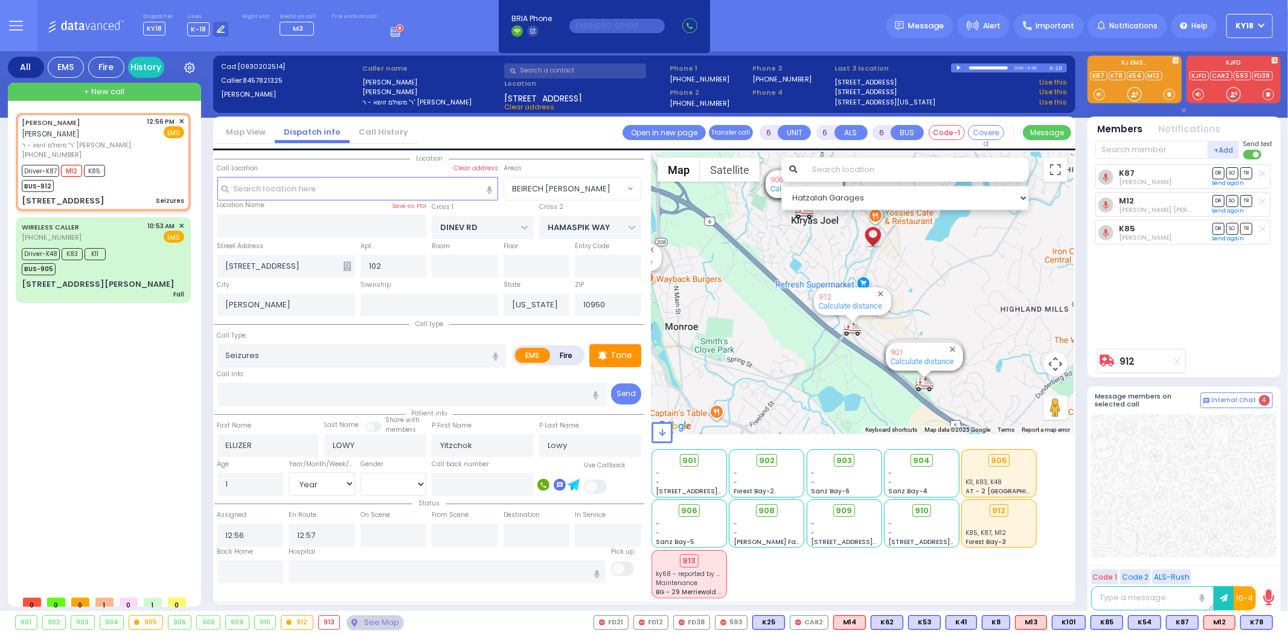
type input "13:22"
select select "Hatzalah Garages"
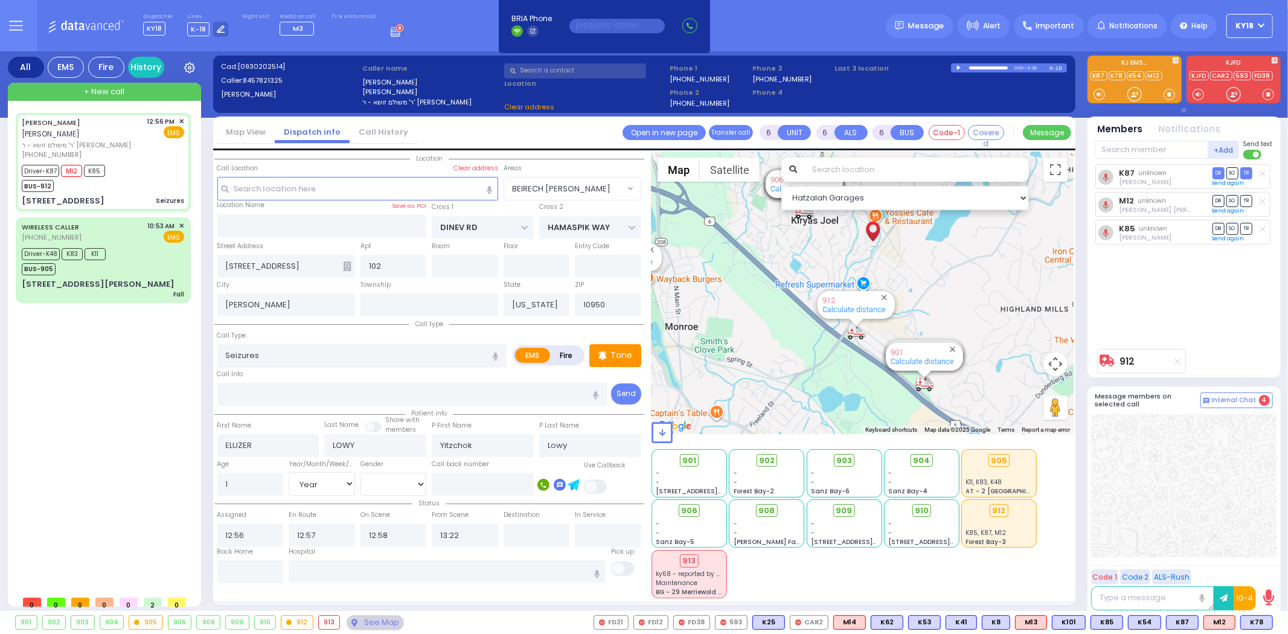
select select
radio input "true"
select select "Year"
select select "[DEMOGRAPHIC_DATA]"
select select "Hatzalah Garages"
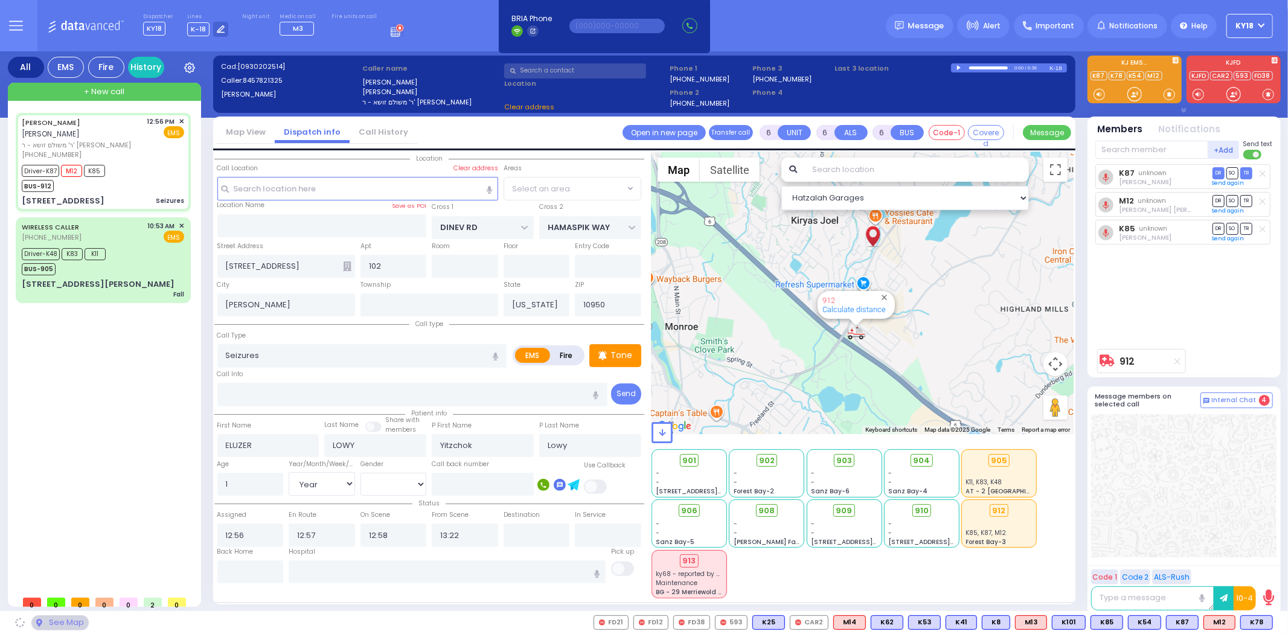
radio input "true"
select select "Year"
select select "[DEMOGRAPHIC_DATA]"
select select
select select "Hatzalah Garages"
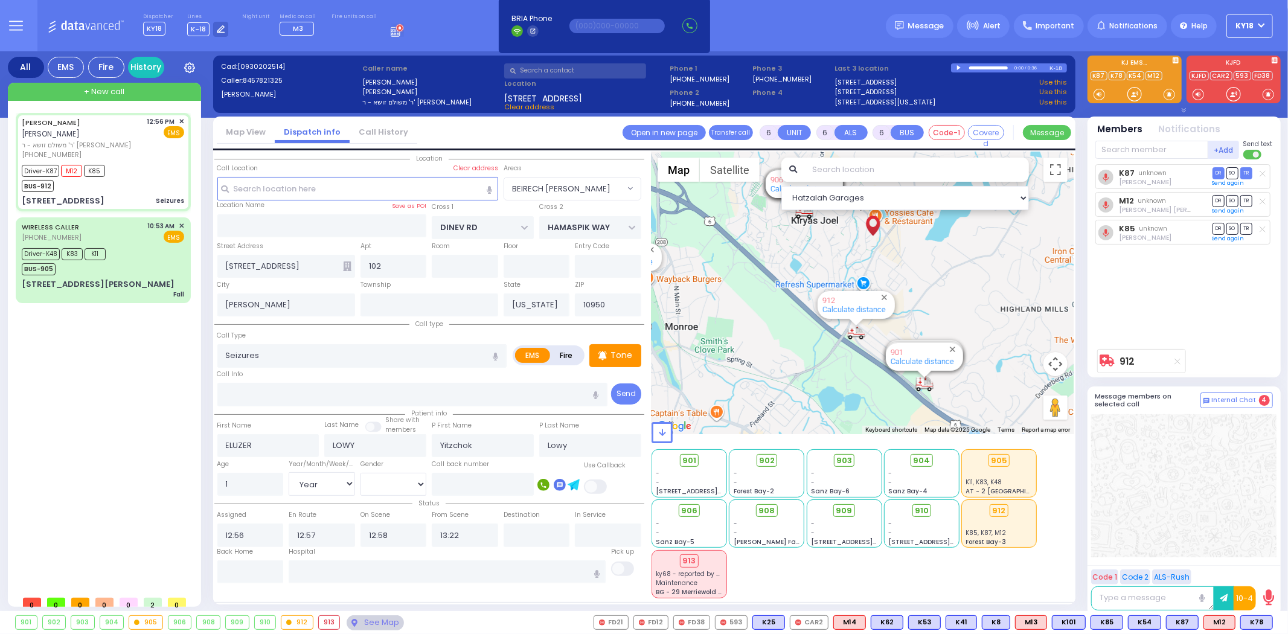
select select "BEIRECH [PERSON_NAME]"
select select
radio input "true"
select select "Year"
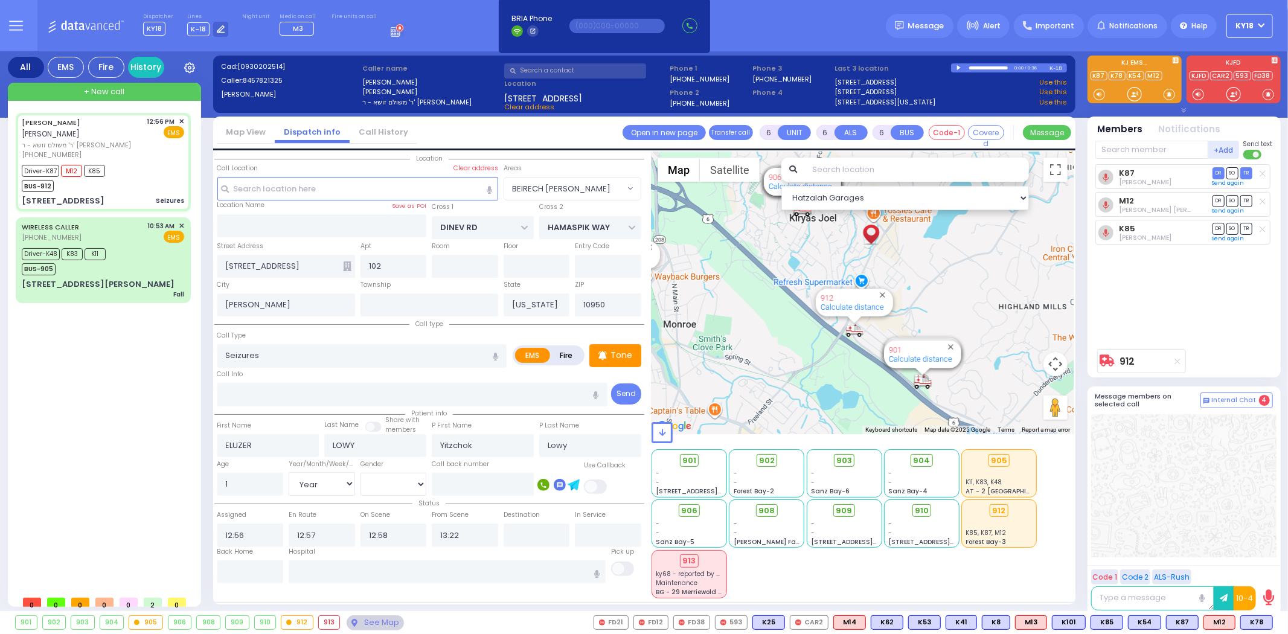
select select "[DEMOGRAPHIC_DATA]"
select select "Hatzalah Garages"
select select "BEIRECH [PERSON_NAME]"
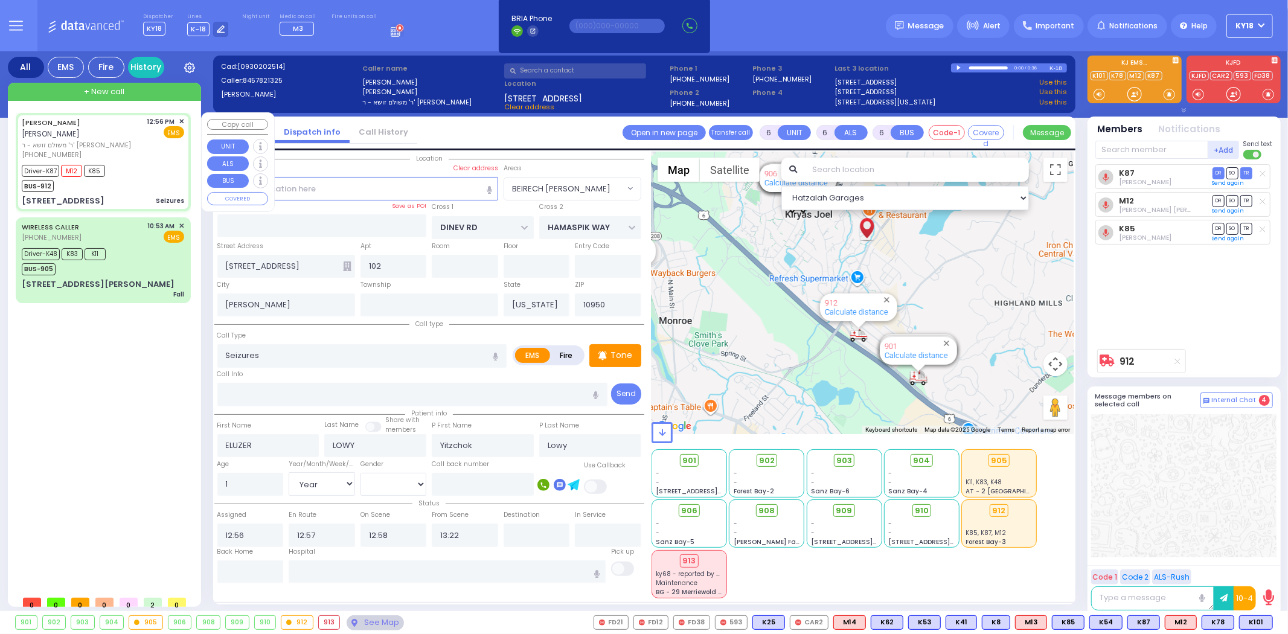
click at [140, 165] on div "Driver-K87 M12 K85 BUS-912" at bounding box center [103, 177] width 162 height 30
select select
radio input "true"
select select "Year"
select select "[DEMOGRAPHIC_DATA]"
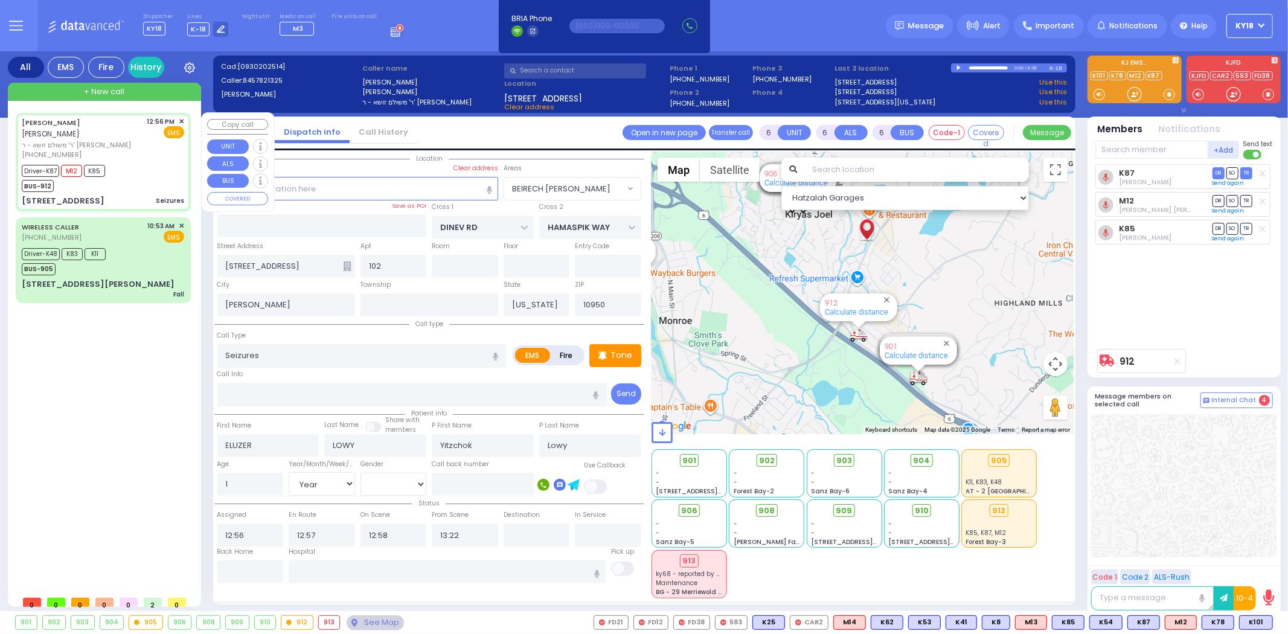
select select "Hatzalah Garages"
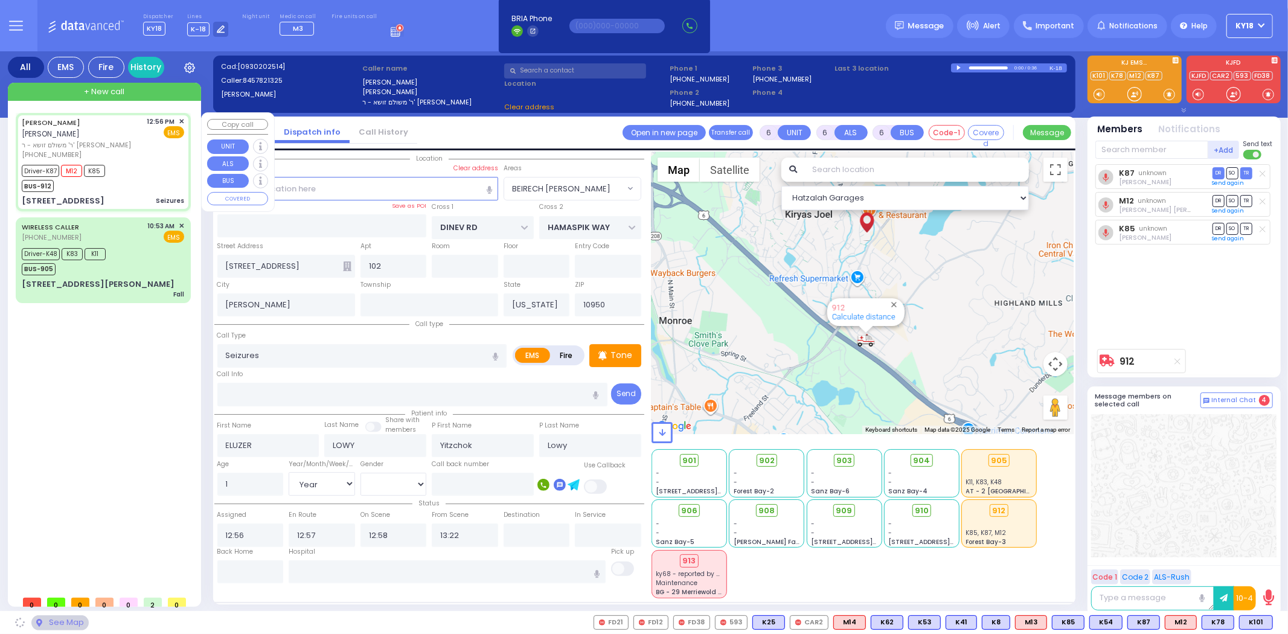
select select "BEIRECH [PERSON_NAME]"
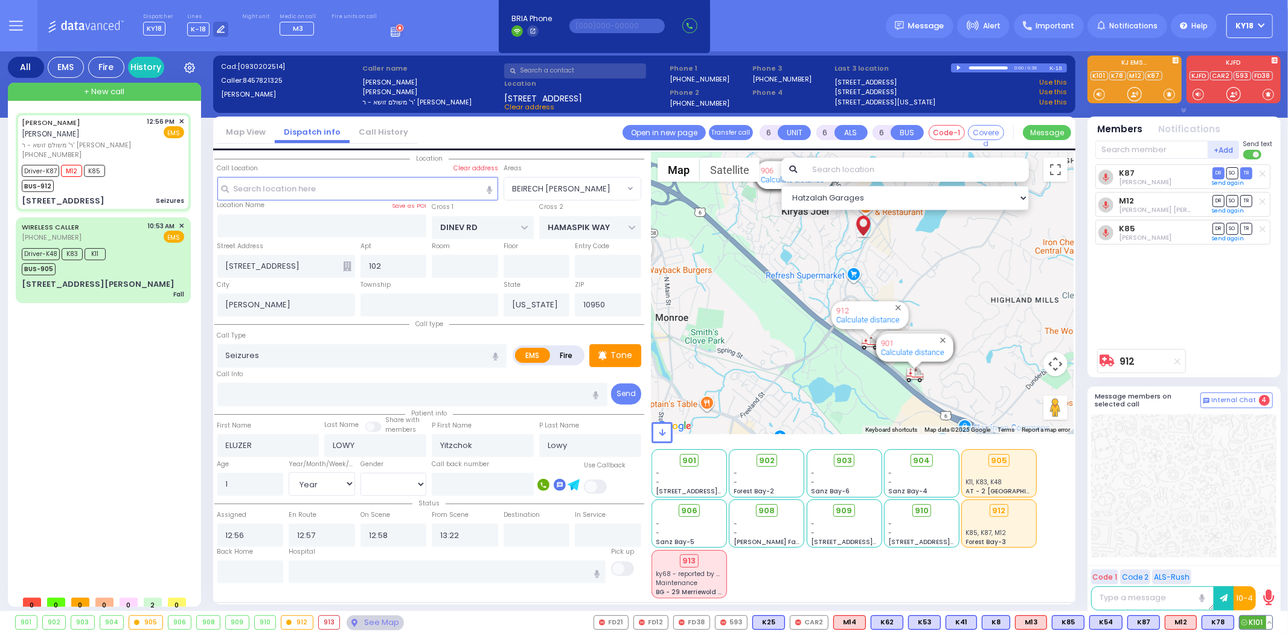
click at [1258, 617] on span "K101" at bounding box center [1256, 622] width 33 height 13
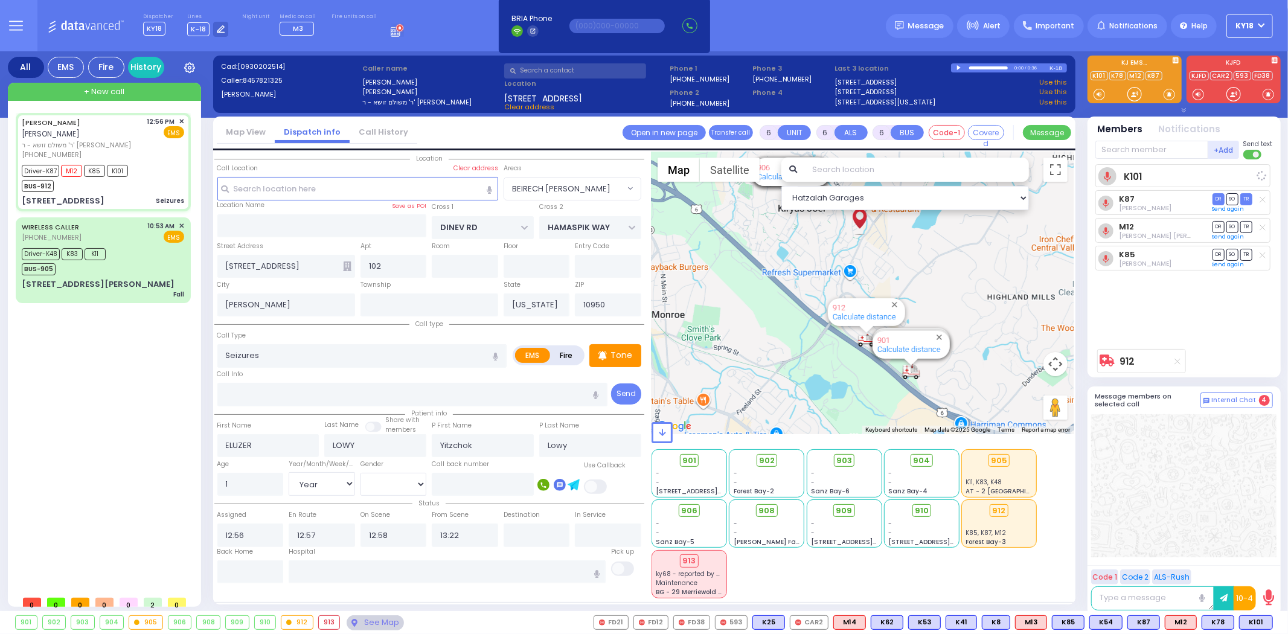
select select
radio input "true"
select select "Year"
select select "[DEMOGRAPHIC_DATA]"
select select "Hatzalah Garages"
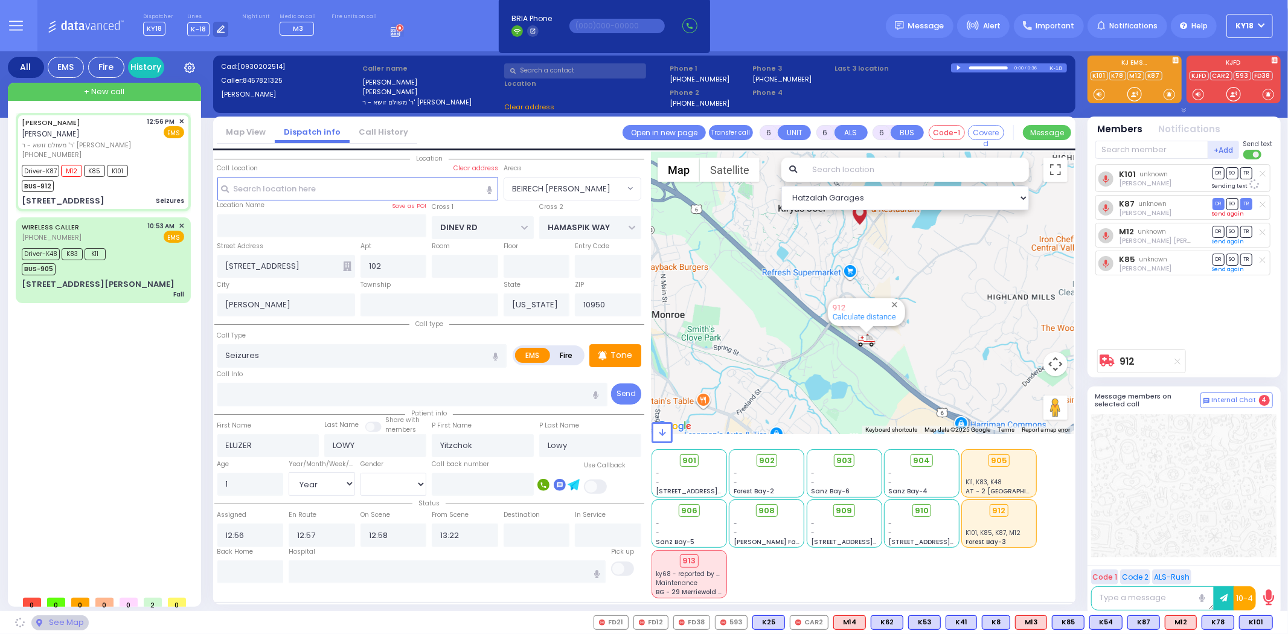
select select "BEIRECH [PERSON_NAME]"
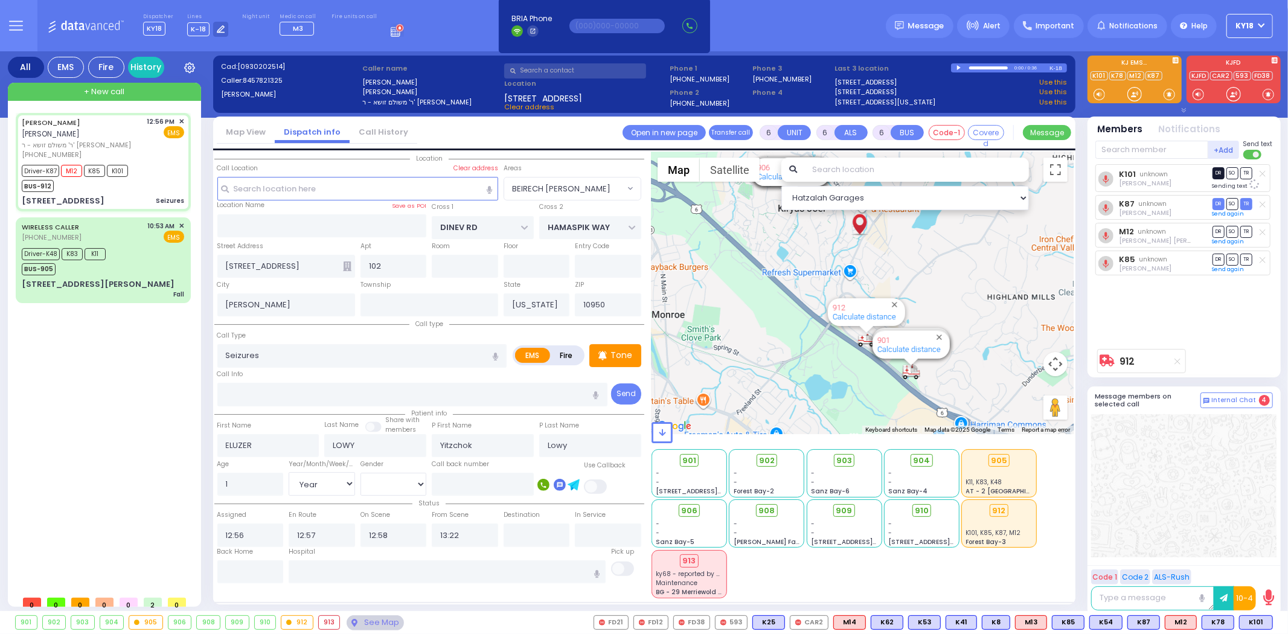
click at [1214, 175] on span "DR" at bounding box center [1219, 172] width 12 height 11
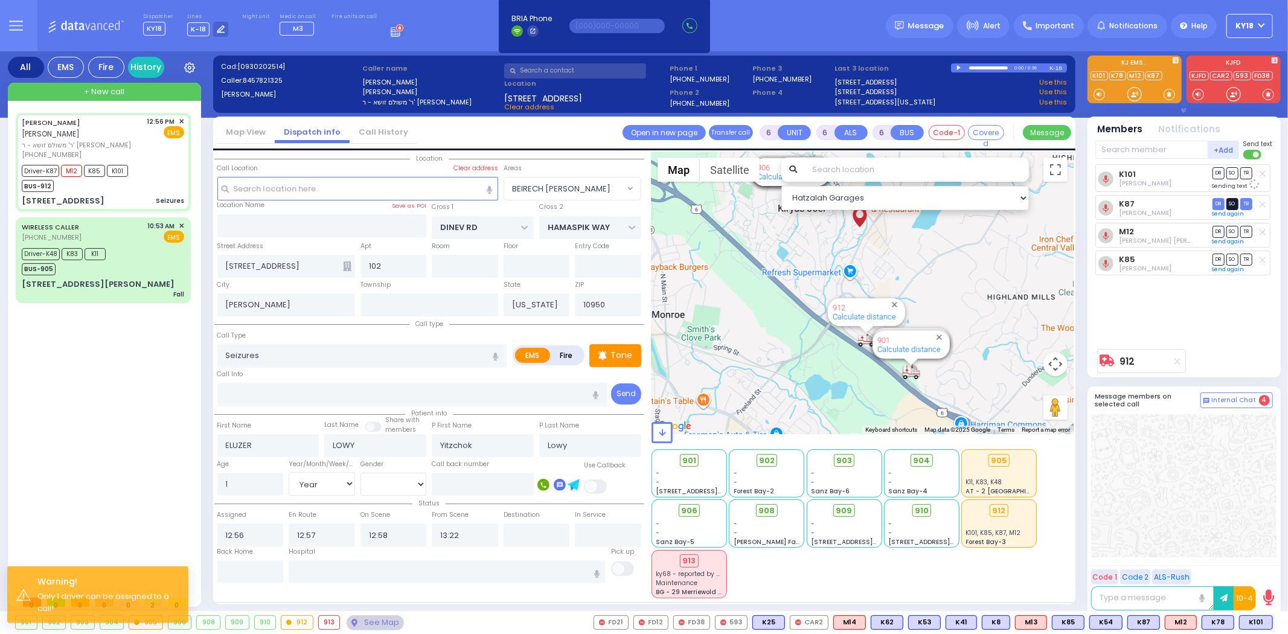
click at [1232, 200] on span "SO" at bounding box center [1233, 203] width 12 height 11
select select
radio input "true"
select select "Year"
select select "[DEMOGRAPHIC_DATA]"
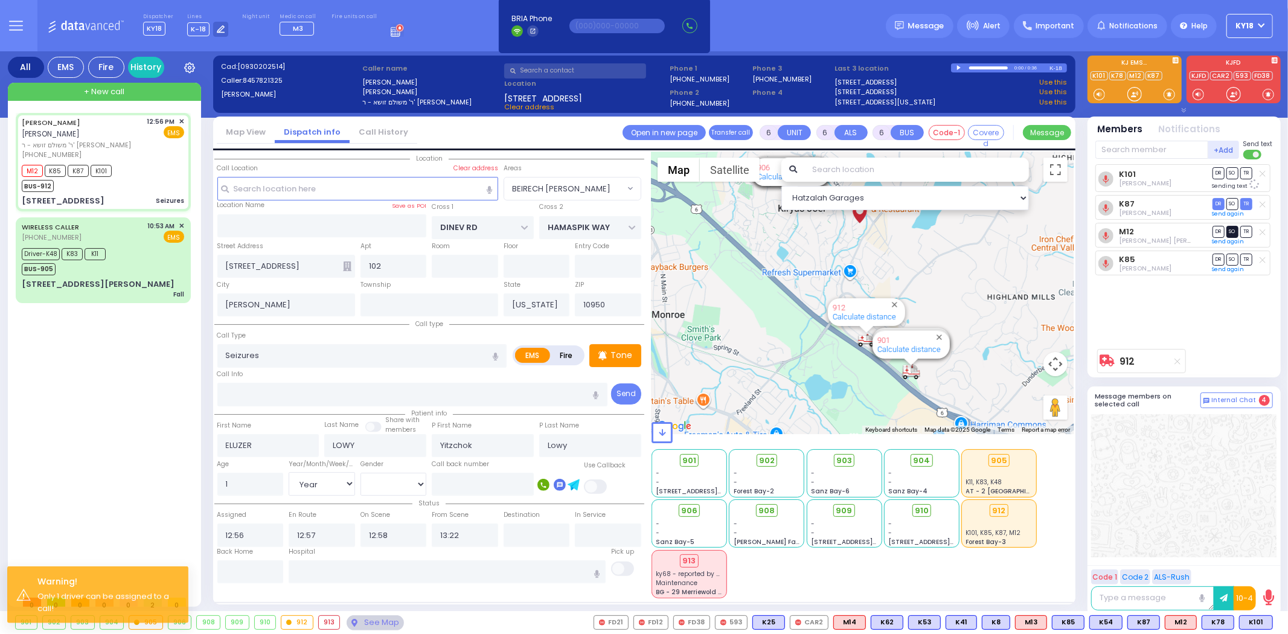
select select "BEIRECH [PERSON_NAME]"
select select "Hatzalah Garages"
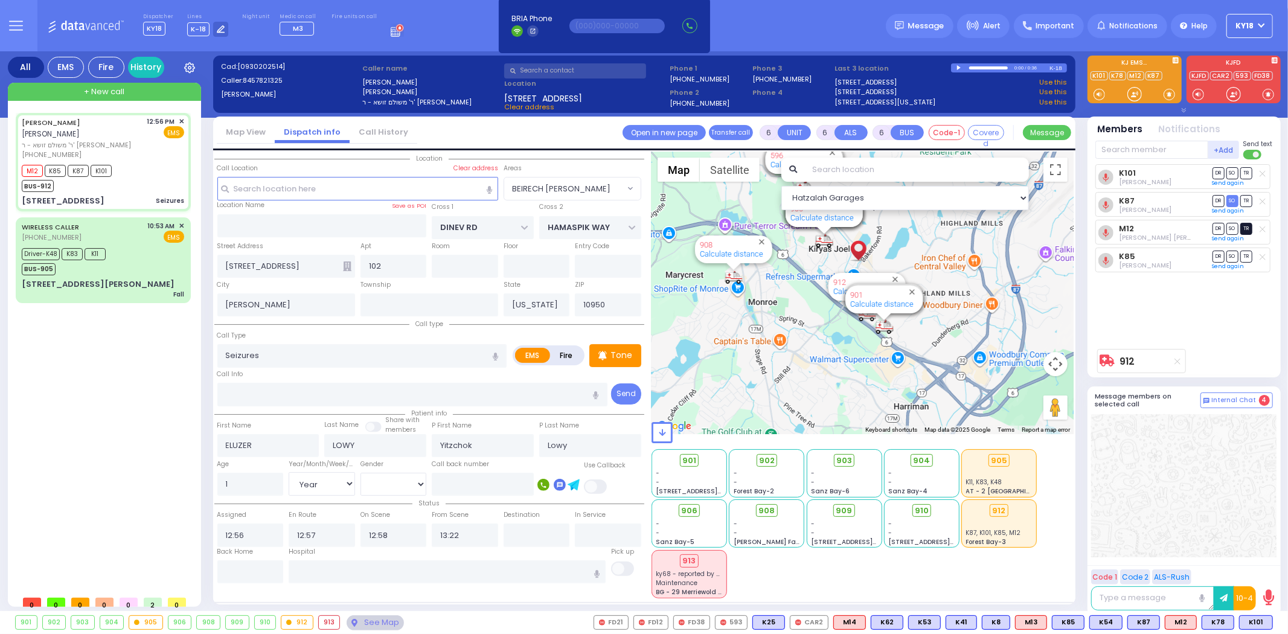
click at [1248, 227] on span "TR" at bounding box center [1246, 228] width 12 height 11
select select
radio input "true"
select select "Year"
select select "[DEMOGRAPHIC_DATA]"
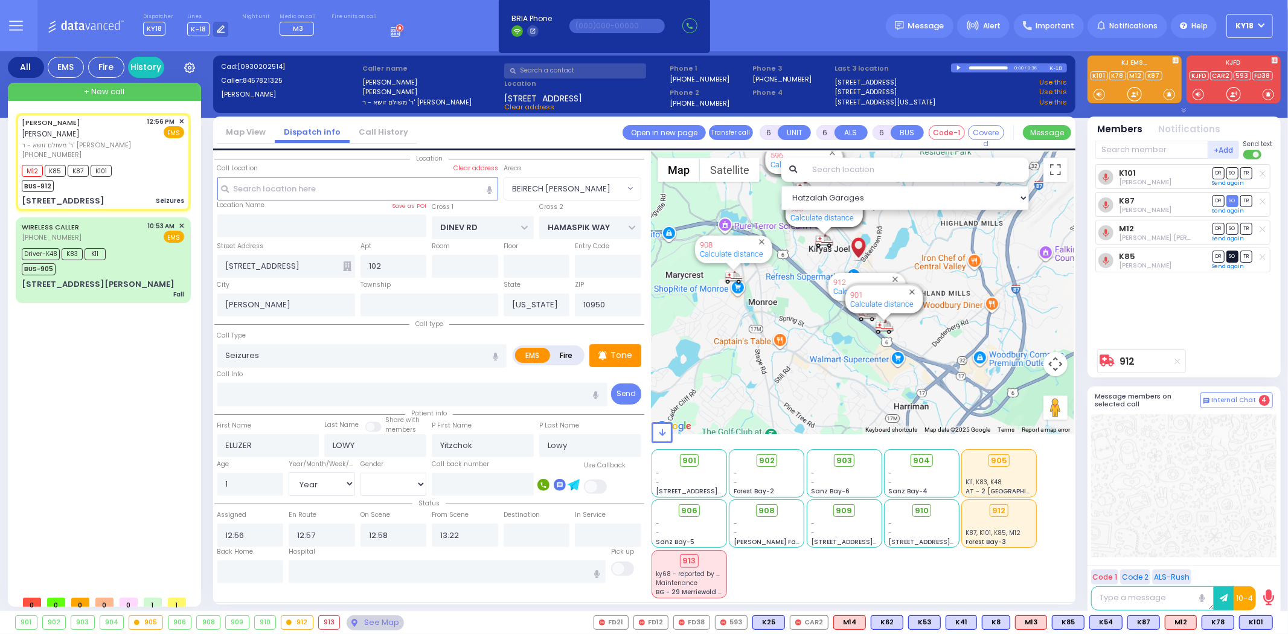
select select "Hatzalah Garages"
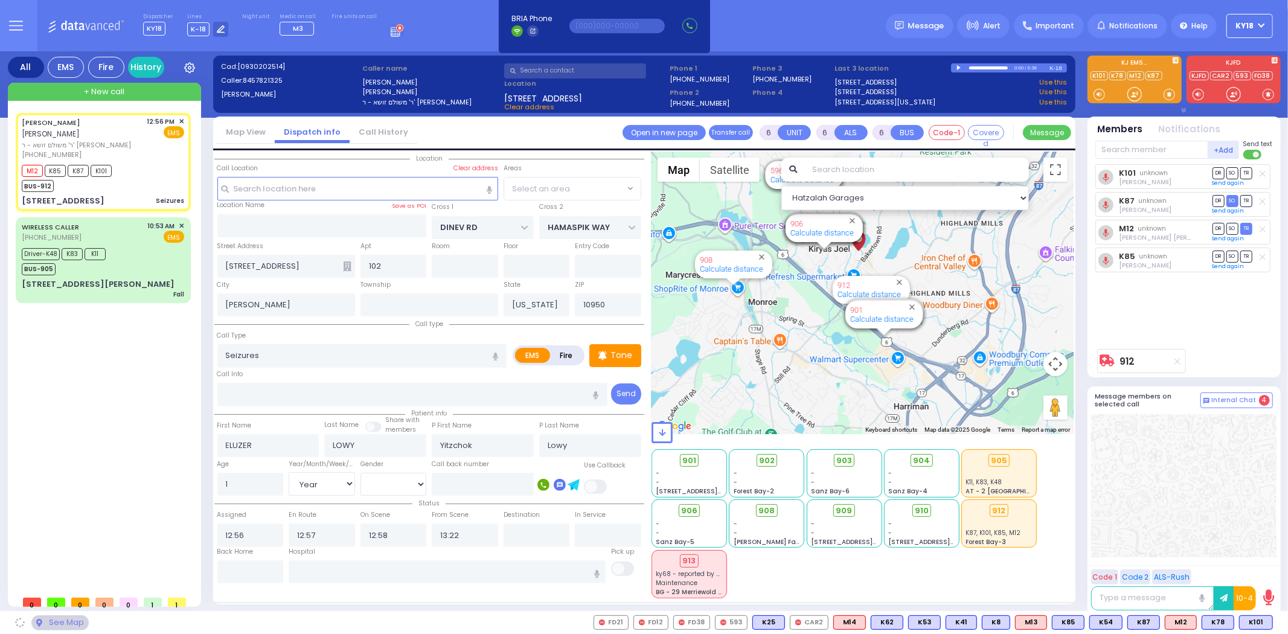
select select "BEIRECH [PERSON_NAME]"
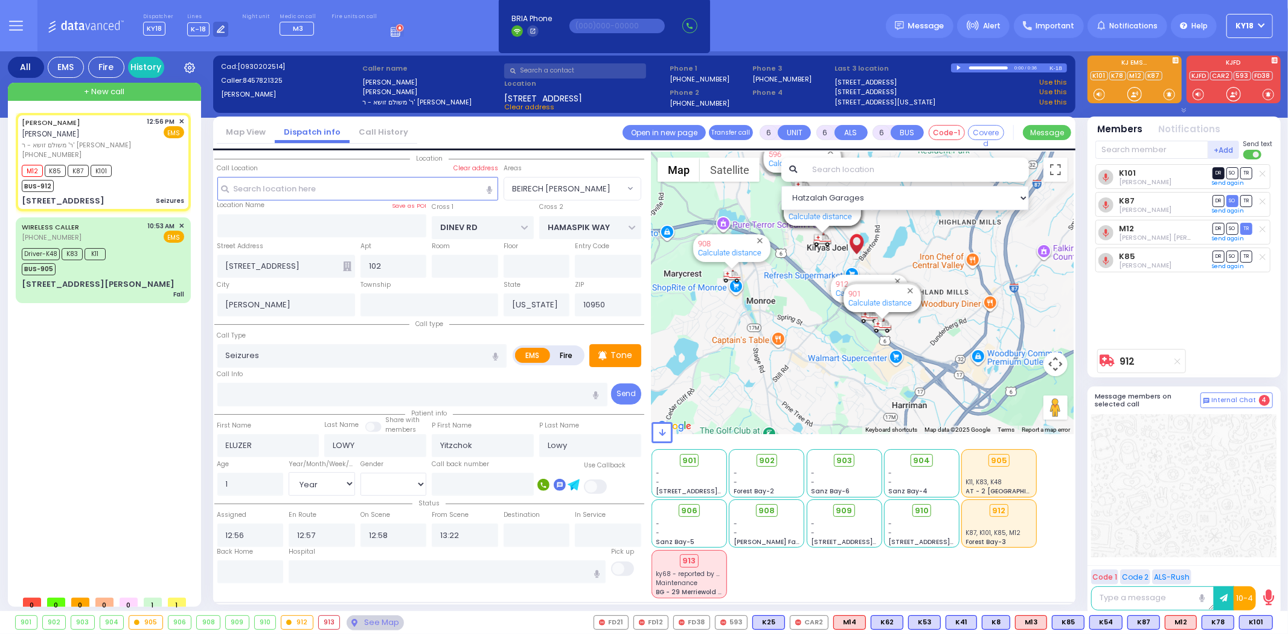
click at [1214, 173] on span "DR" at bounding box center [1219, 172] width 12 height 11
select select
radio input "true"
select select "Year"
select select "[DEMOGRAPHIC_DATA]"
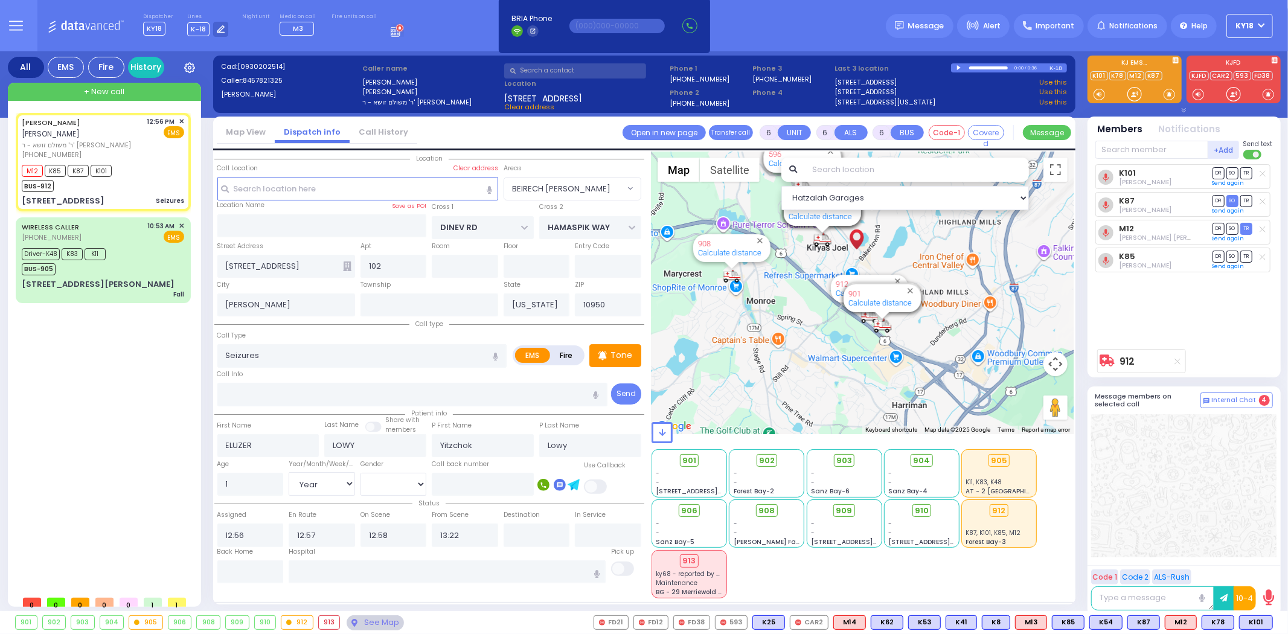
select select "Hatzalah Garages"
select select "BEIRECH [PERSON_NAME]"
click at [1233, 256] on span "SO" at bounding box center [1233, 256] width 12 height 11
select select
radio input "true"
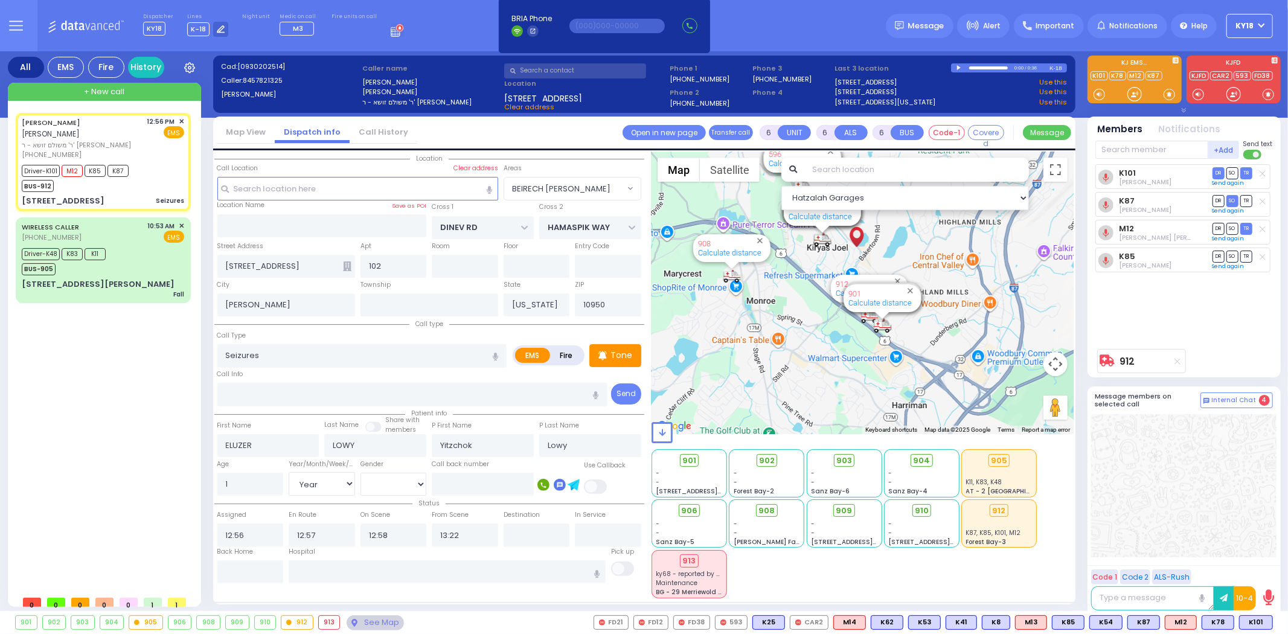
select select "Year"
select select "[DEMOGRAPHIC_DATA]"
select select "Hatzalah Garages"
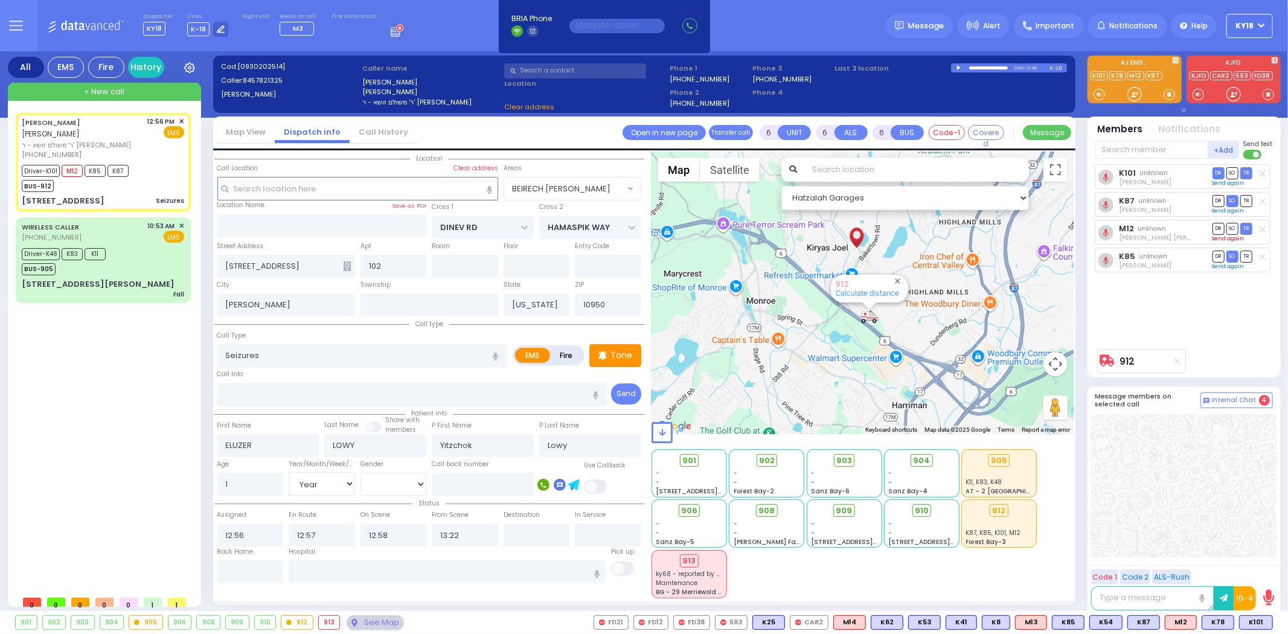
select select "BEIRECH [PERSON_NAME]"
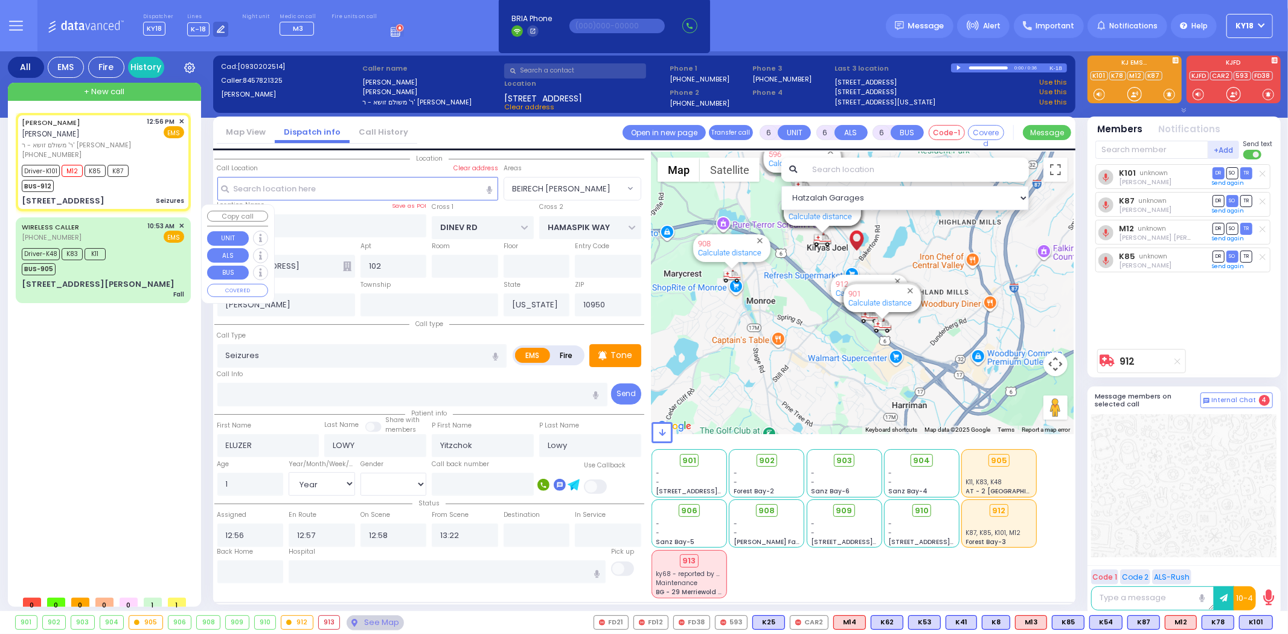
click at [143, 278] on div "7 Barnard Court Fall" at bounding box center [103, 288] width 162 height 21
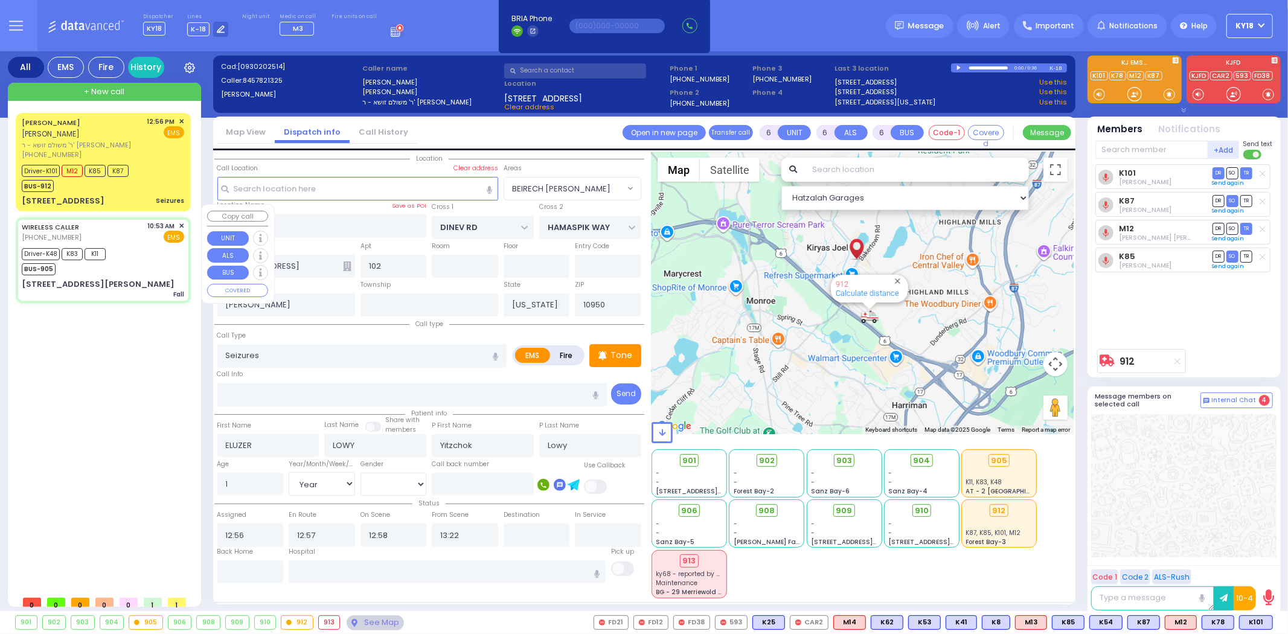
select select
type input "Fall"
radio input "true"
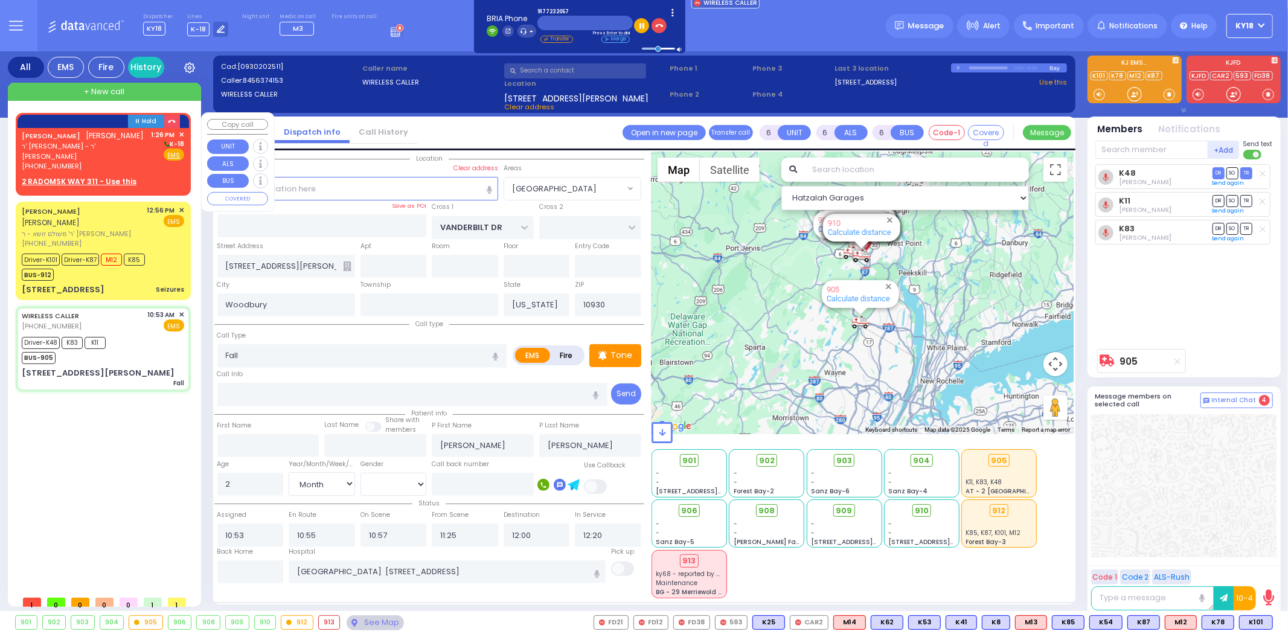
click at [127, 149] on span "ר' יעקב חיים - ר' יצחק שלמה נאווי" at bounding box center [85, 151] width 126 height 20
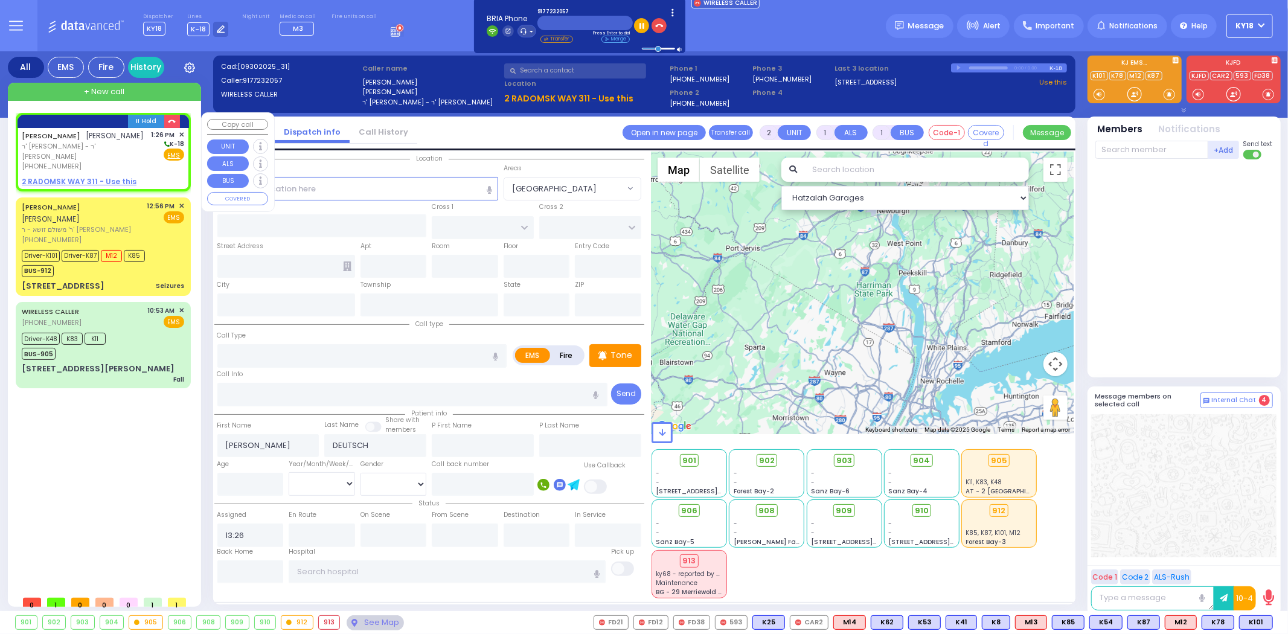
click at [75, 176] on u "2 RADOMSK WAY 311 - Use this" at bounding box center [79, 181] width 115 height 10
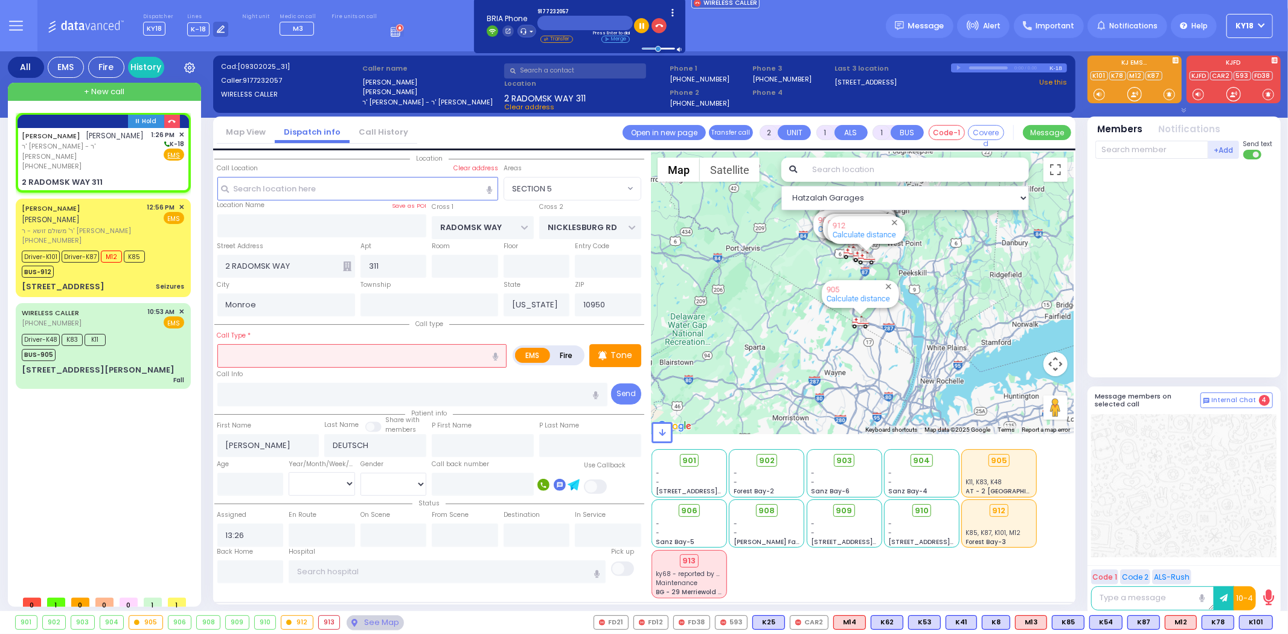
click at [295, 349] on input "text" at bounding box center [362, 355] width 290 height 23
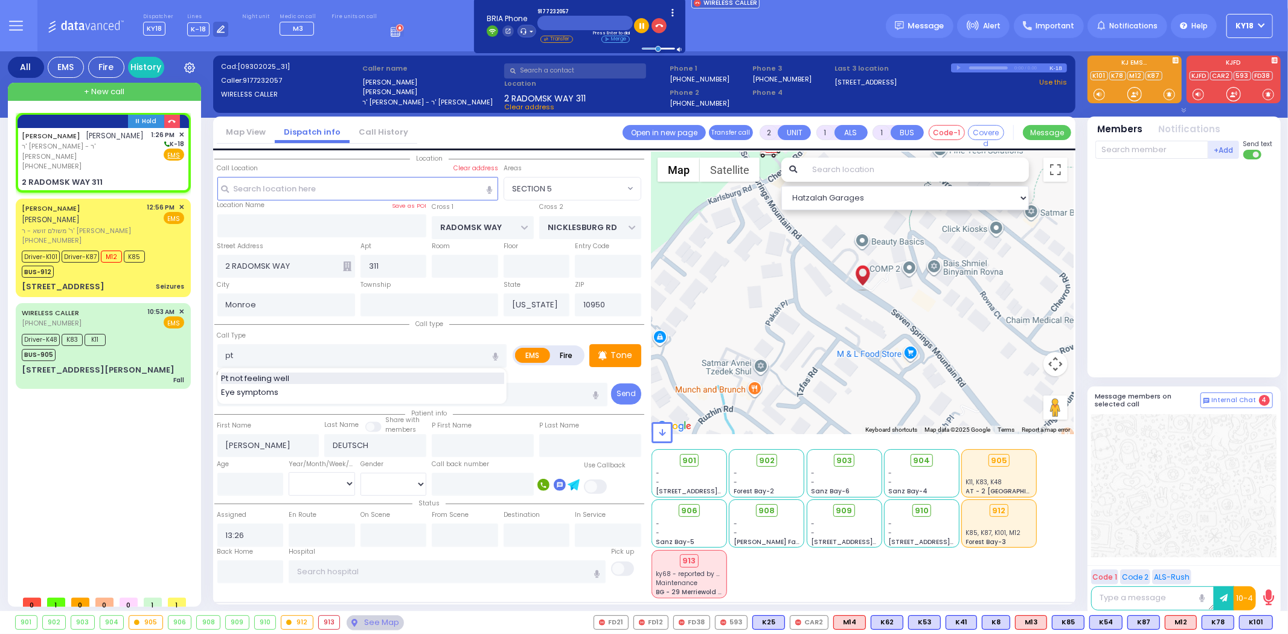
click at [290, 373] on span "Pt not feeling well" at bounding box center [257, 379] width 72 height 12
click at [251, 478] on input "number" at bounding box center [250, 484] width 66 height 23
drag, startPoint x: 300, startPoint y: 353, endPoint x: 226, endPoint y: 359, distance: 73.3
click at [226, 359] on input "Pt not feeling well" at bounding box center [362, 355] width 290 height 23
click at [242, 377] on span "Abdominal Pain" at bounding box center [254, 379] width 66 height 12
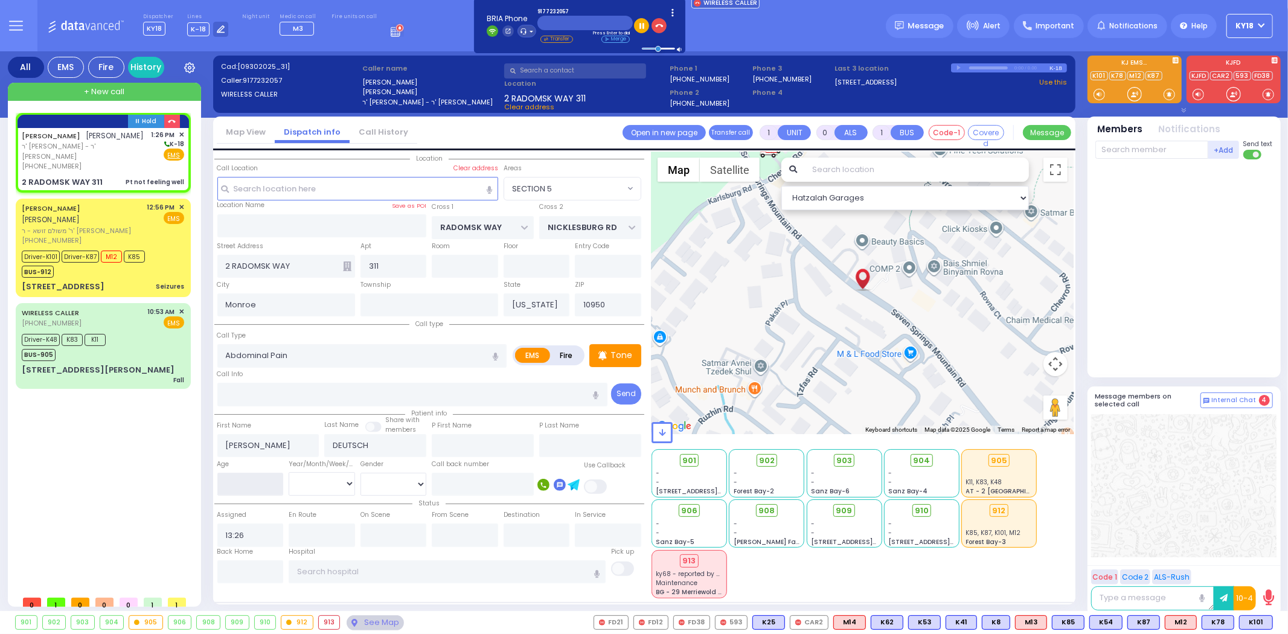
click at [252, 480] on input "number" at bounding box center [250, 484] width 66 height 23
click at [310, 479] on select "Year Month Week Day" at bounding box center [322, 483] width 66 height 23
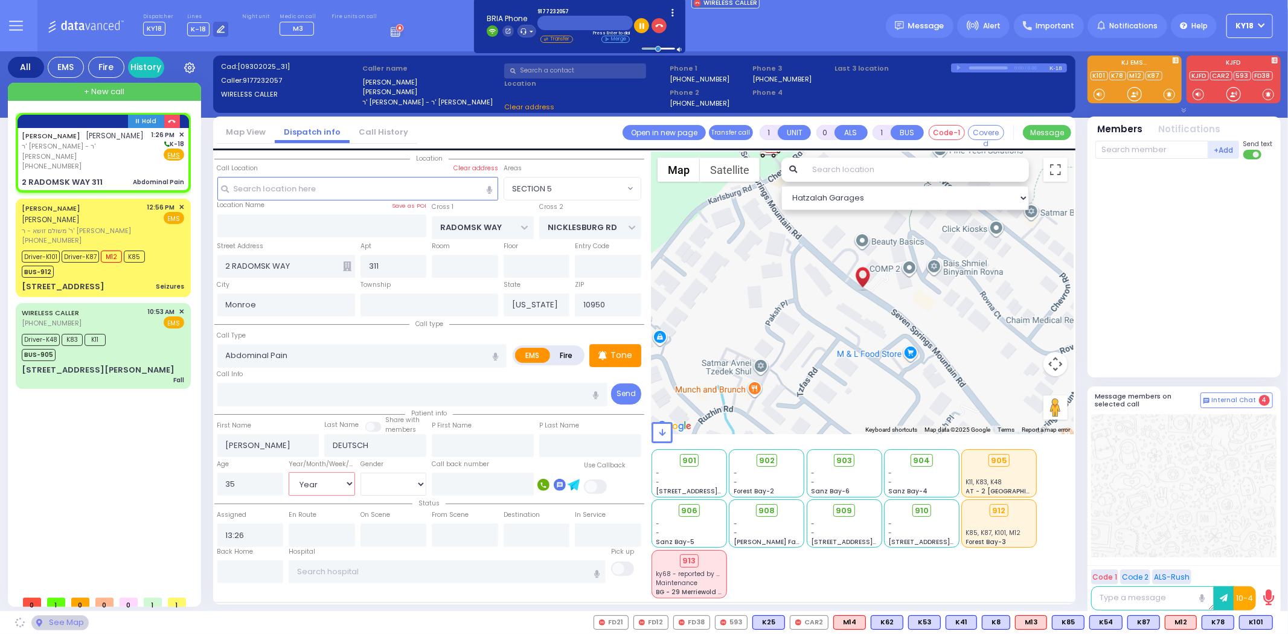
click at [289, 472] on select "Year Month Week Day" at bounding box center [322, 483] width 66 height 23
click at [375, 484] on select "[DEMOGRAPHIC_DATA] [DEMOGRAPHIC_DATA]" at bounding box center [394, 484] width 66 height 23
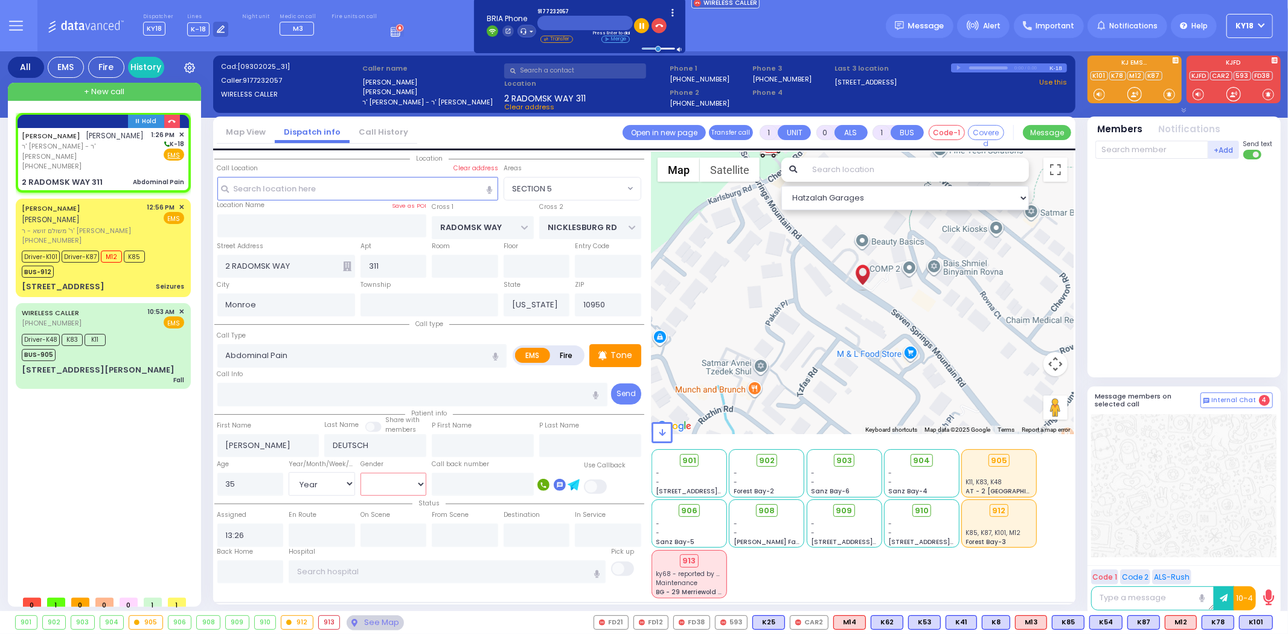
click at [361, 473] on select "[DEMOGRAPHIC_DATA] [DEMOGRAPHIC_DATA]" at bounding box center [394, 484] width 66 height 23
click at [119, 161] on div "(917) 723-2057" at bounding box center [85, 166] width 126 height 10
click at [126, 236] on div "[PHONE_NUMBER]" at bounding box center [82, 241] width 121 height 10
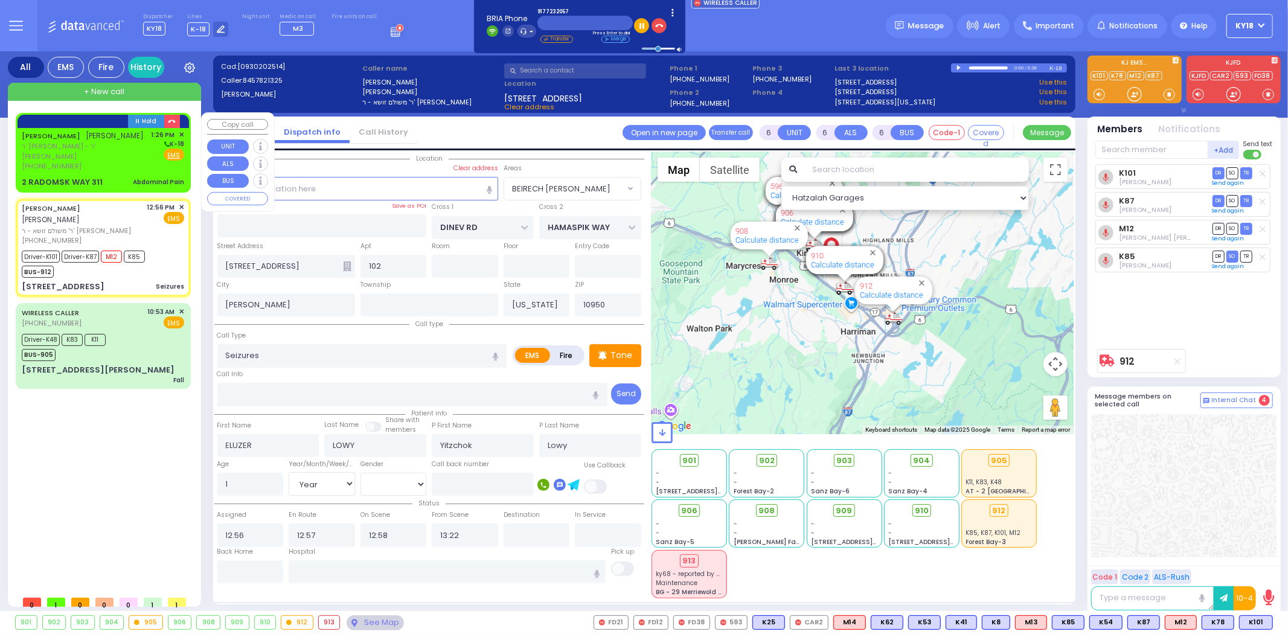
click at [114, 164] on div "YIDA JOEL DEUTSCH יודא יואל דייטש ר' יעקב חיים - ר' יצחק שלמה נאווי (917) 723-2…" at bounding box center [103, 159] width 170 height 62
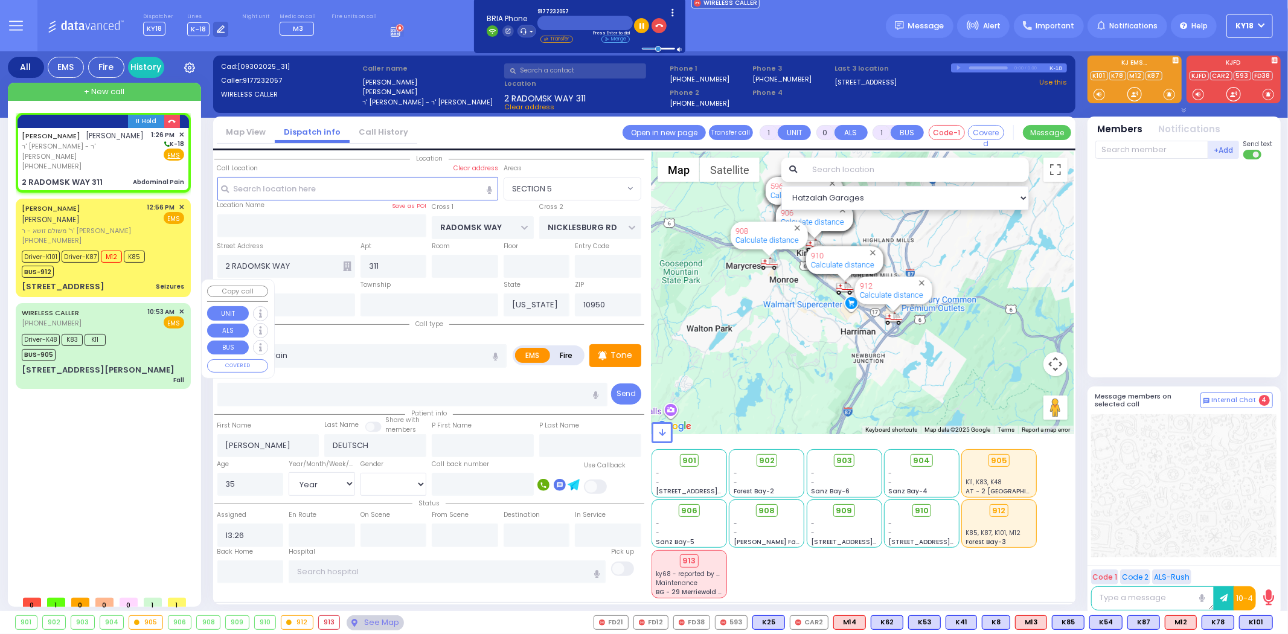
click at [135, 331] on div "Driver-K48 K83 K11 BUS-905" at bounding box center [103, 346] width 162 height 30
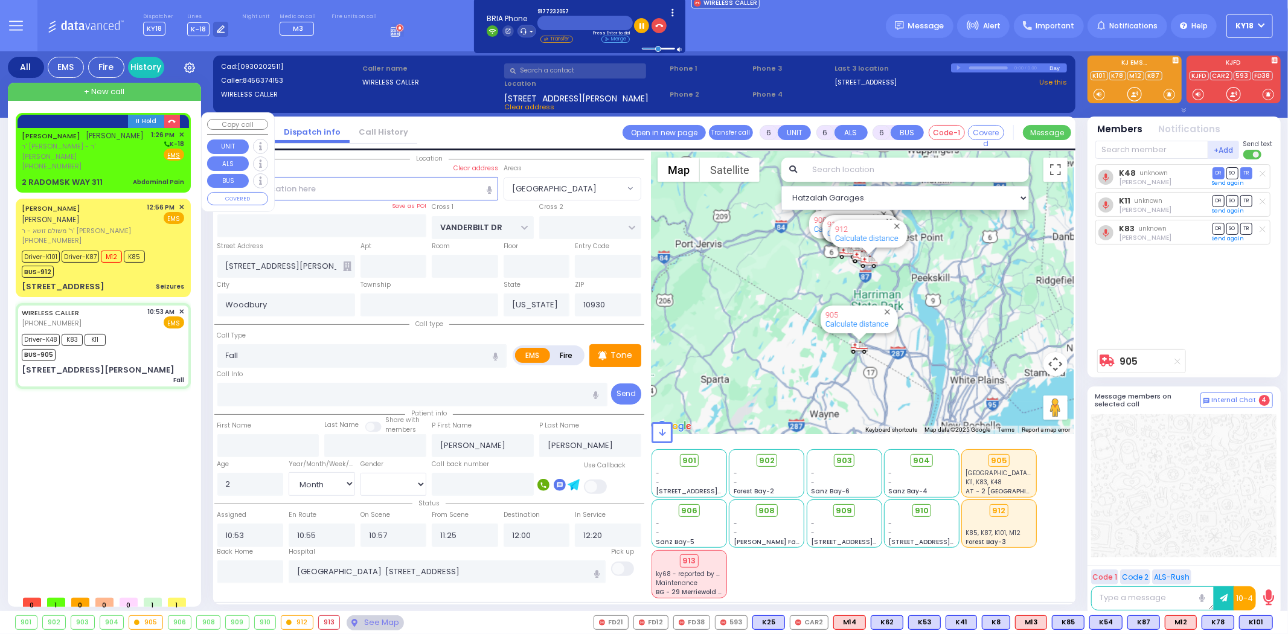
click at [124, 176] on div "2 RADOMSK WAY 311 Abdominal Pain" at bounding box center [103, 182] width 162 height 12
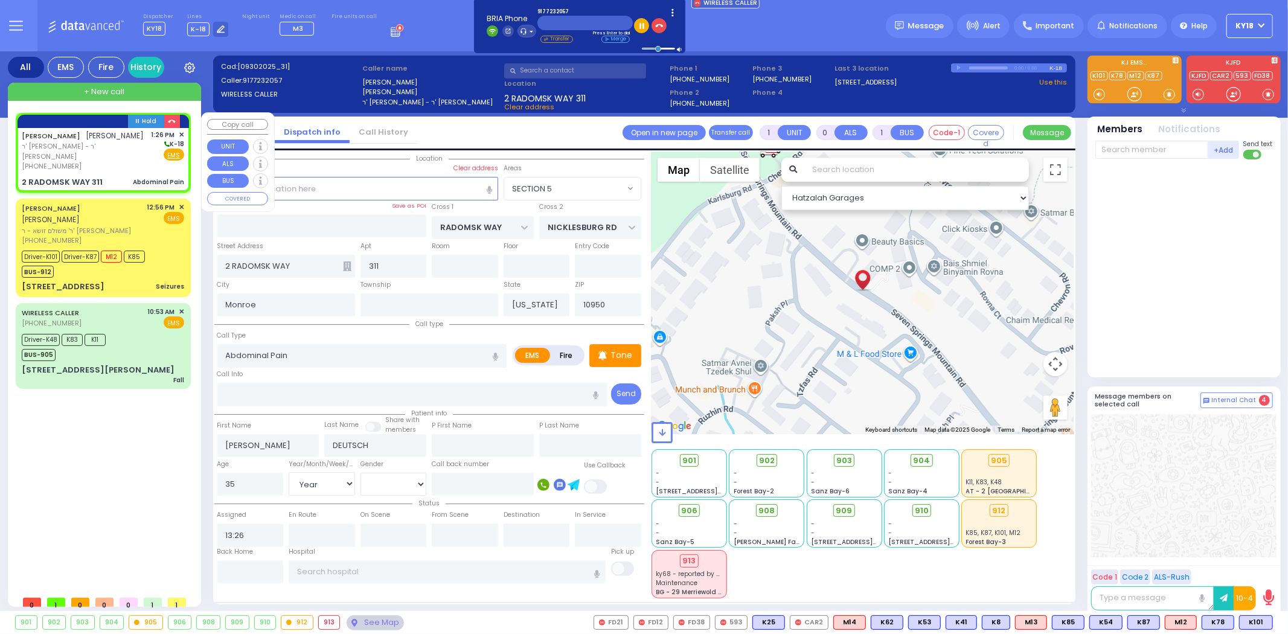
click at [128, 161] on div "(917) 723-2057" at bounding box center [85, 166] width 126 height 10
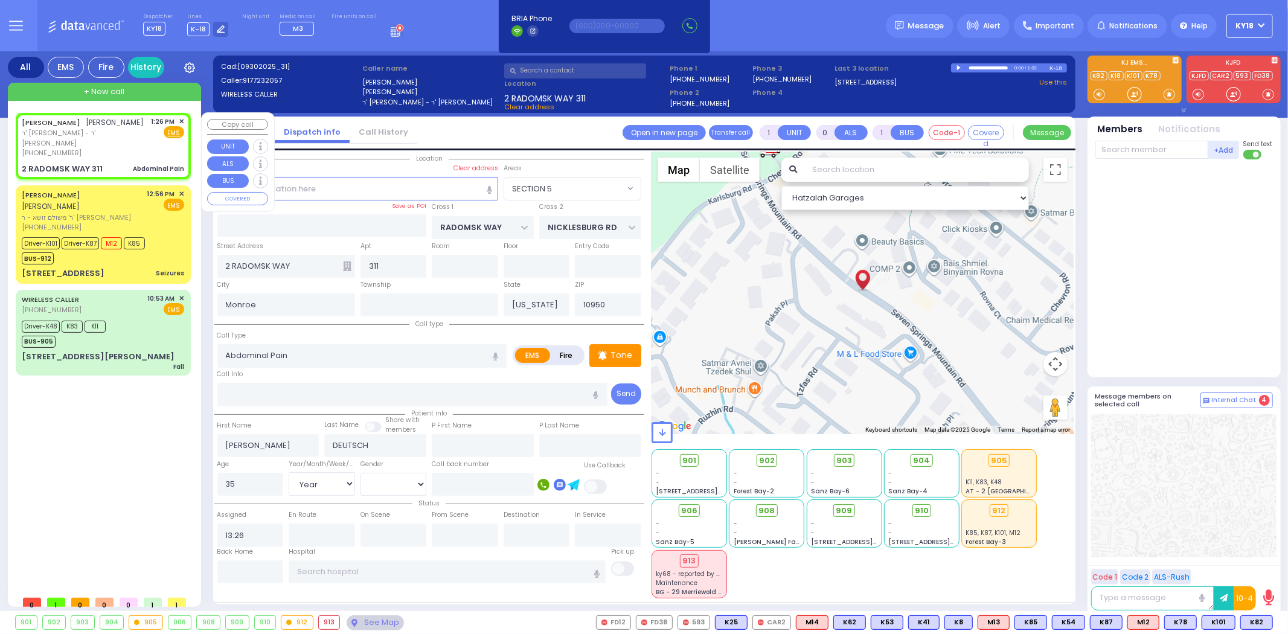
click at [139, 164] on div "Abdominal Pain" at bounding box center [158, 168] width 51 height 9
click at [1260, 625] on span "K82" at bounding box center [1256, 622] width 31 height 13
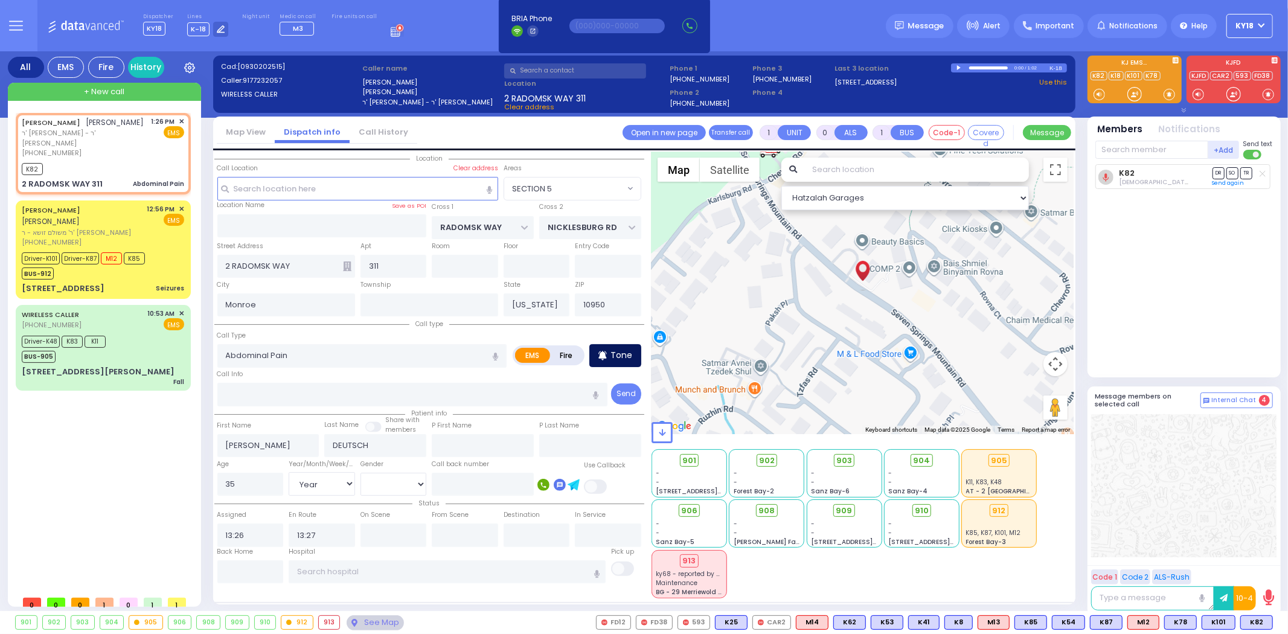
click at [620, 351] on p "Tone" at bounding box center [622, 355] width 22 height 13
click at [615, 350] on p "Tone" at bounding box center [622, 355] width 22 height 13
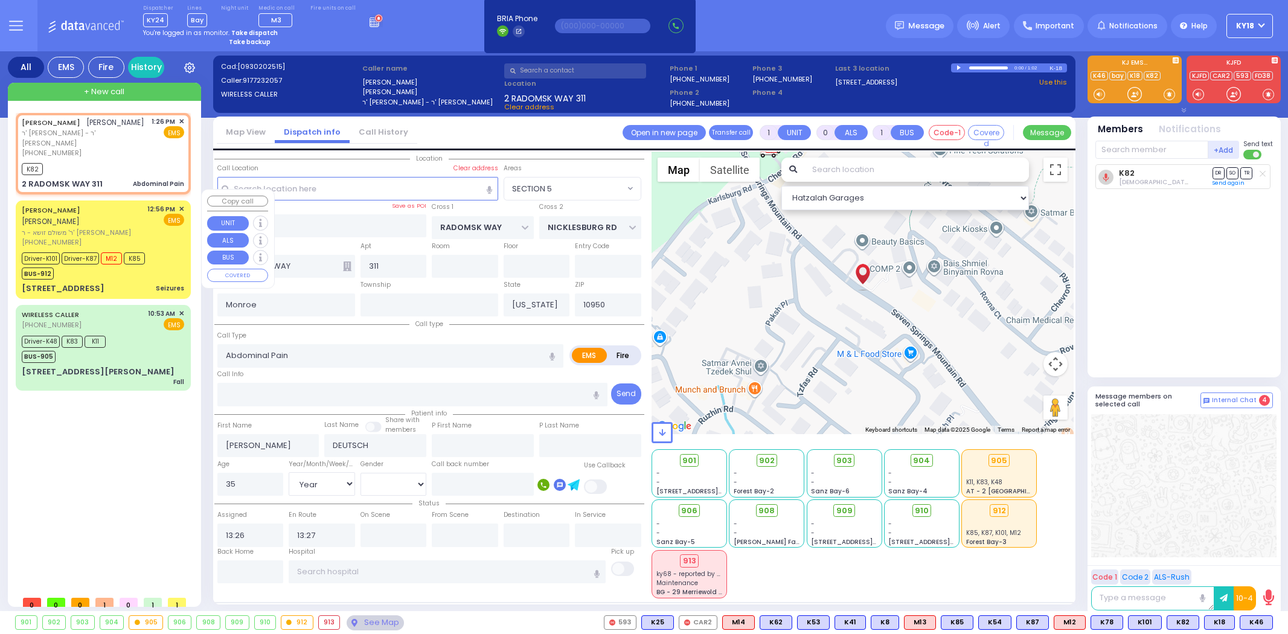
select select "SECTION 5"
select select "Year"
select select "[DEMOGRAPHIC_DATA]"
select select
radio input "true"
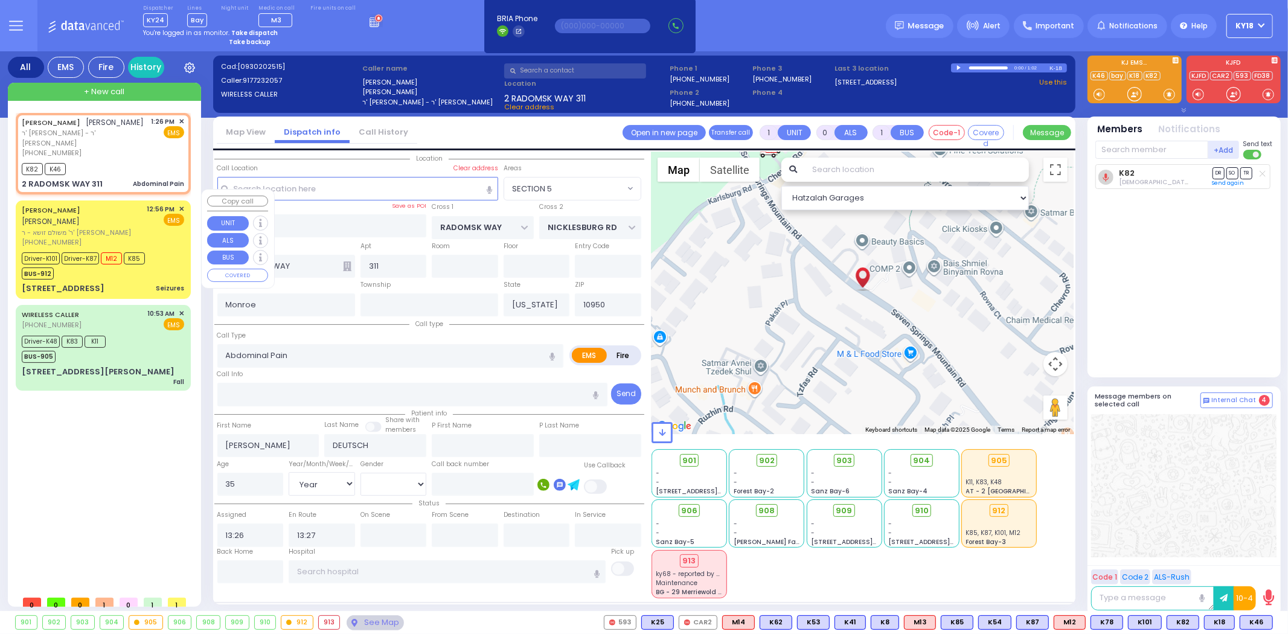
select select "Year"
select select "[DEMOGRAPHIC_DATA]"
select select "Hatzalah Garages"
select select "SECTION 5"
select select
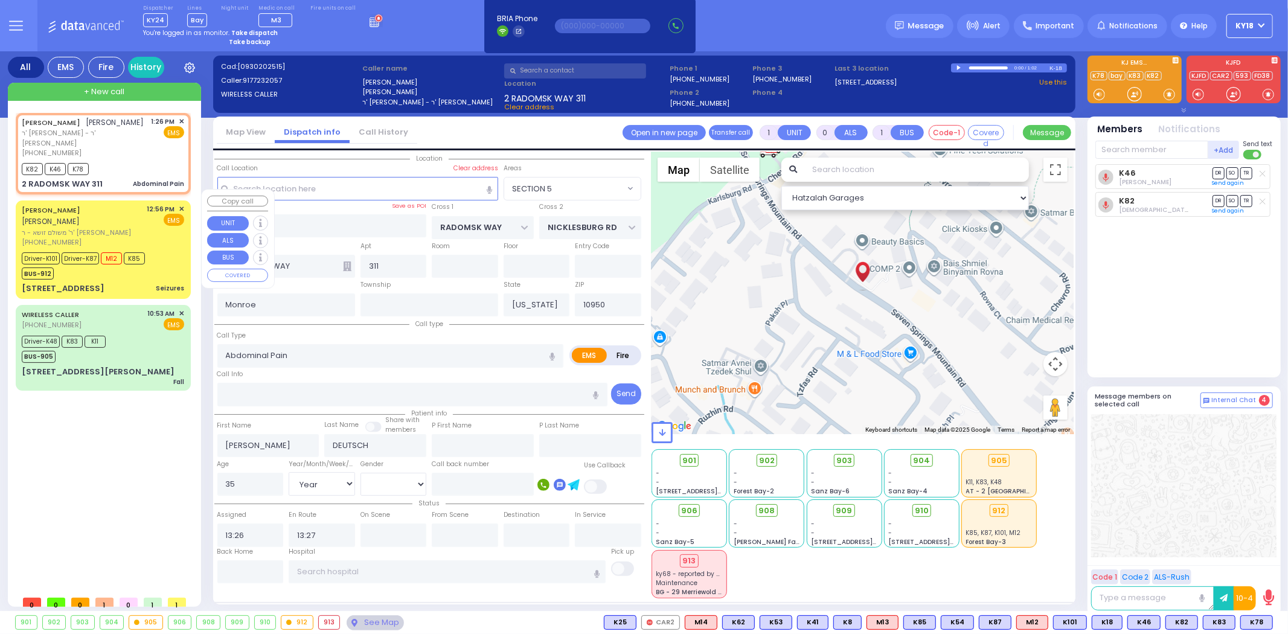
radio input "true"
select select "Year"
select select "[DEMOGRAPHIC_DATA]"
select select "Hatzalah Garages"
select select "SECTION 5"
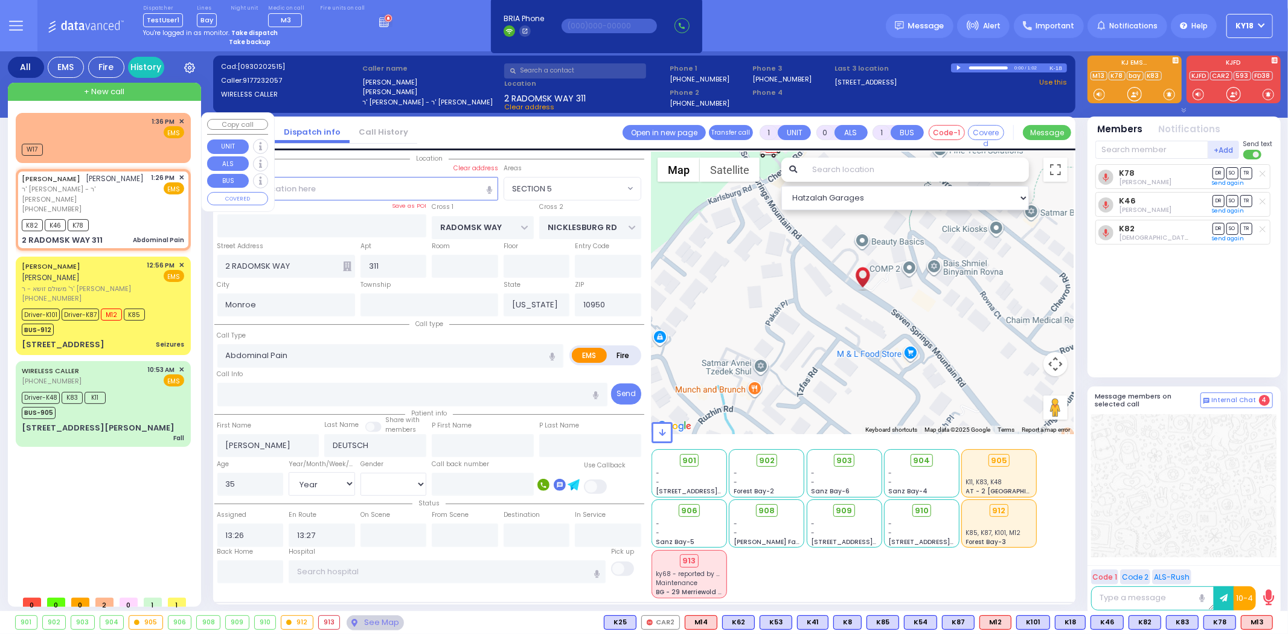
click at [143, 136] on div "1:36 PM ✕ EMS" at bounding box center [103, 128] width 162 height 22
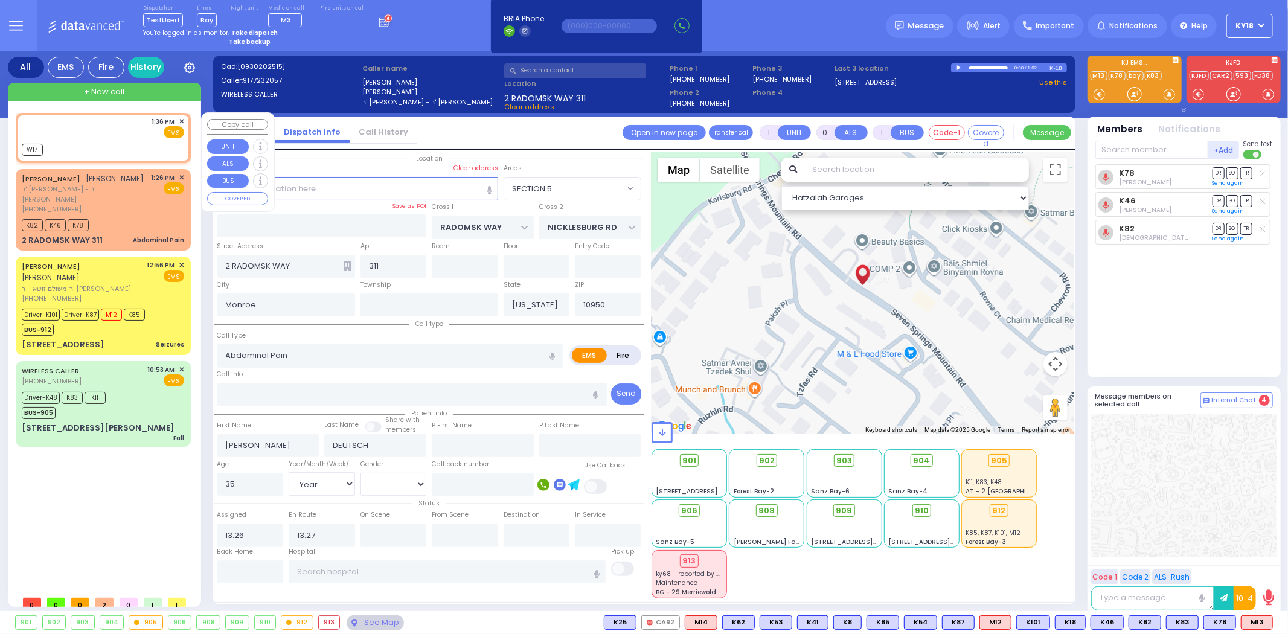
type input "2"
type input "1"
select select
radio input "true"
select select
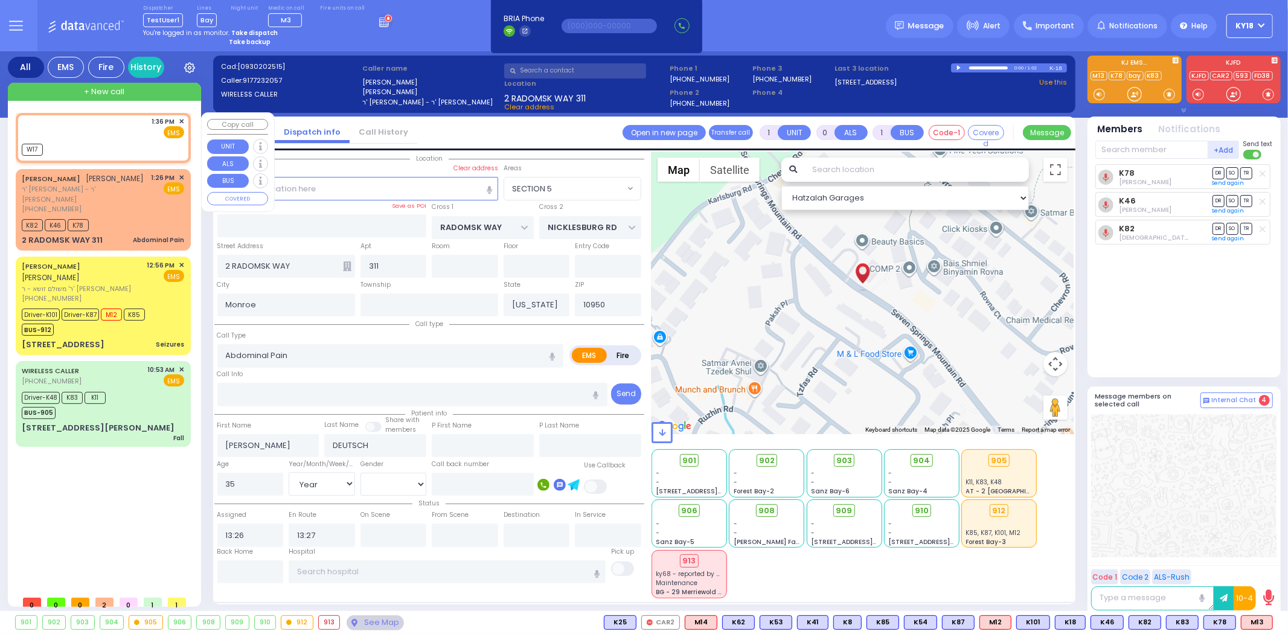
select select
type input "13:36"
select select "Hatzalah Garages"
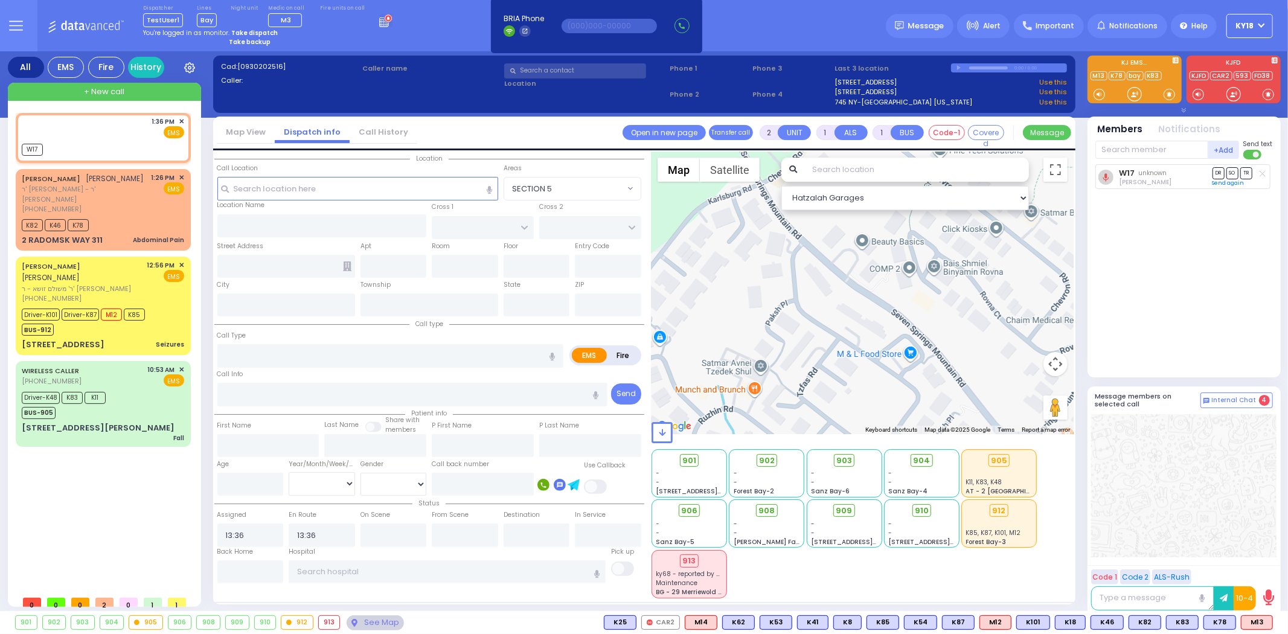
click at [385, 21] on circle at bounding box center [388, 18] width 7 height 7
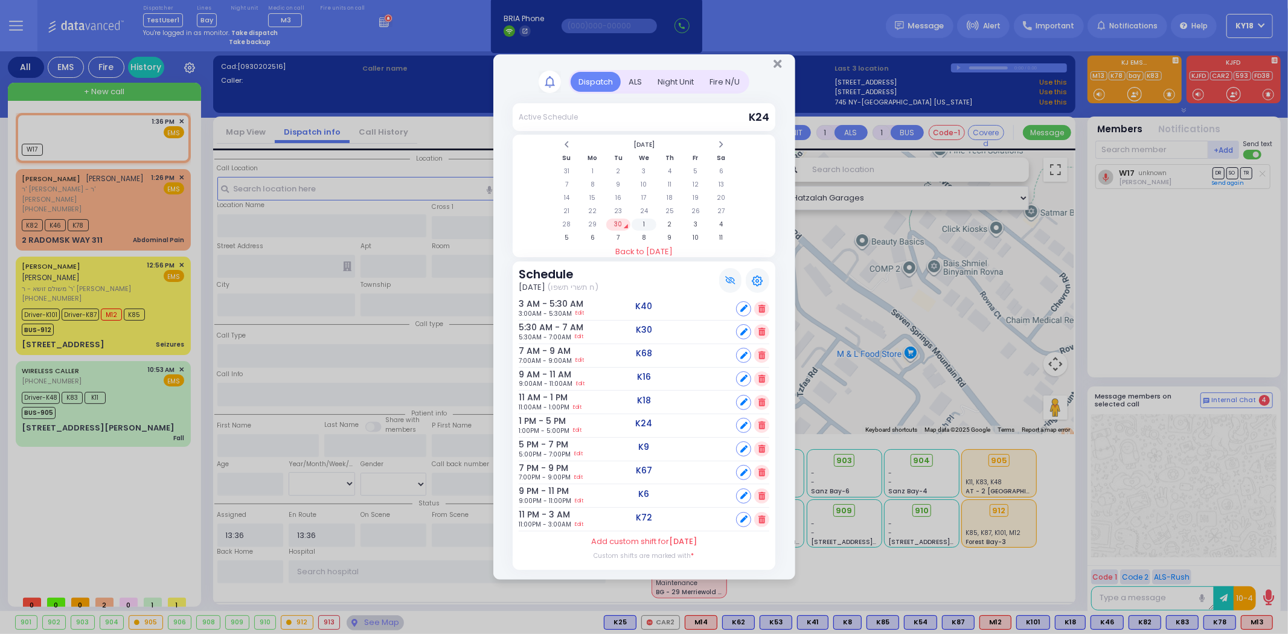
click at [649, 222] on td "1" at bounding box center [644, 225] width 25 height 12
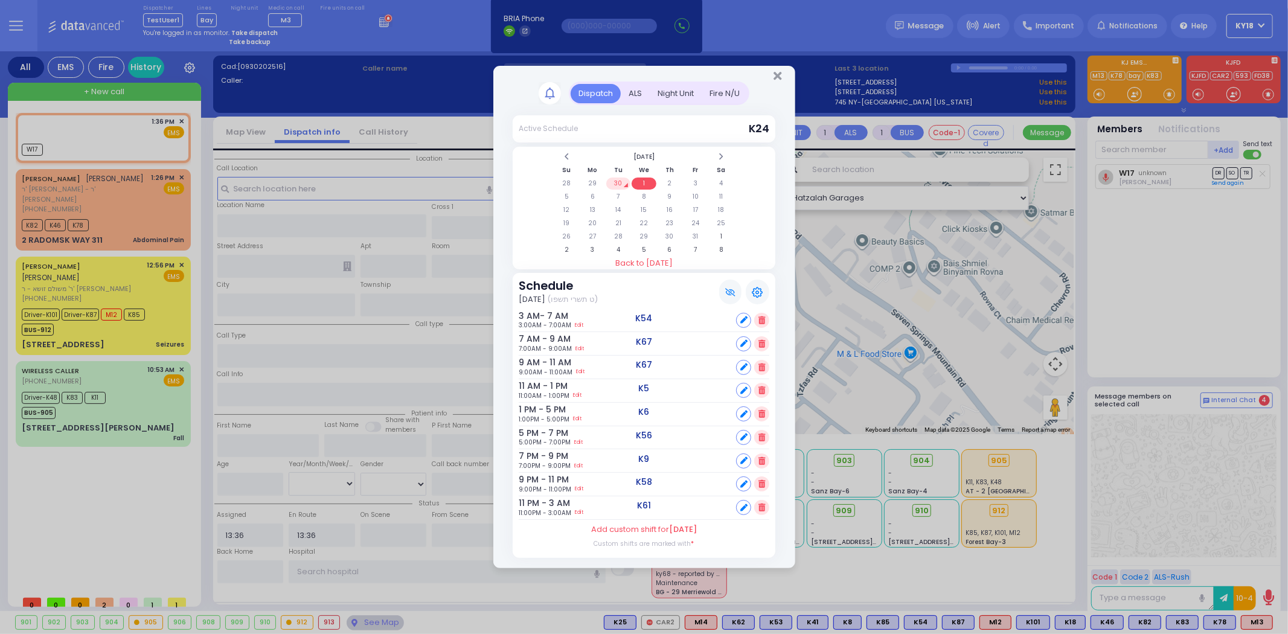
click at [763, 390] on icon at bounding box center [762, 391] width 7 height 8
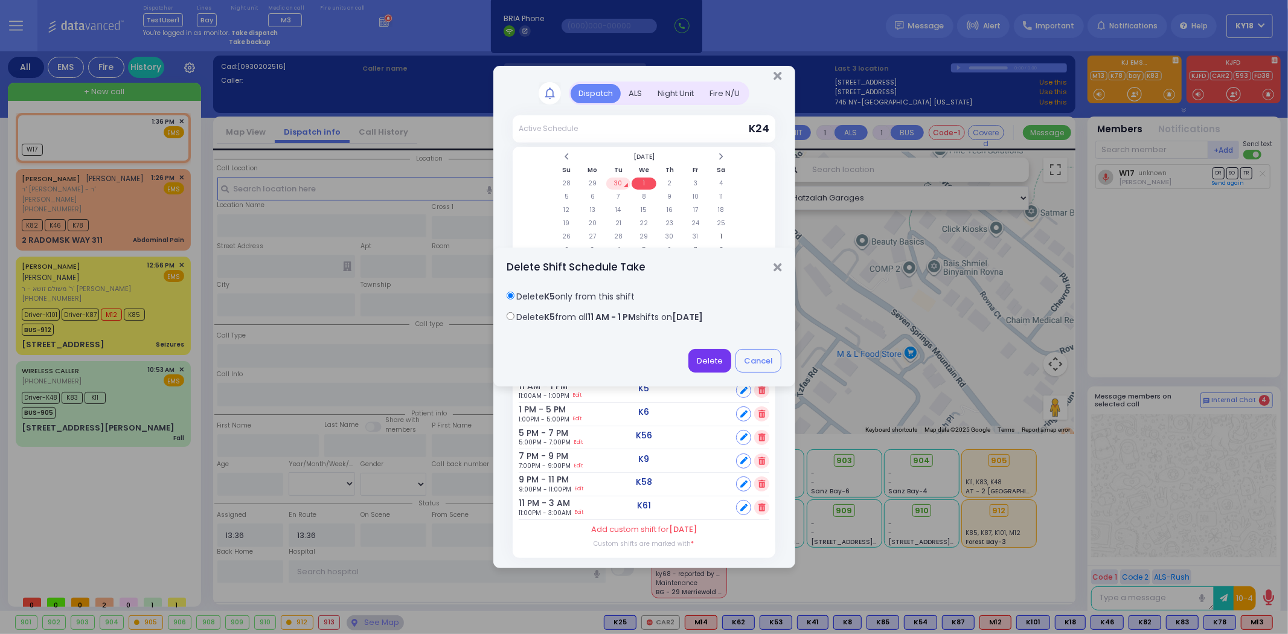
click at [719, 362] on button "Delete" at bounding box center [709, 360] width 43 height 23
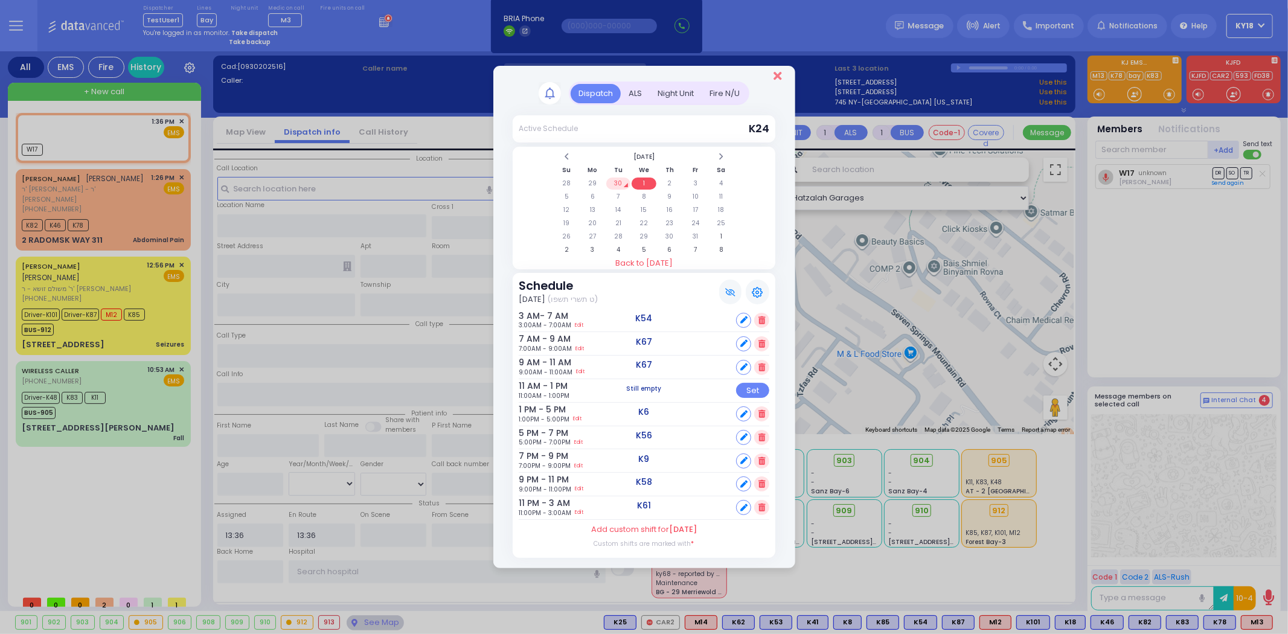
click at [779, 81] on icon "Close" at bounding box center [778, 76] width 8 height 12
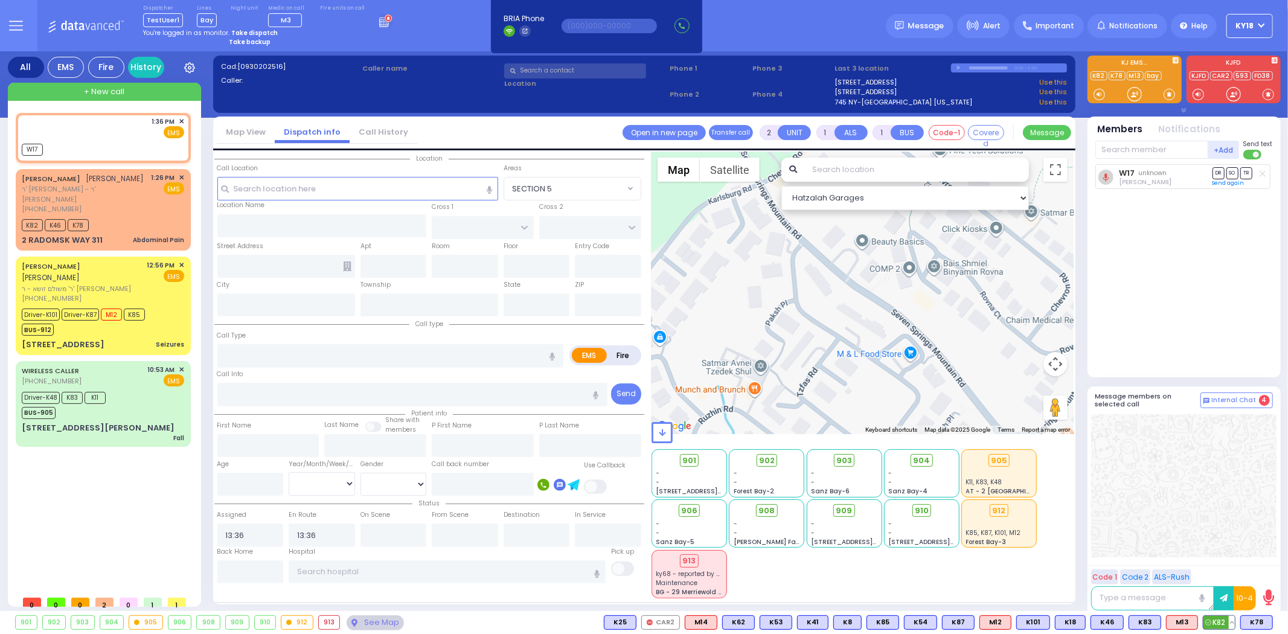
click at [1231, 624] on button at bounding box center [1232, 622] width 6 height 13
click at [1224, 570] on icon at bounding box center [1223, 569] width 13 height 13
click at [133, 234] on div "2 RADOMSK WAY 311 Abdominal Pain" at bounding box center [103, 240] width 162 height 12
type input "1"
type input "0"
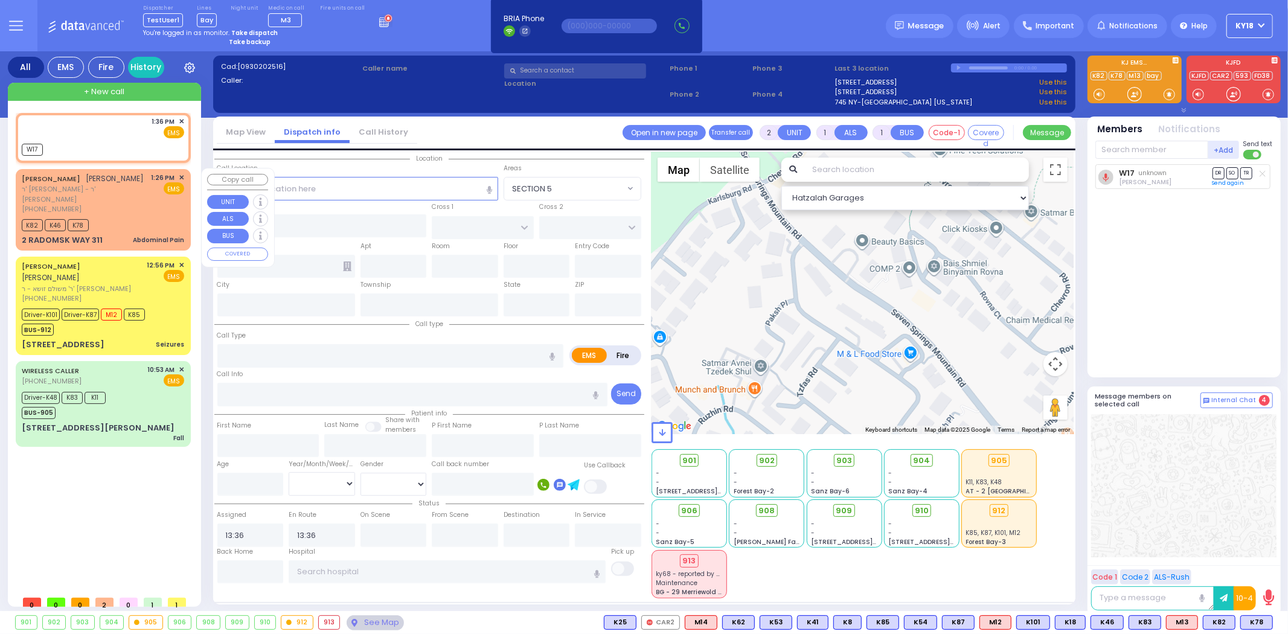
select select
type input "Abdominal Pain"
radio input "true"
type input "YIDA JOEL"
type input "DEUTSCH"
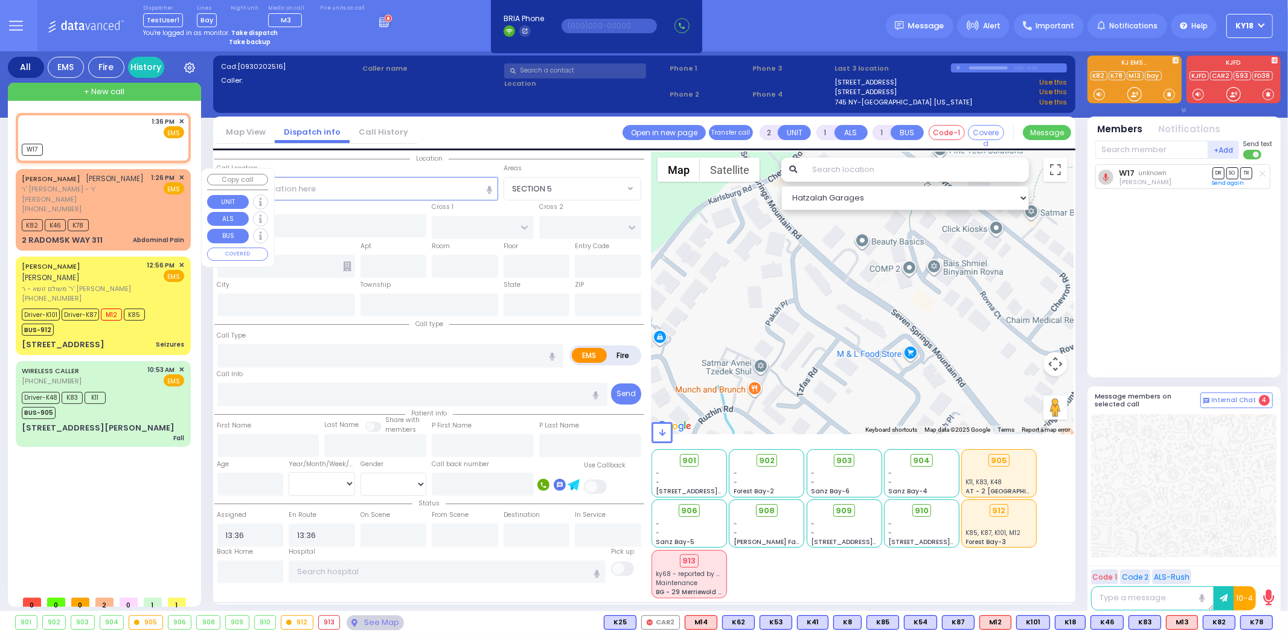
type input "35"
select select "Year"
select select "[DEMOGRAPHIC_DATA]"
type input "13:26"
type input "13:27"
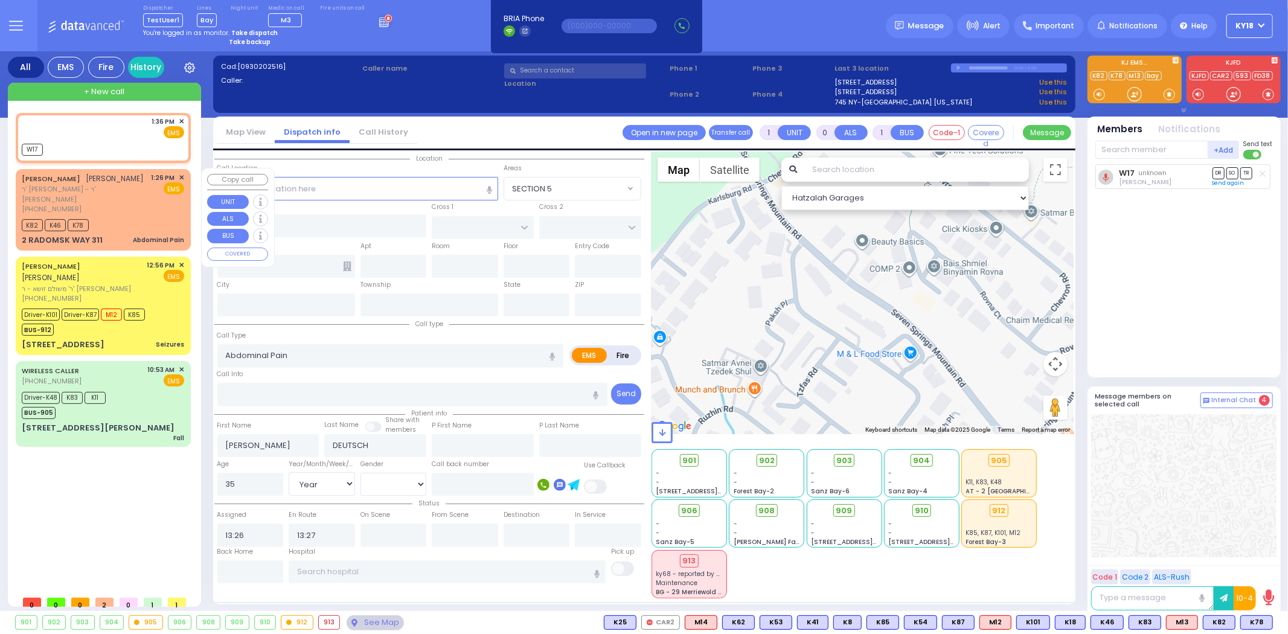
select select "Hatzalah Garages"
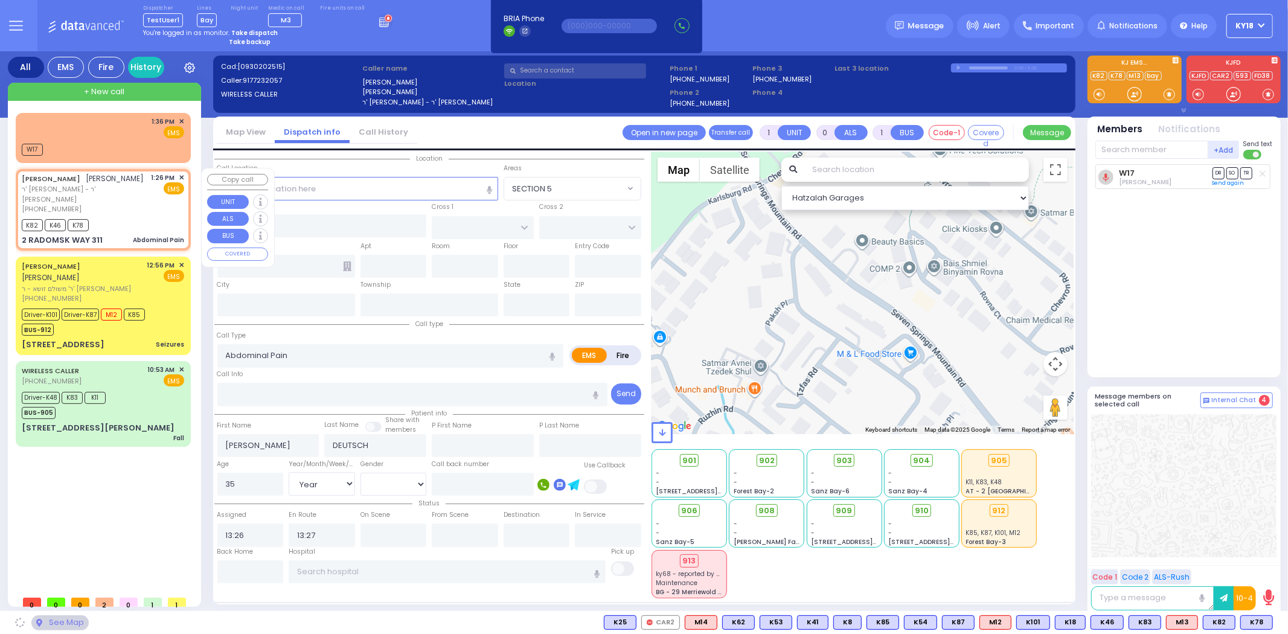
type input "RADOMSK WAY"
type input "NICKLESBURG RD"
type input "2 RADOMSK WAY"
type input "311"
type input "Monroe"
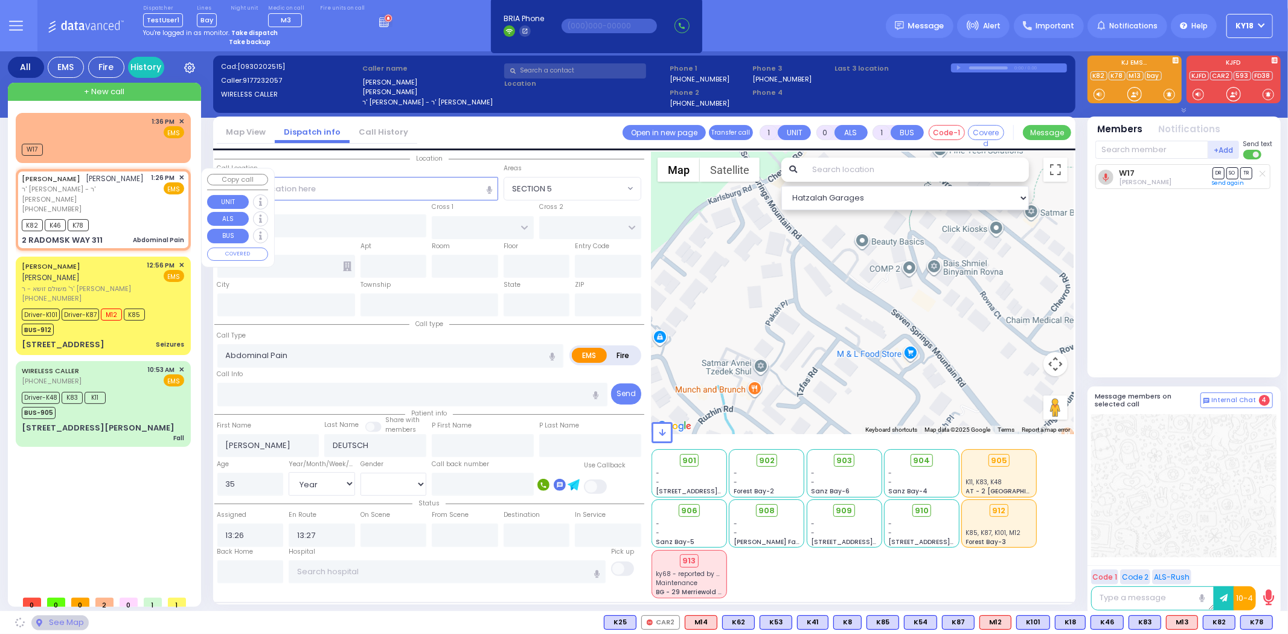
type input "[US_STATE]"
type input "10950"
select select "SECTION 5"
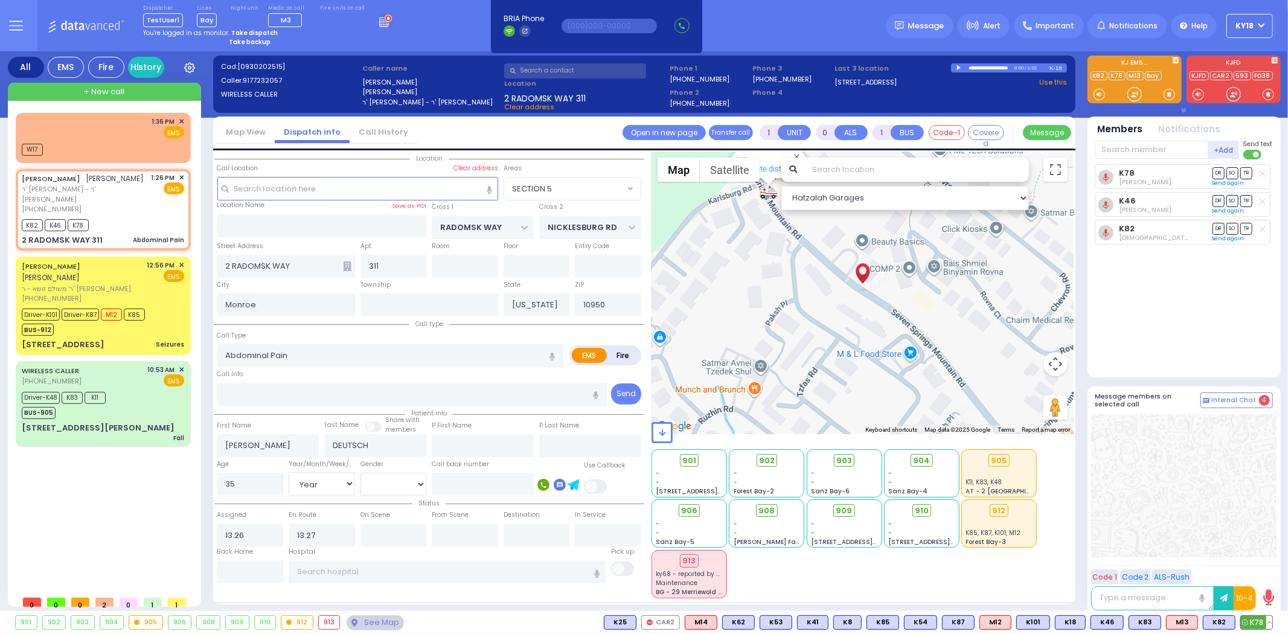
click at [1271, 624] on button at bounding box center [1269, 622] width 6 height 13
click at [1265, 533] on icon at bounding box center [1260, 535] width 13 height 13
click at [1259, 521] on icon at bounding box center [1260, 518] width 13 height 13
click at [1271, 622] on button at bounding box center [1269, 622] width 6 height 13
click at [1261, 503] on icon at bounding box center [1260, 501] width 13 height 13
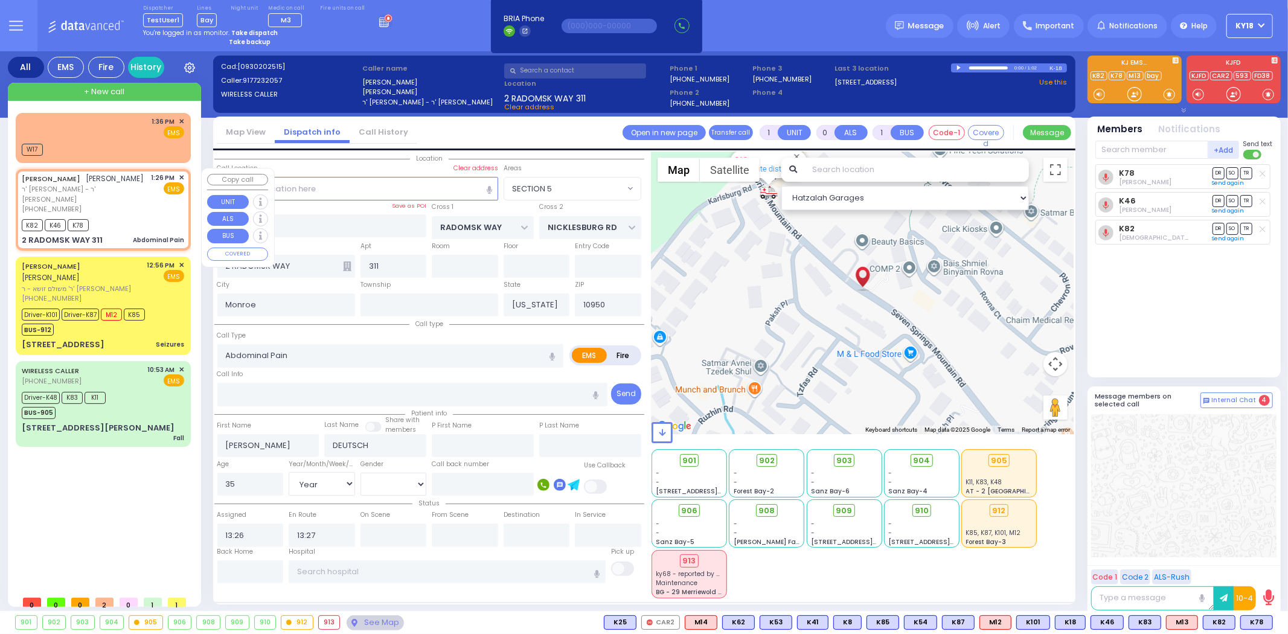
click at [146, 220] on div "YIDA JOEL DEUTSCH יודא יואל דייטש ר' יעקב חיים - ר' יצחק שלמה נאווי (917) 723-2…" at bounding box center [103, 209] width 170 height 77
select select
radio input "true"
select select "Year"
select select "[DEMOGRAPHIC_DATA]"
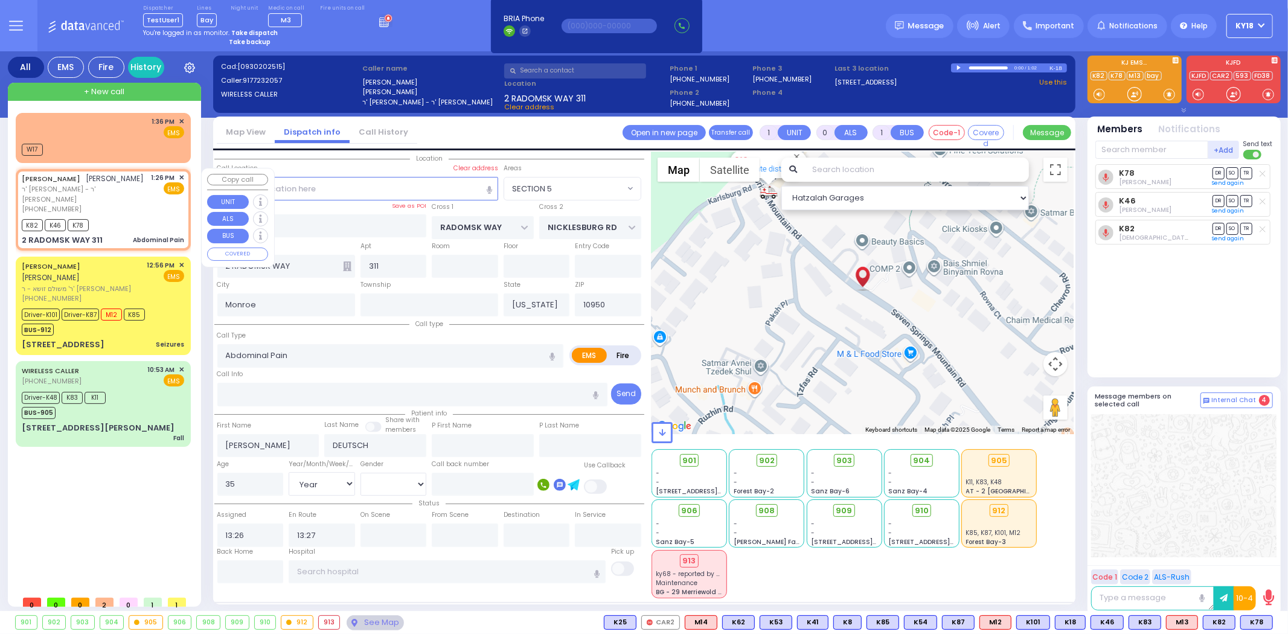
select select "Hatzalah Garages"
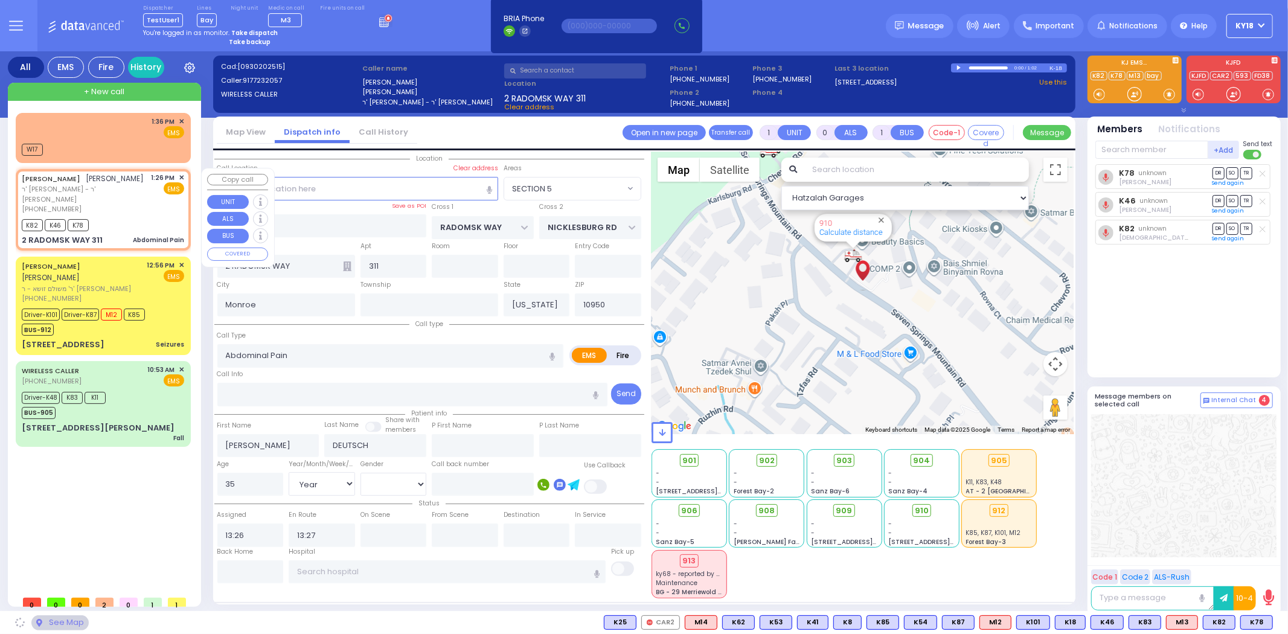
select select "SECTION 5"
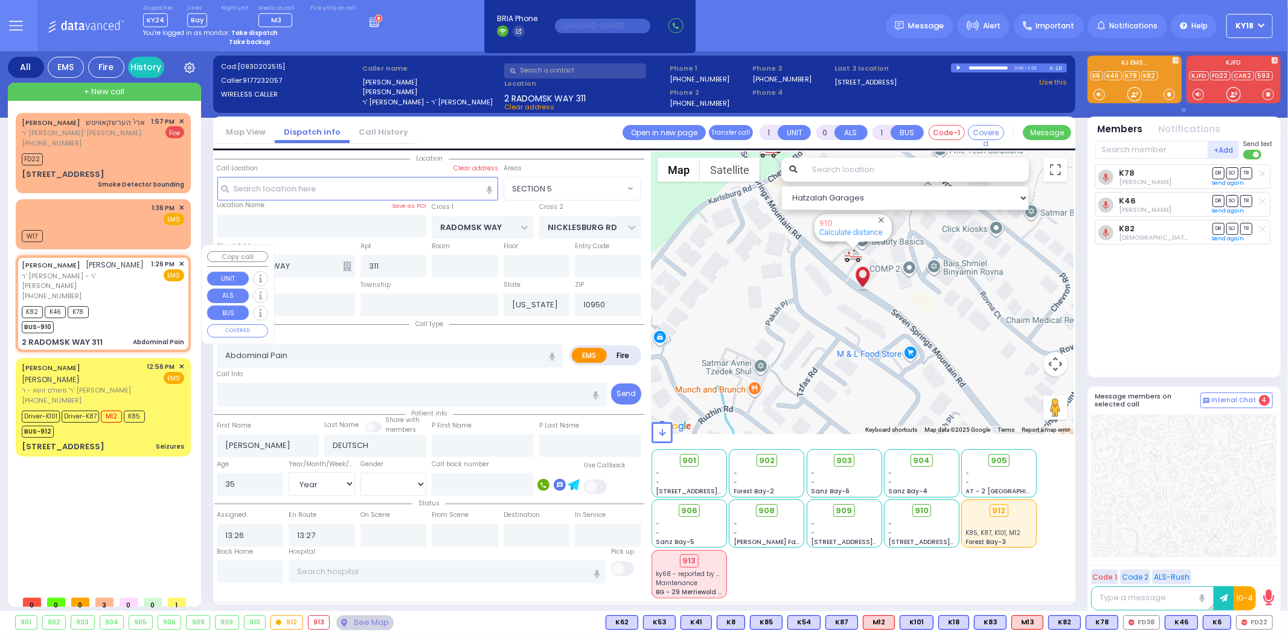
select select
radio input "true"
select select "Year"
select select "[DEMOGRAPHIC_DATA]"
select select "Hatzalah Garages"
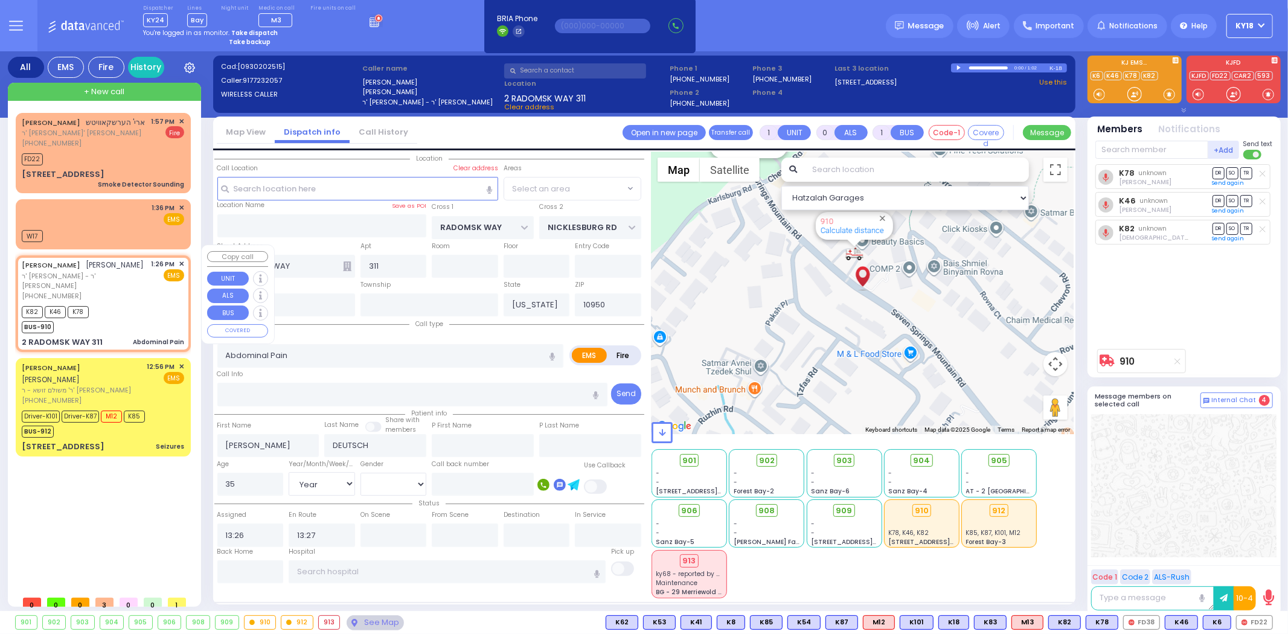
select select "SECTION 5"
